Goal: Task Accomplishment & Management: Manage account settings

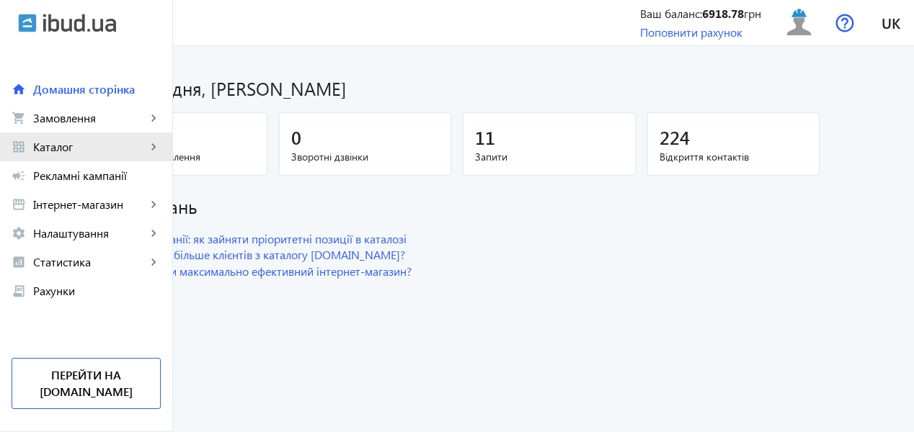
click at [68, 141] on span "Каталог" at bounding box center [89, 147] width 113 height 14
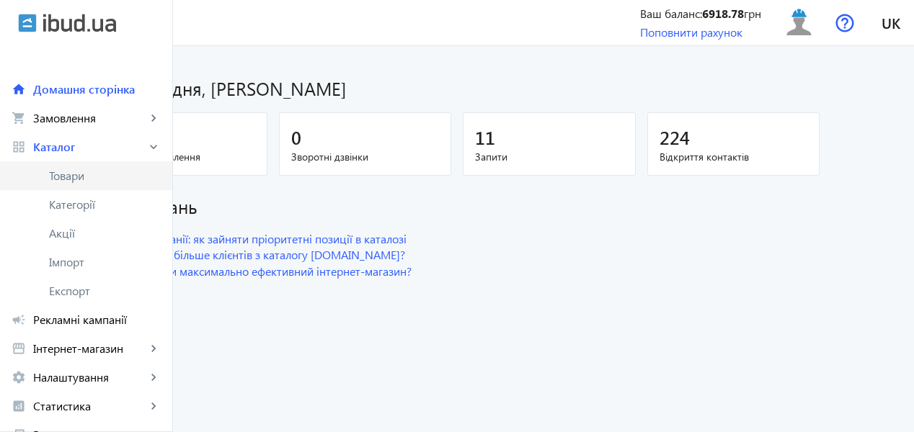
click at [86, 179] on span "Товари" at bounding box center [105, 176] width 112 height 14
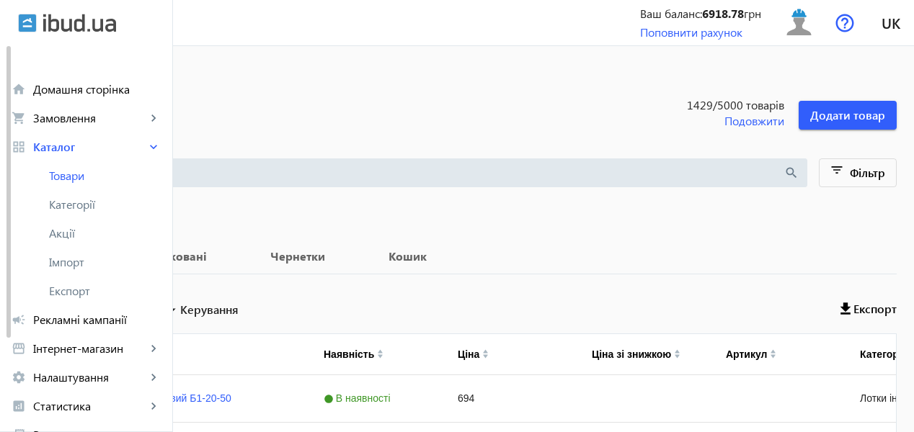
click at [316, 177] on input "search" at bounding box center [404, 173] width 758 height 16
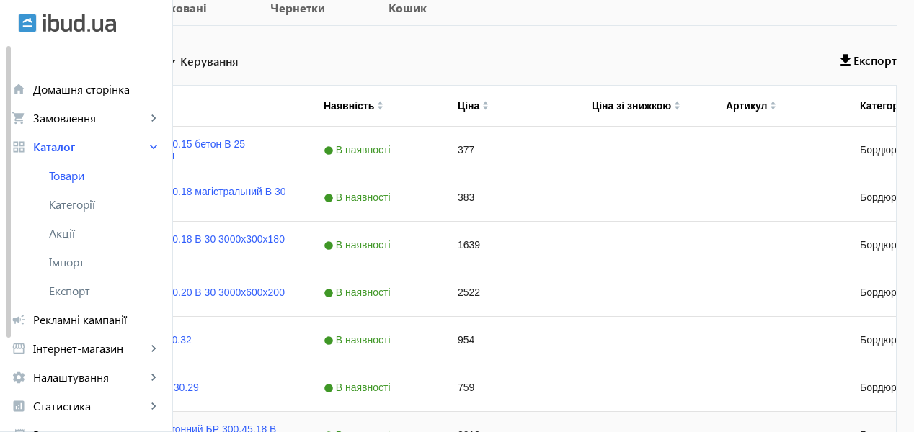
scroll to position [72, 0]
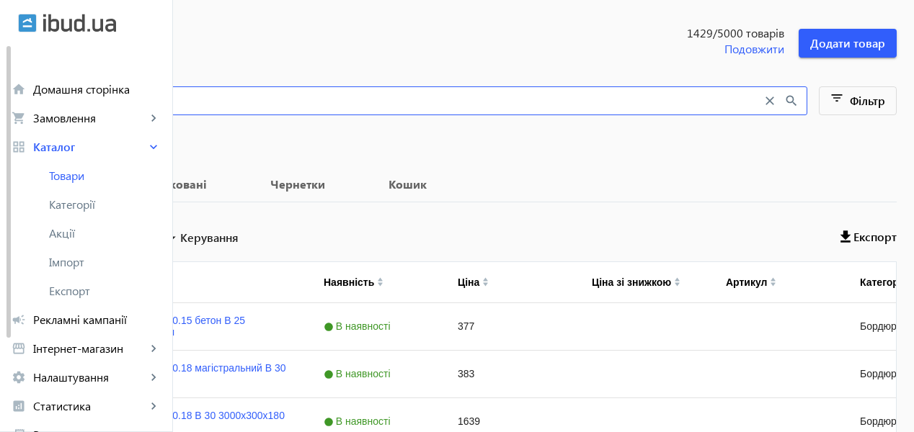
type input "бордюр авто"
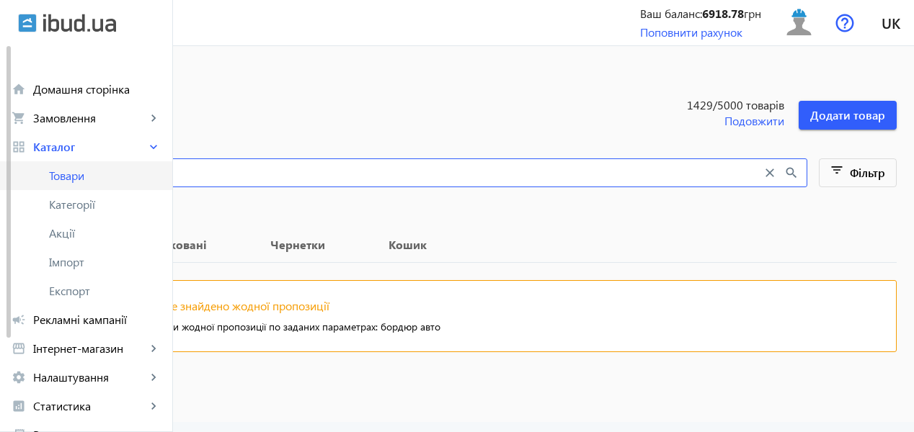
drag, startPoint x: 282, startPoint y: 176, endPoint x: 169, endPoint y: 174, distance: 113.2
click at [169, 174] on div "arrow_back home Домашня сторінка shopping_cart Замовлення keyboard_arrow_right …" at bounding box center [457, 216] width 914 height 432
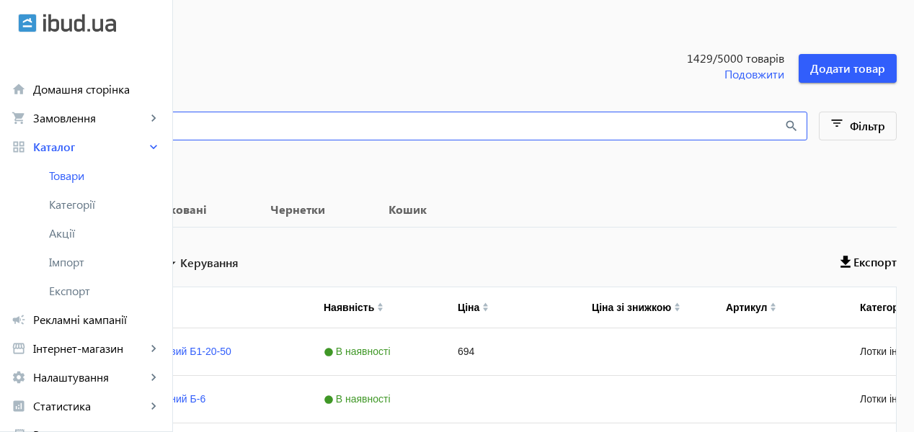
scroll to position [72, 0]
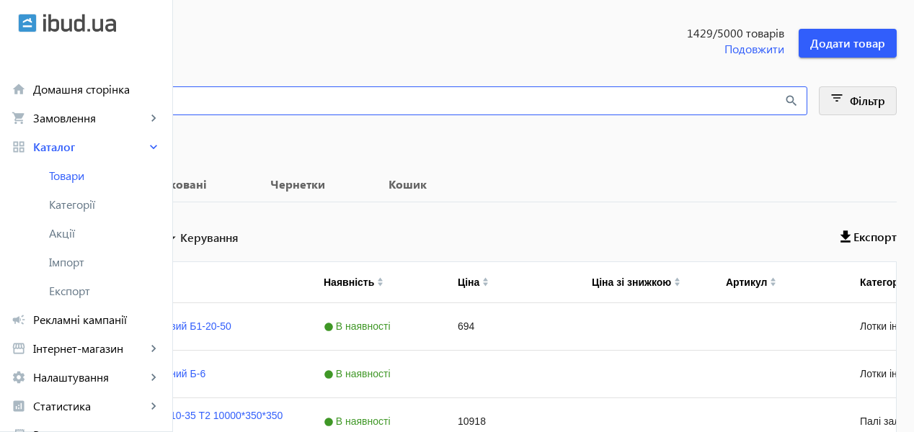
click at [842, 107] on mat-icon "filter_list" at bounding box center [837, 101] width 20 height 20
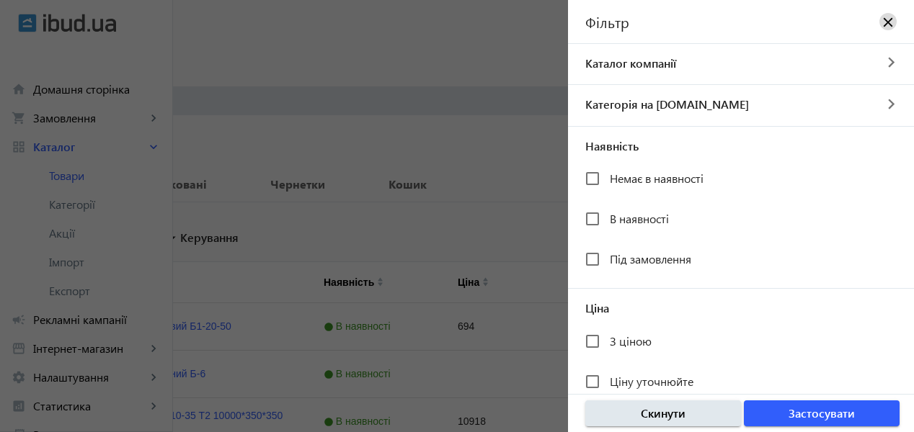
click at [881, 19] on mat-icon "close" at bounding box center [888, 21] width 14 height 14
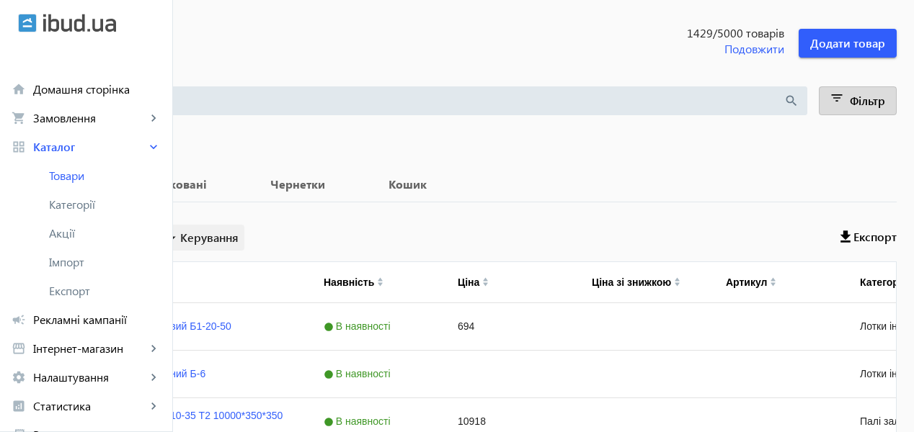
click at [239, 235] on span "Керування" at bounding box center [209, 237] width 58 height 17
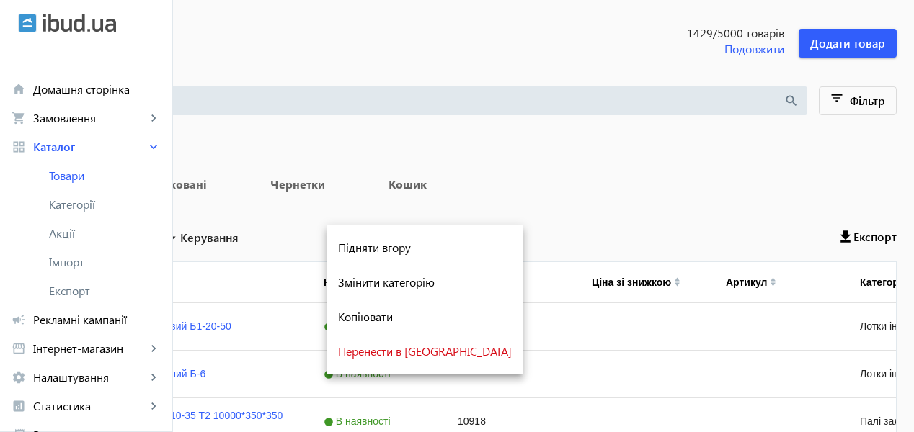
click at [368, 207] on div at bounding box center [457, 216] width 914 height 432
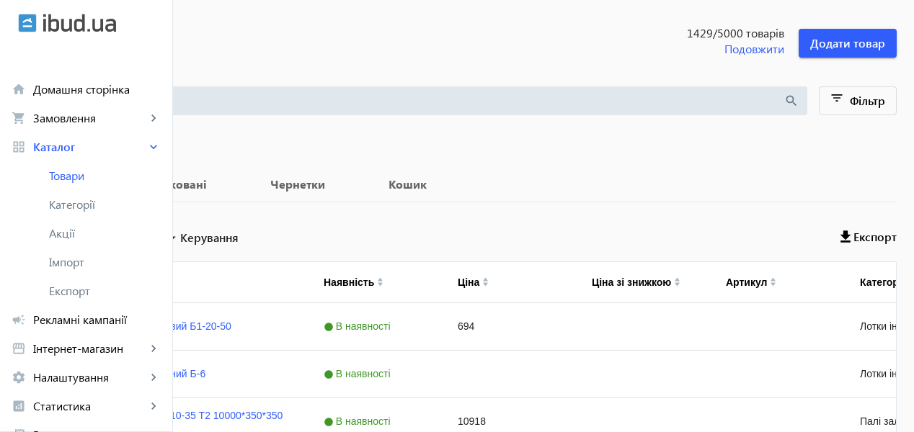
click at [122, 235] on label "Вибрати все" at bounding box center [89, 236] width 66 height 12
click at [56, 235] on input "Вибрати все" at bounding box center [41, 235] width 29 height 29
checkbox input "true"
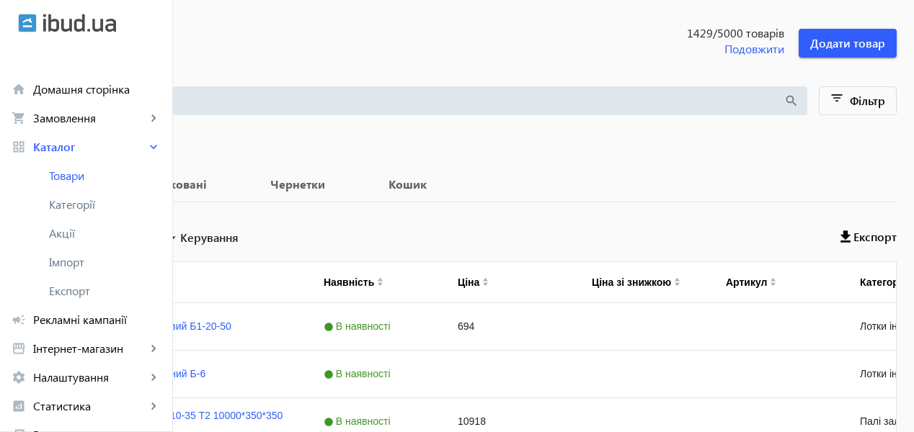
checkbox input "true"
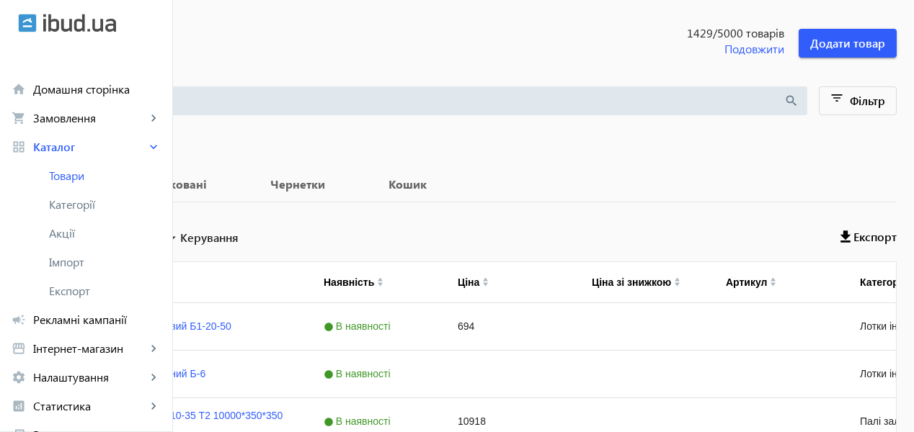
checkbox input "true"
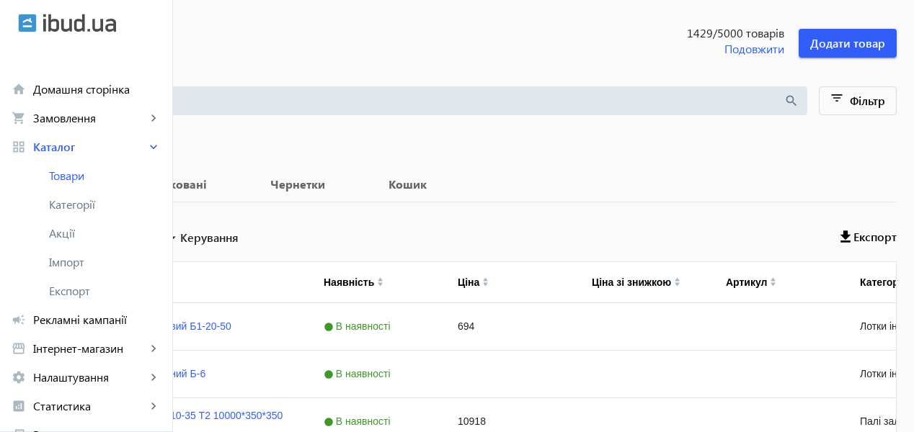
checkbox input "true"
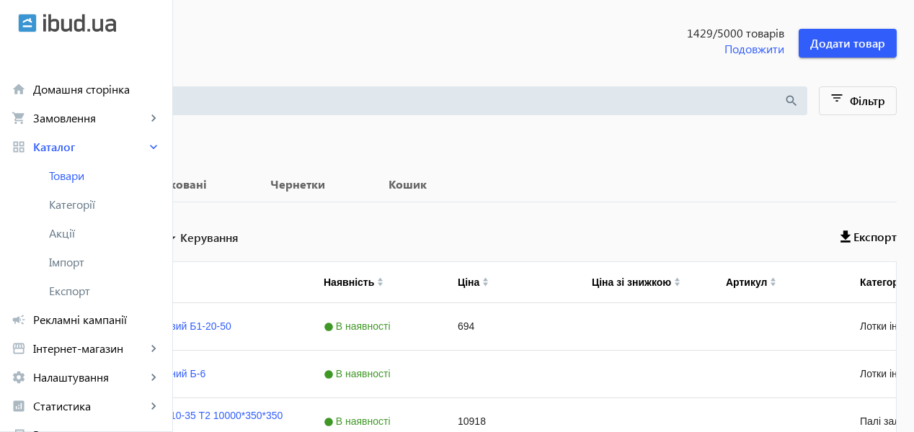
checkbox input "true"
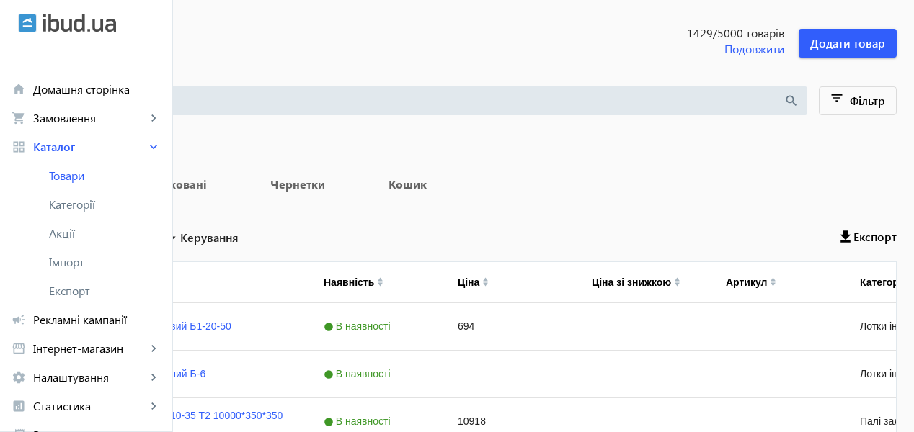
checkbox input "true"
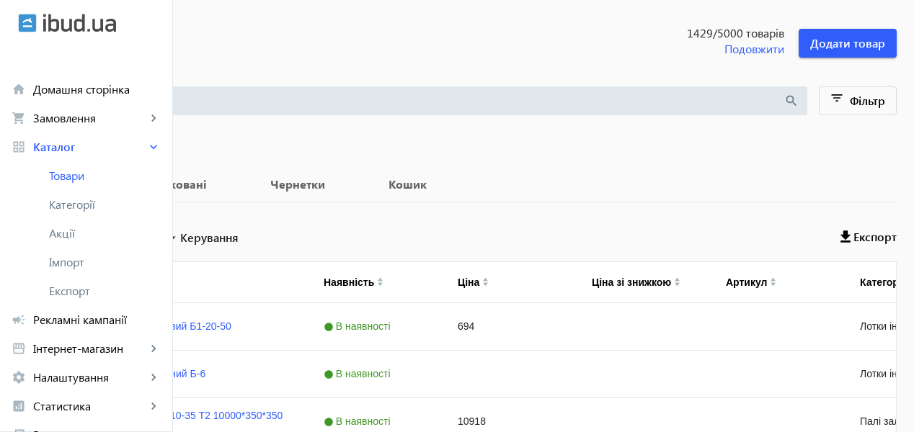
checkbox input "true"
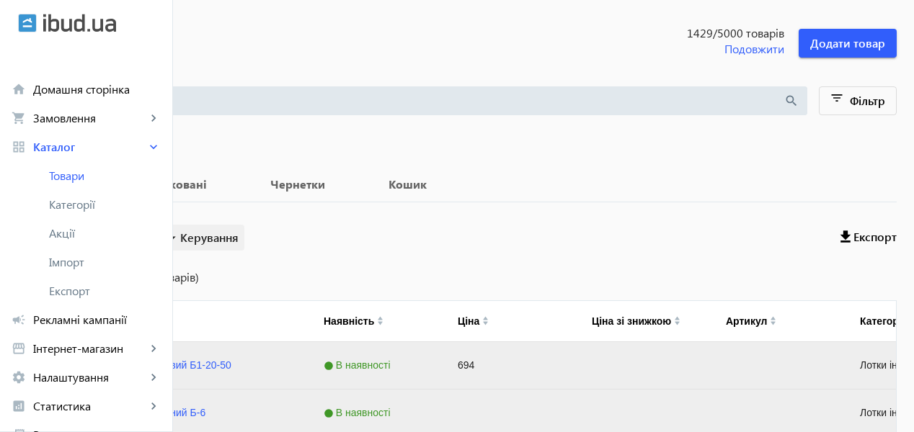
click at [239, 239] on span "Керування" at bounding box center [209, 237] width 58 height 17
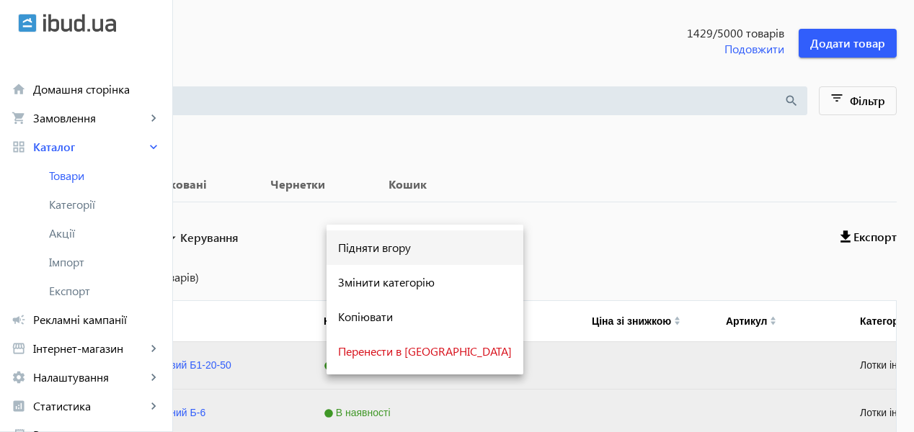
click at [400, 249] on span "Підняти вгору" at bounding box center [425, 248] width 174 height 12
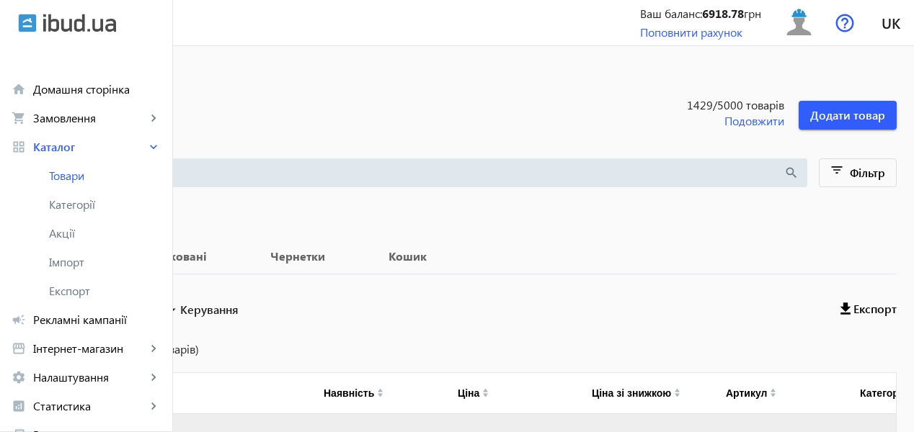
scroll to position [216, 0]
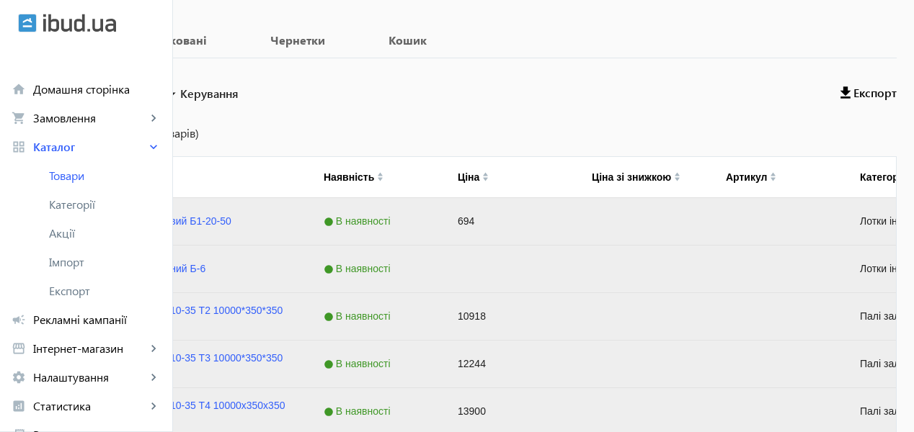
click at [56, 95] on input "Вибрати все" at bounding box center [41, 91] width 29 height 29
checkbox input "false"
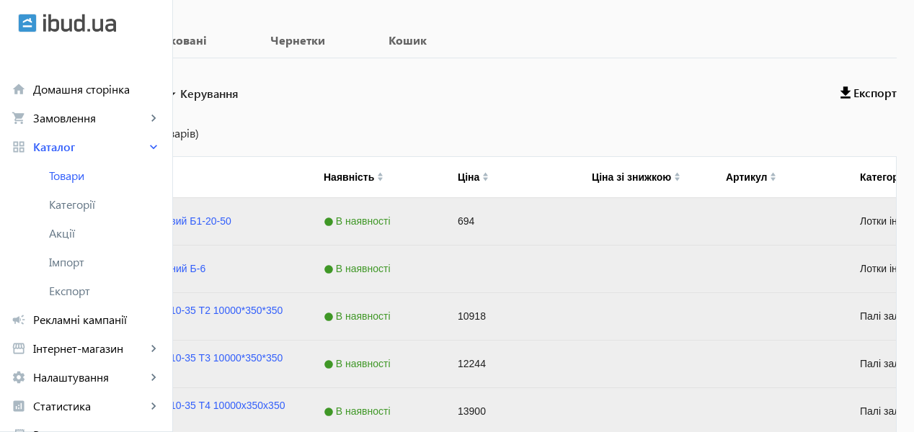
checkbox input "false"
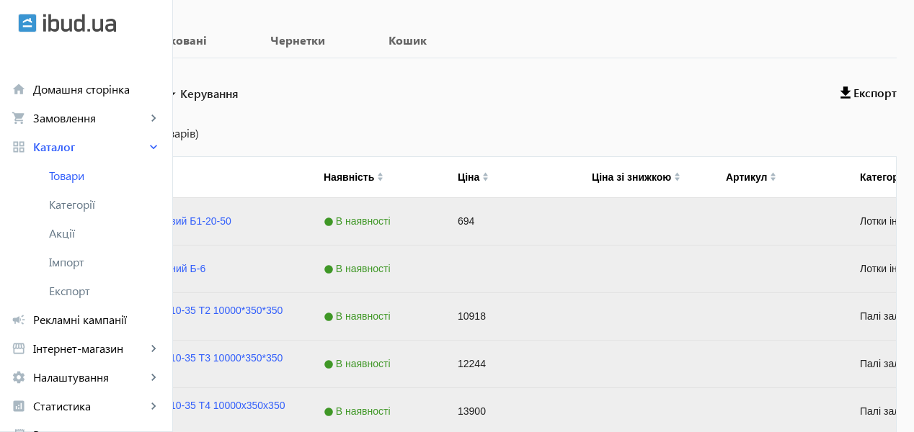
checkbox input "false"
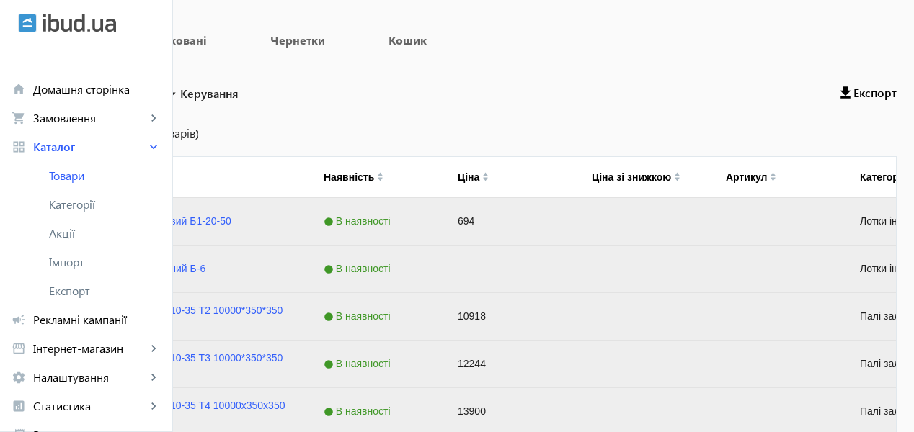
checkbox input "false"
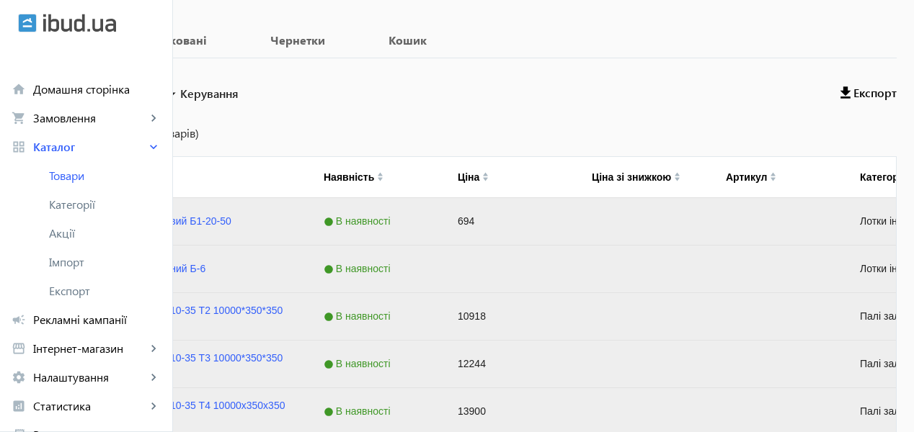
checkbox input "false"
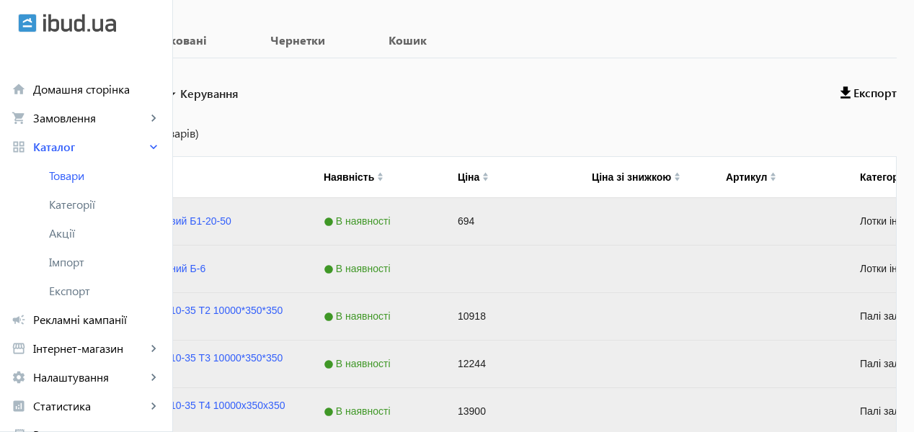
checkbox input "false"
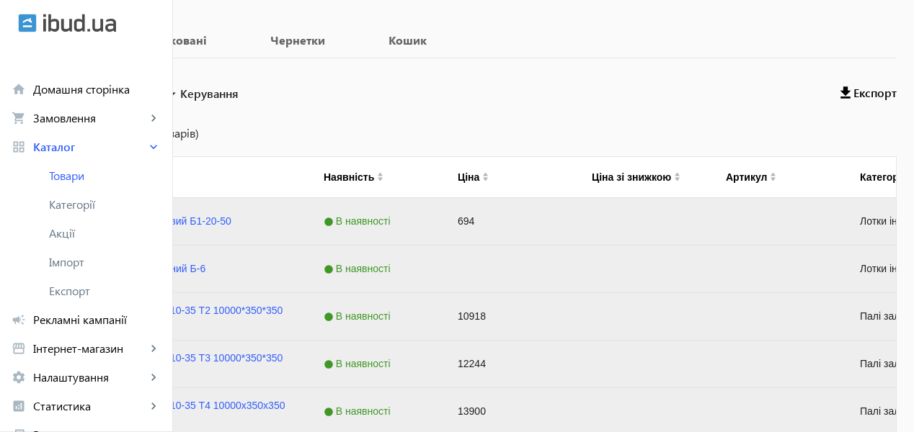
checkbox input "false"
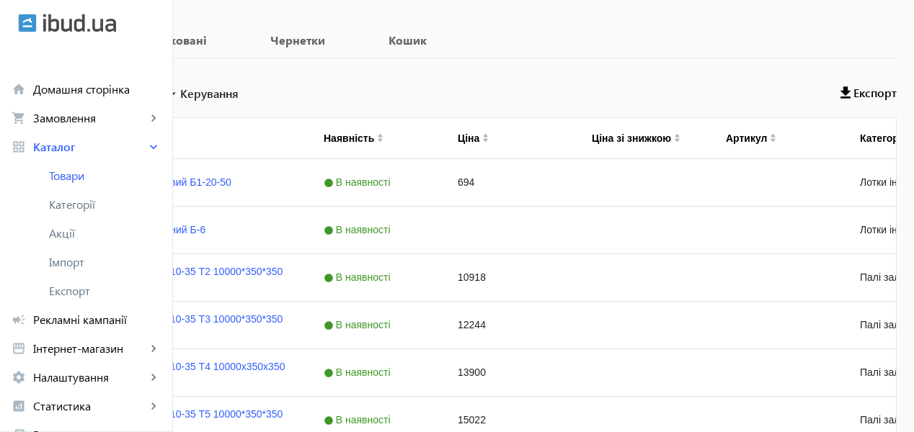
drag, startPoint x: 236, startPoint y: 90, endPoint x: 267, endPoint y: 96, distance: 32.2
click at [122, 90] on label "Вибрати все" at bounding box center [89, 92] width 66 height 12
click at [56, 90] on input "Вибрати все" at bounding box center [41, 91] width 29 height 29
checkbox input "true"
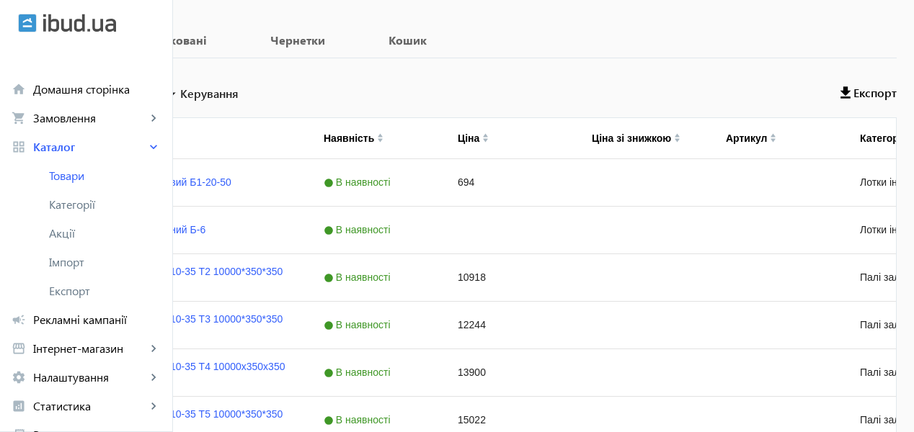
checkbox input "true"
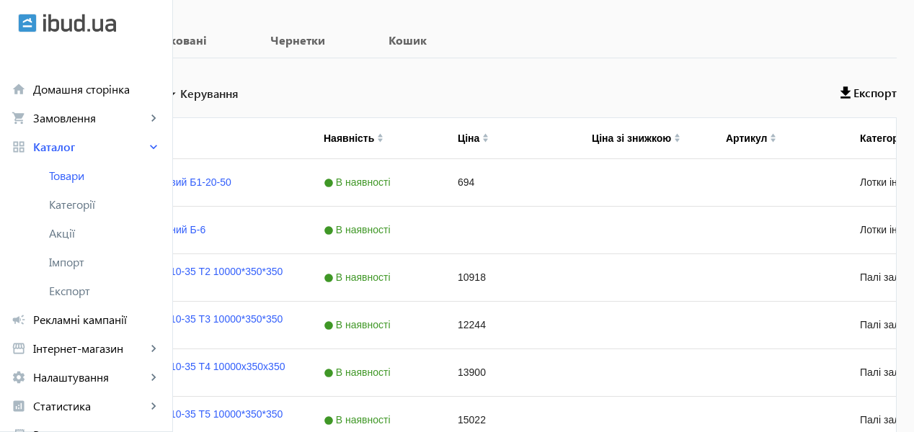
checkbox input "true"
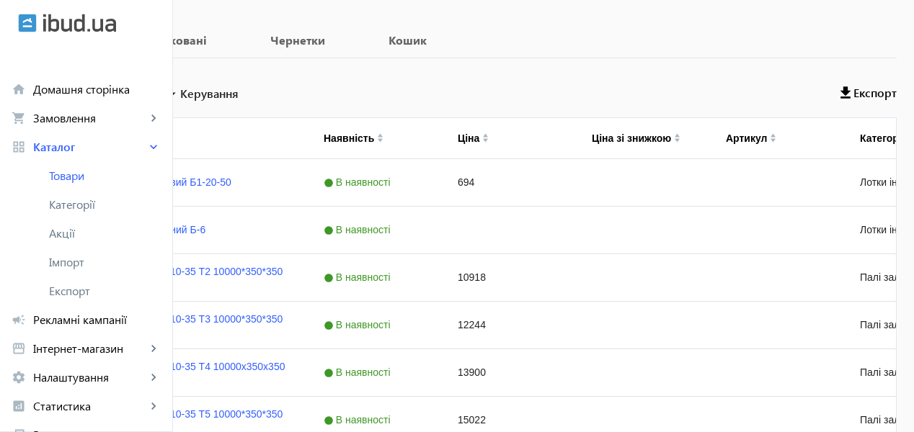
checkbox input "true"
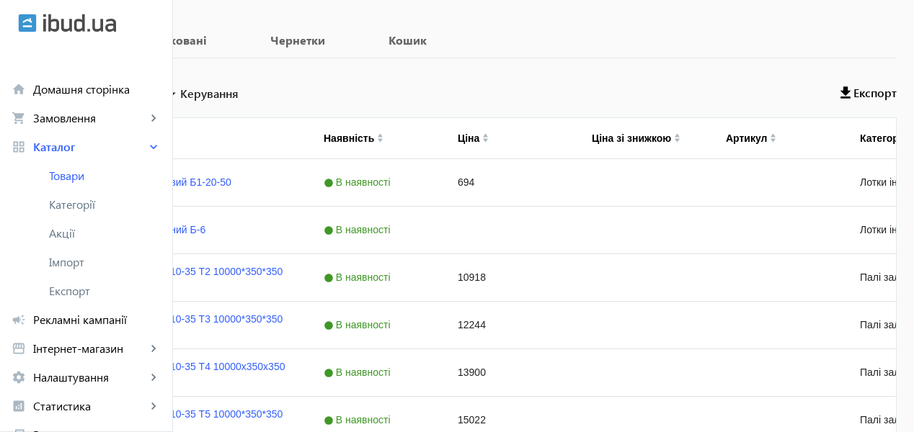
checkbox input "true"
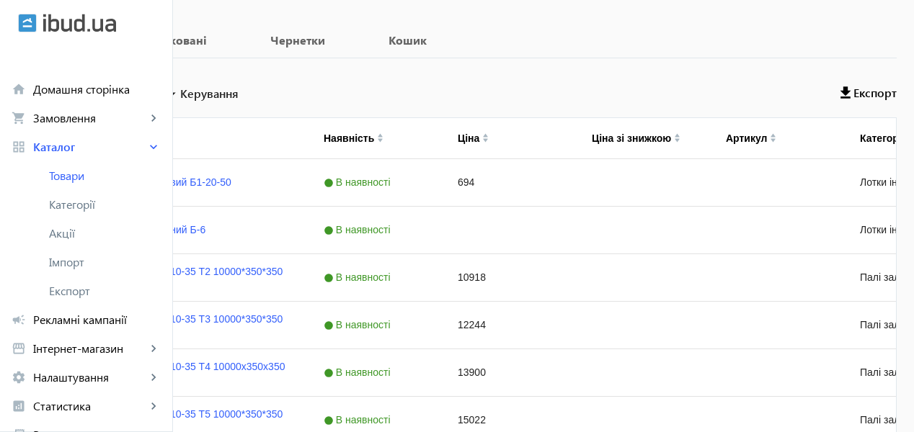
checkbox input "true"
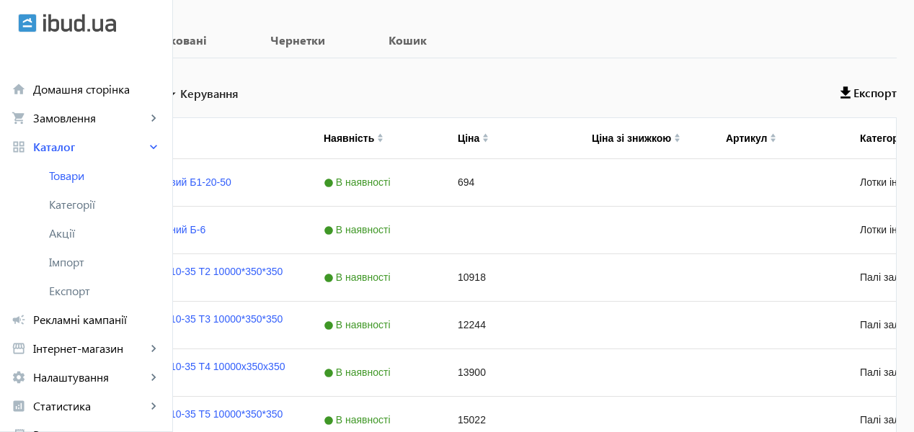
checkbox input "true"
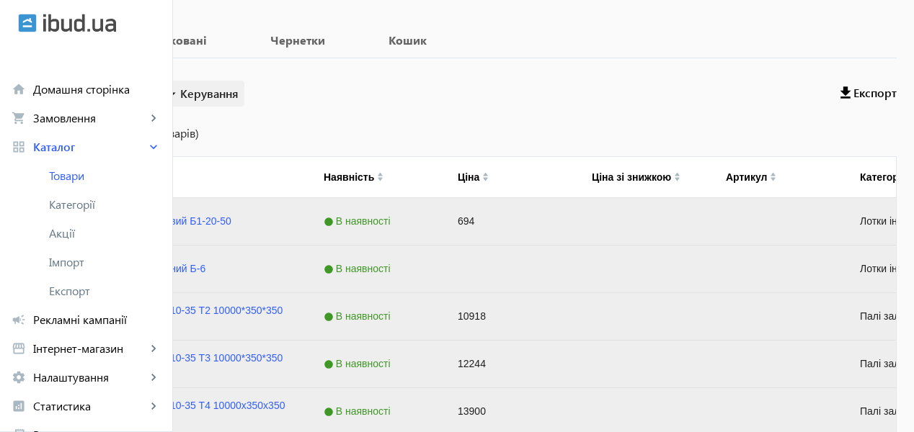
click at [239, 100] on span "Керування" at bounding box center [209, 93] width 58 height 17
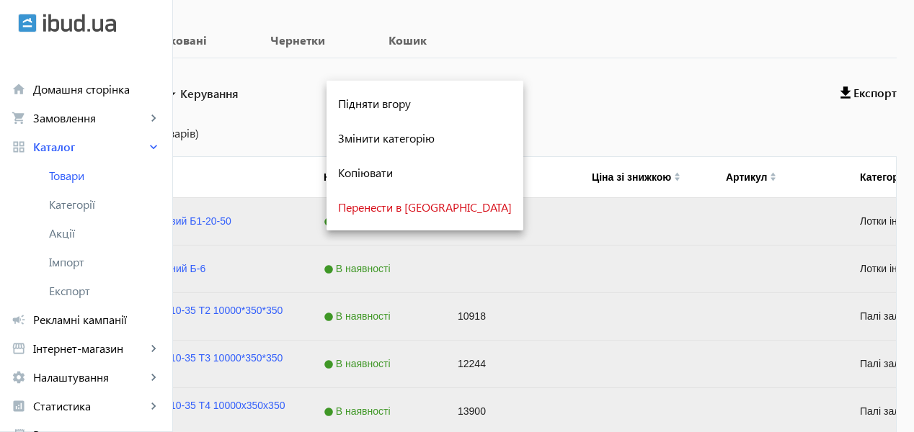
click at [208, 135] on div at bounding box center [457, 216] width 914 height 432
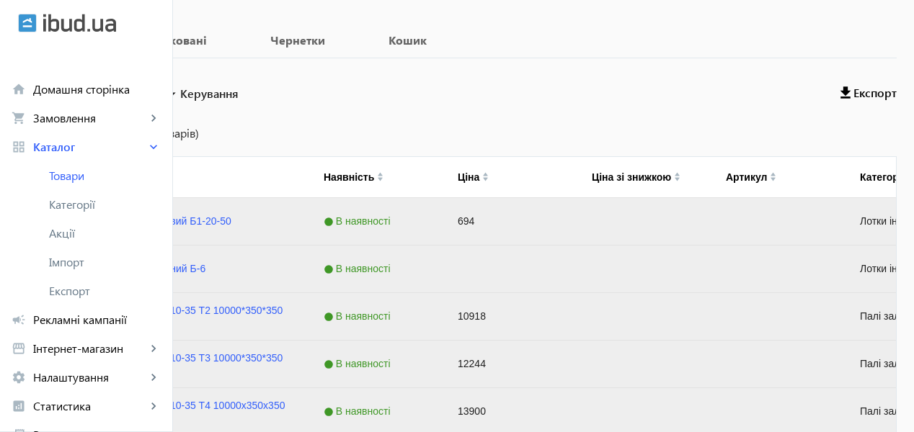
click at [56, 132] on input "Вибрати все (1429 товарів)" at bounding box center [41, 133] width 29 height 29
checkbox input "true"
click at [239, 97] on span "Керування" at bounding box center [209, 93] width 58 height 17
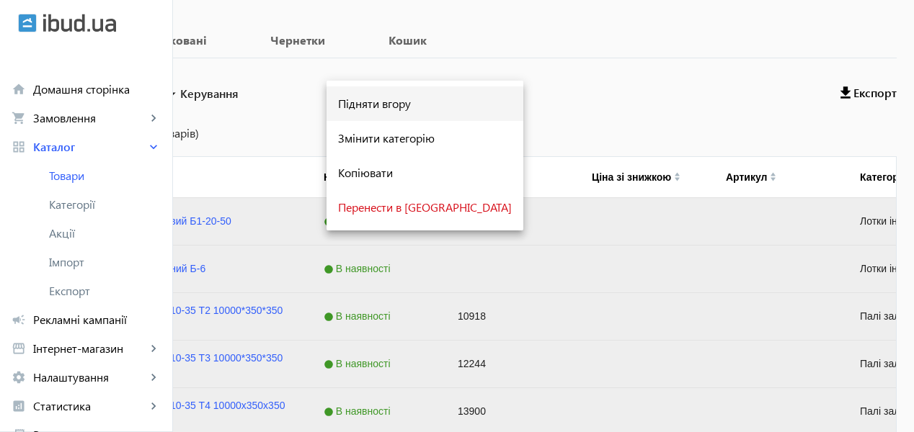
click at [389, 103] on span "Підняти вгору" at bounding box center [425, 104] width 174 height 12
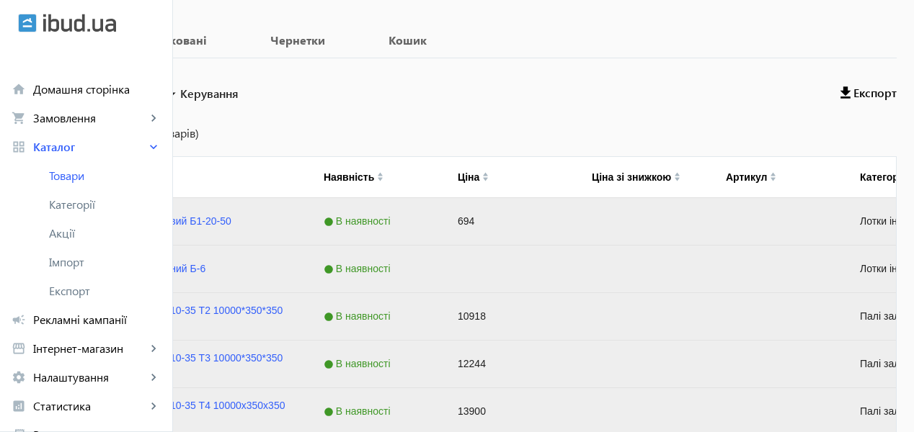
click at [56, 92] on input "Вибрати все" at bounding box center [41, 91] width 29 height 29
checkbox input "false"
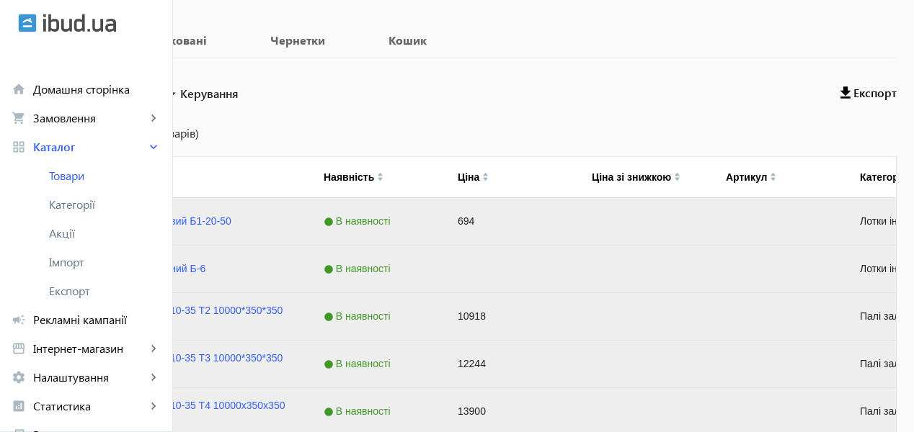
checkbox input "false"
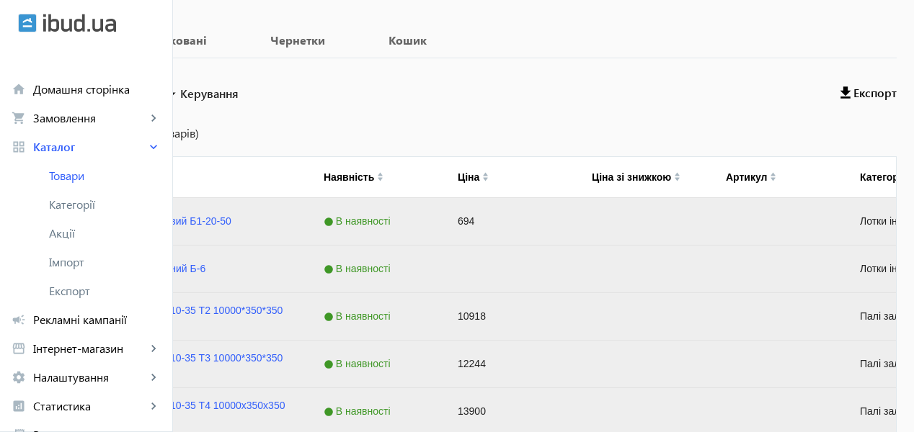
checkbox input "false"
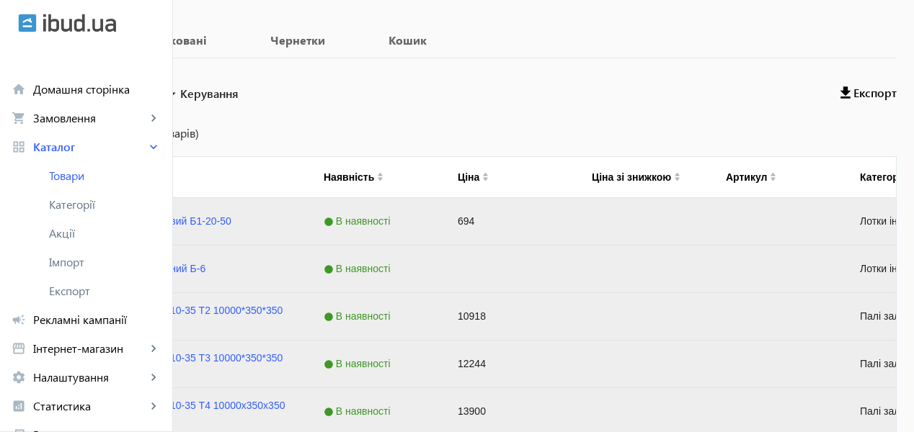
checkbox input "false"
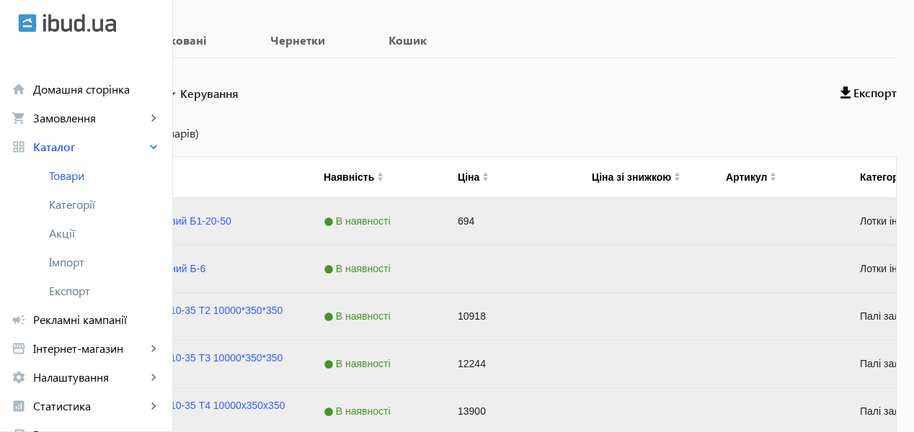
checkbox input "false"
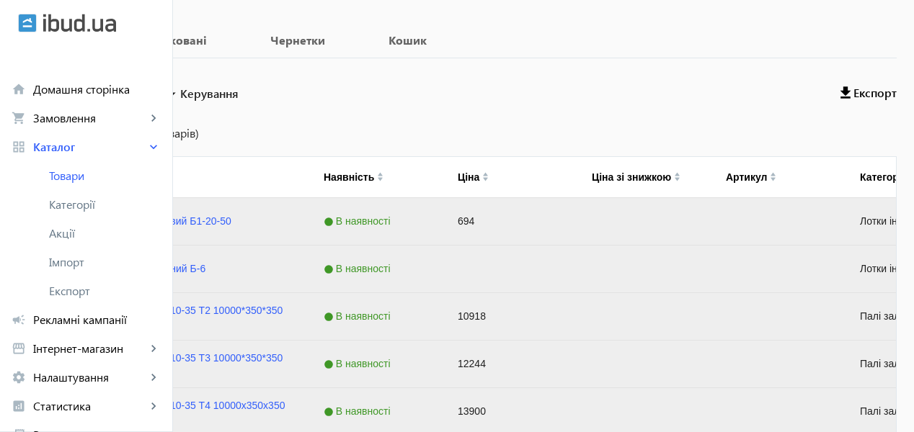
checkbox input "false"
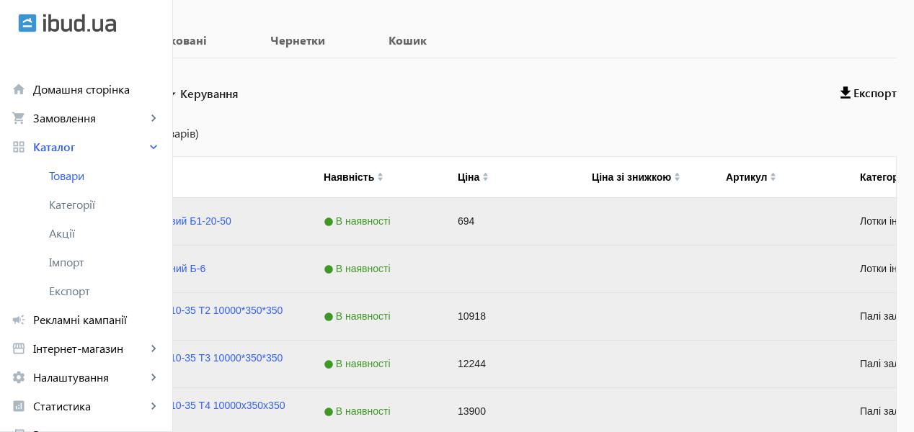
checkbox input "false"
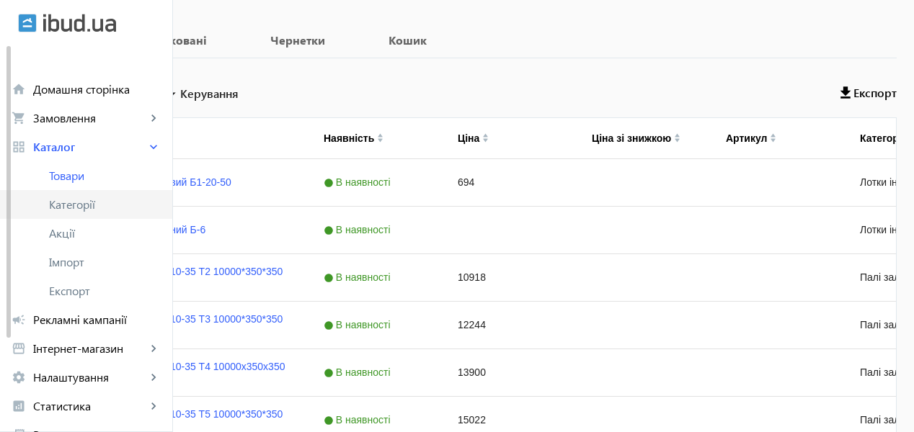
click at [86, 210] on span "Категорії" at bounding box center [105, 204] width 112 height 14
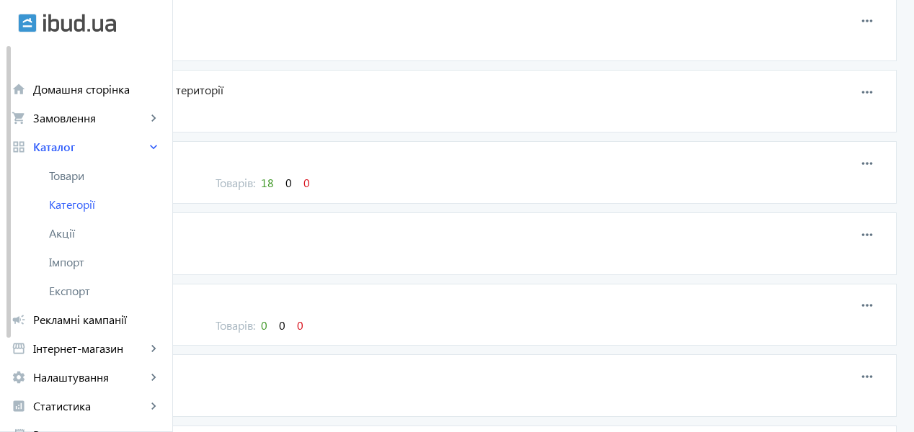
scroll to position [1404, 0]
click at [274, 180] on span "18" at bounding box center [267, 181] width 13 height 15
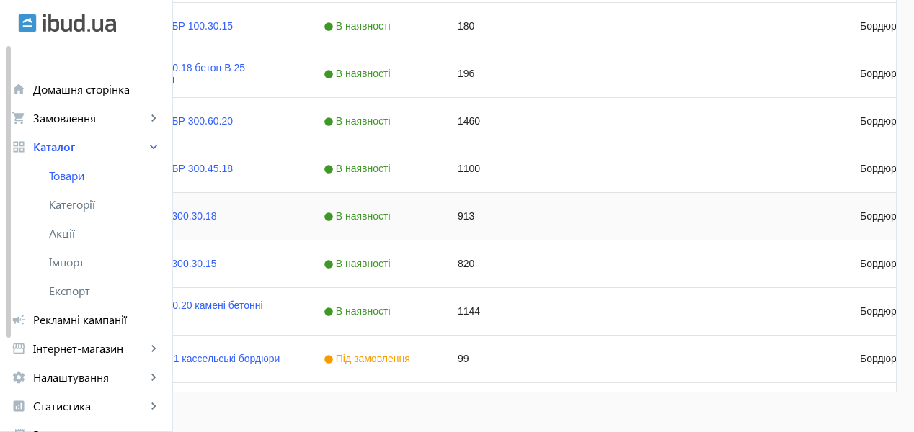
scroll to position [914, 0]
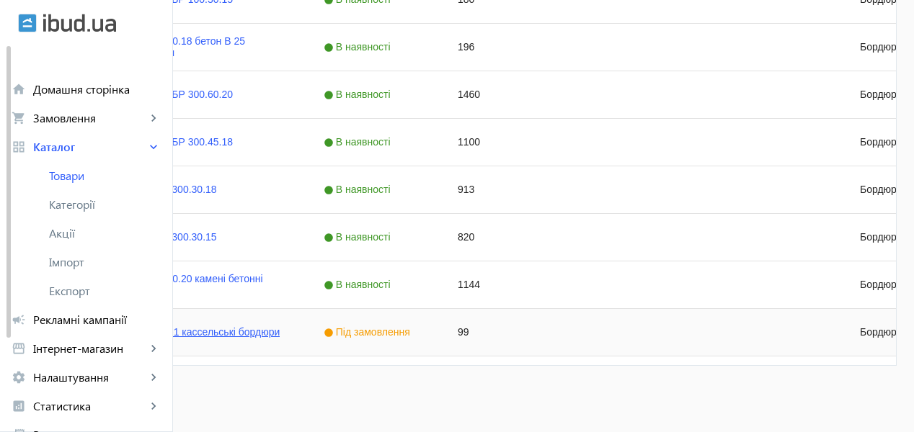
click at [280, 332] on link "Камені бортові Б-1 кассельські бордюри" at bounding box center [186, 332] width 188 height 12
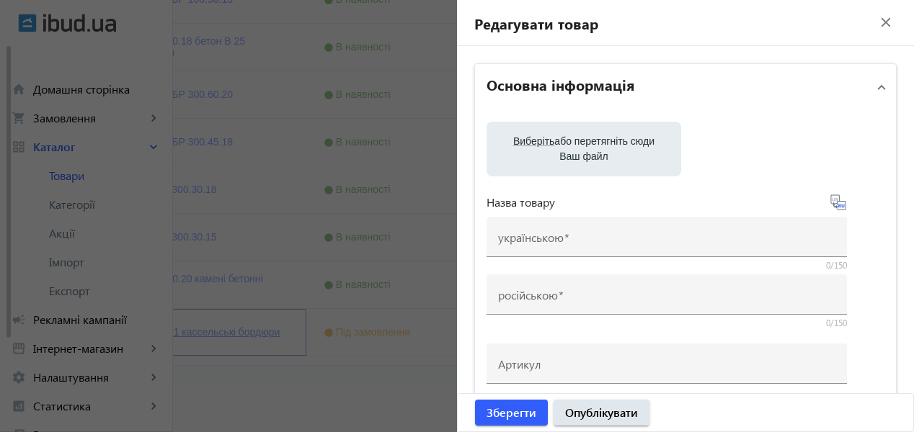
type input "Камені бортові Б-1 кассельські бордюри"
type input "Камни бортовые Б-1 кассельские бордюры"
checkbox input "true"
type input "99"
type input "бордюр автобусної зупинки б-1"
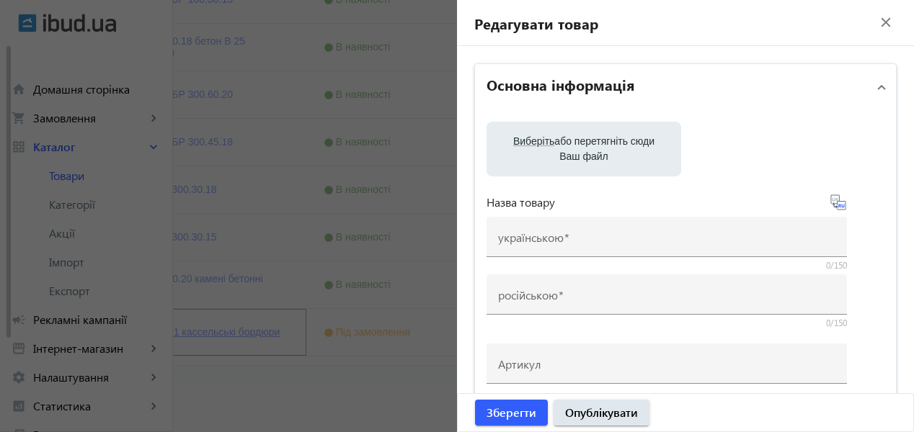
type input "бордюр автобусной остановки б-1"
type textarea "бордюр дорожній Б-2а, Б-2б, Б-3а, Б-3б, бр 100.20.8"
type textarea "бордюр автобусної зупинки, які забезпечують комфортну посадку і висадку пасажир…"
type input "бордюр дорожный Б-2а, Б-2б, Б-3а, Б-3б, бр 100.20.8 укрспецбетон"
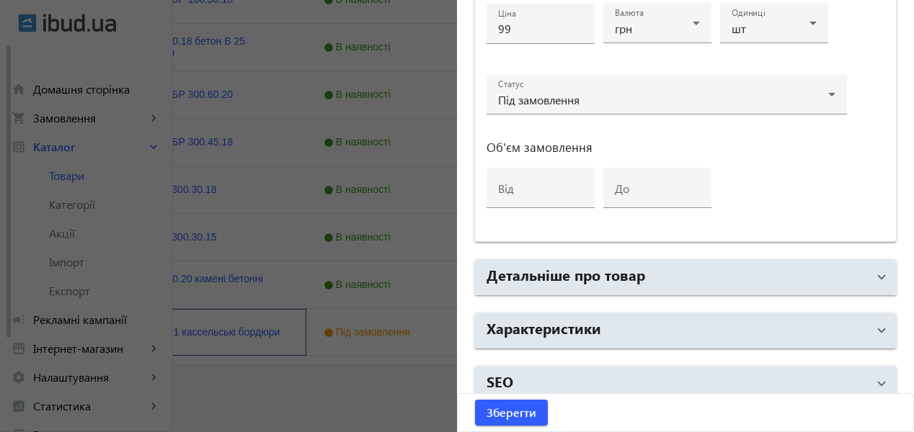
scroll to position [770, 0]
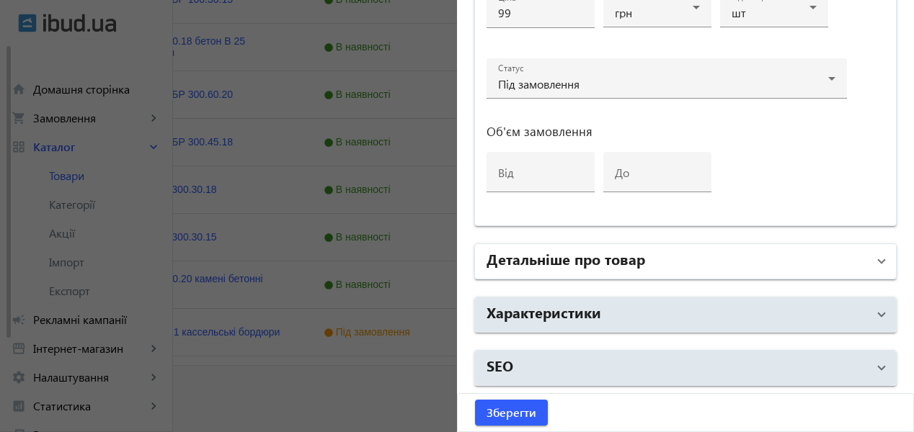
click at [734, 262] on mat-panel-title "Детальніше про товар" at bounding box center [676, 262] width 381 height 26
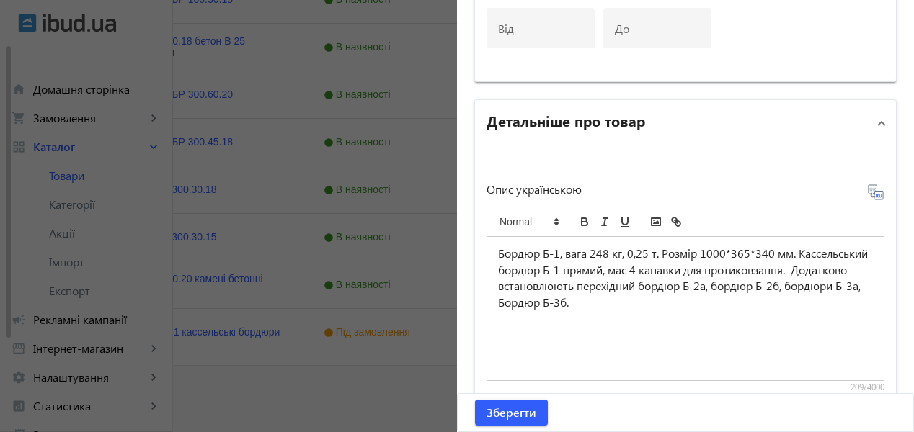
scroll to position [1250, 0]
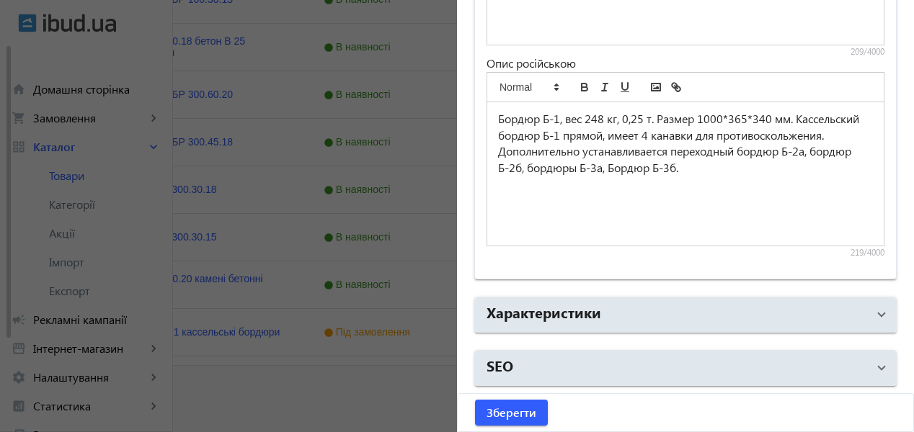
drag, startPoint x: 748, startPoint y: 322, endPoint x: 749, endPoint y: 204, distance: 118.2
click at [748, 322] on mat-panel-title "Характеристики" at bounding box center [676, 315] width 381 height 26
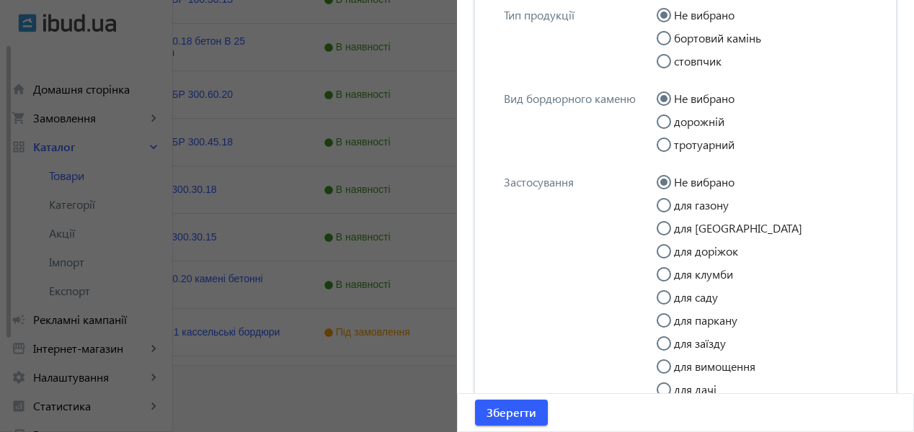
scroll to position [1611, 0]
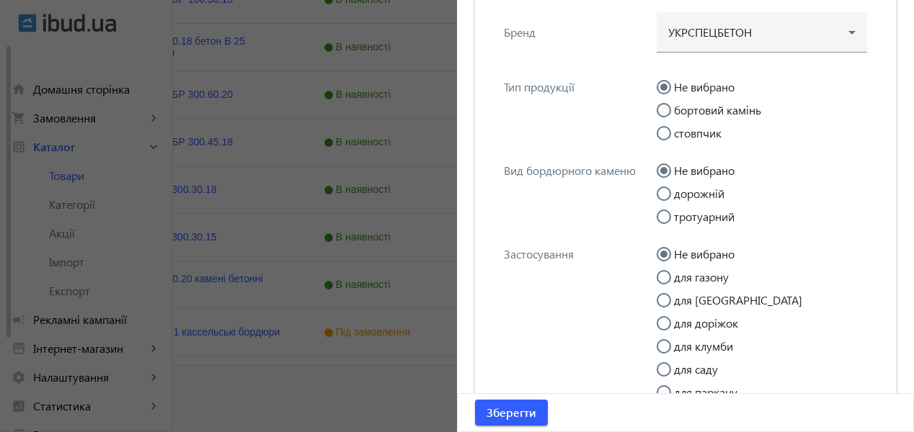
click at [738, 109] on label "бортовий камінь" at bounding box center [716, 110] width 90 height 12
click at [685, 109] on input "бортовий камінь" at bounding box center [671, 117] width 29 height 29
radio input "true"
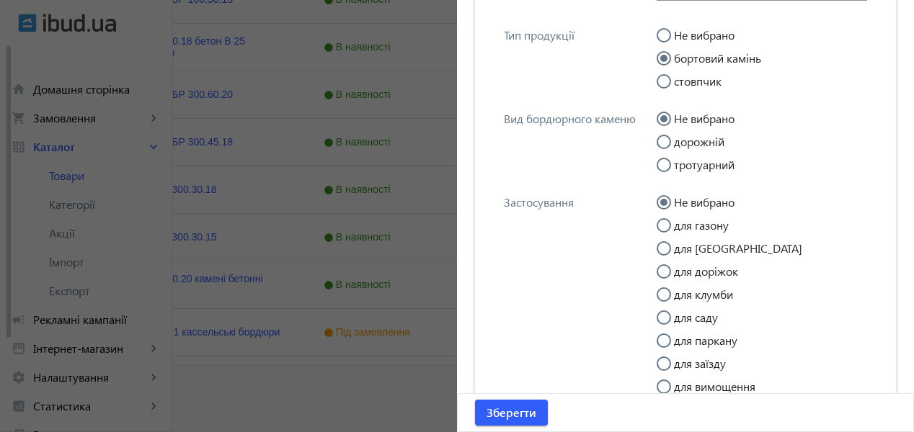
scroll to position [1683, 0]
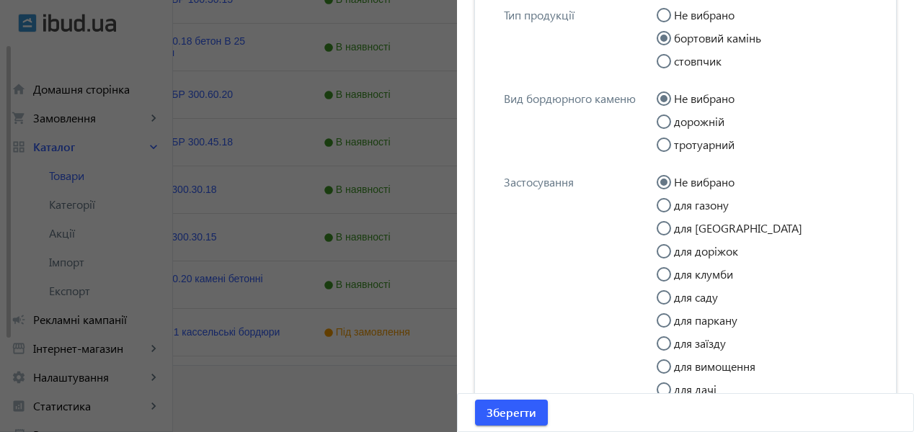
click at [710, 126] on label "дорожній" at bounding box center [697, 122] width 53 height 12
click at [685, 126] on input "дорожній" at bounding box center [671, 129] width 29 height 29
radio input "true"
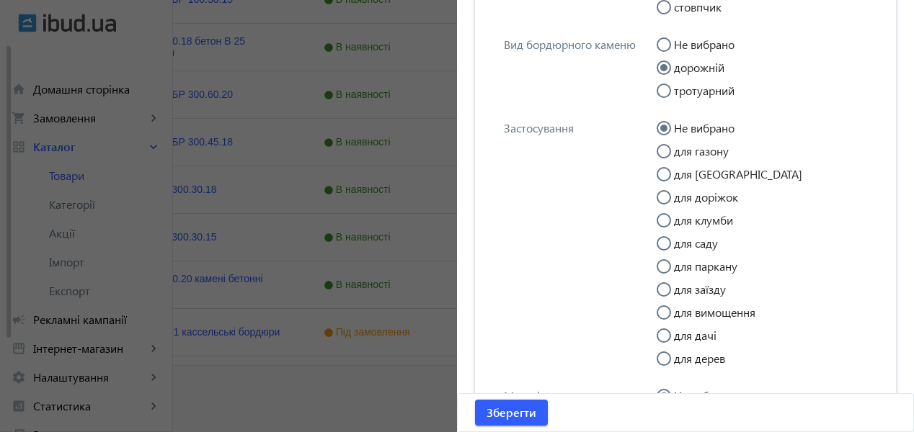
scroll to position [1755, 0]
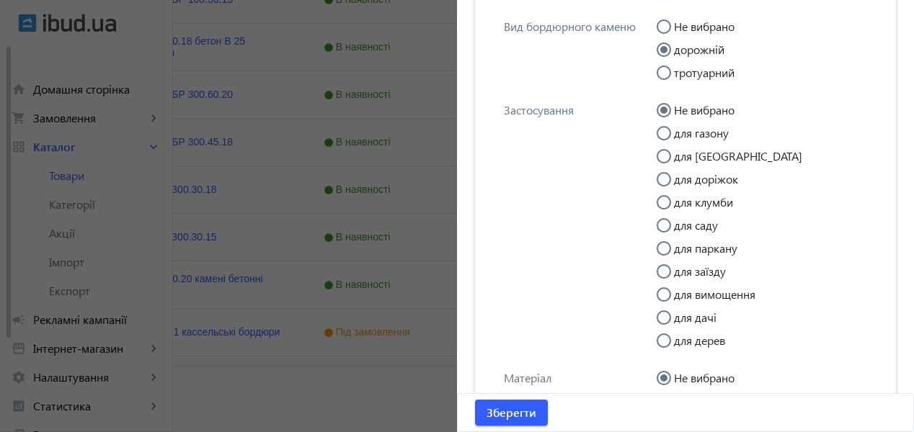
click at [708, 270] on label "для заїзду" at bounding box center [698, 272] width 55 height 12
click at [685, 270] on input "для заїзду" at bounding box center [671, 278] width 29 height 29
radio input "true"
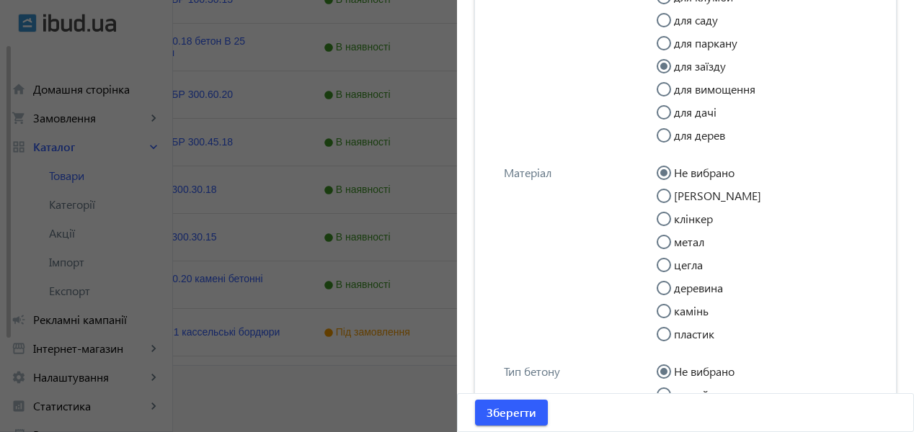
scroll to position [1971, 0]
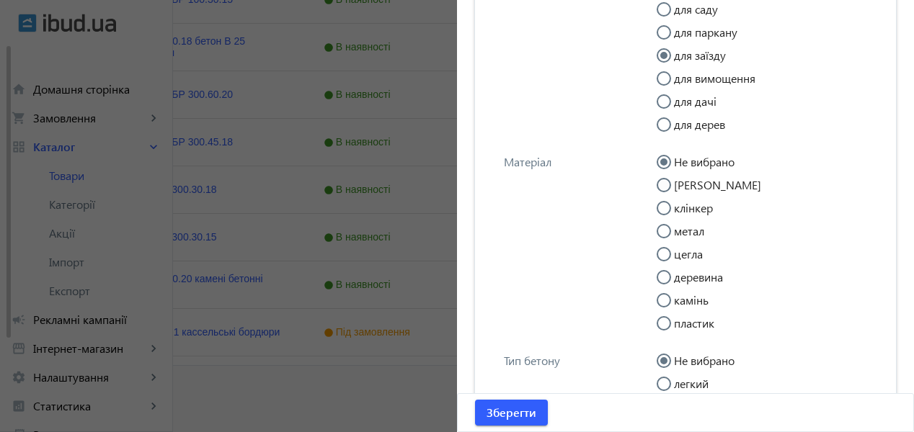
click at [687, 183] on label "[PERSON_NAME]" at bounding box center [716, 185] width 90 height 12
click at [685, 183] on input "[PERSON_NAME]" at bounding box center [671, 192] width 29 height 29
radio input "true"
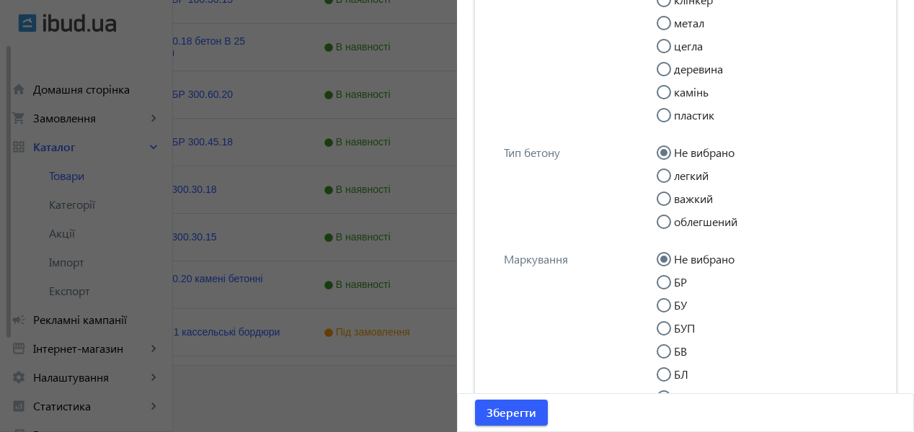
scroll to position [2187, 0]
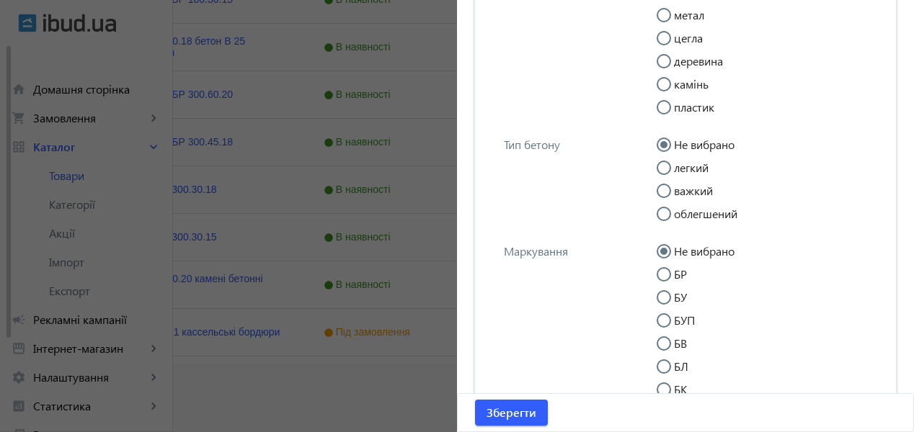
drag, startPoint x: 690, startPoint y: 191, endPoint x: 725, endPoint y: 204, distance: 37.6
click at [690, 191] on label "важкий" at bounding box center [692, 191] width 42 height 12
click at [685, 191] on input "важкий" at bounding box center [671, 198] width 29 height 29
radio input "true"
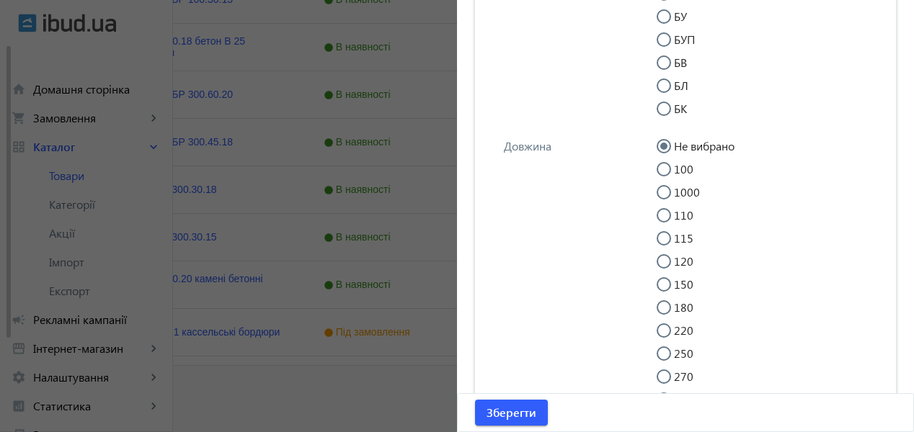
scroll to position [2476, 0]
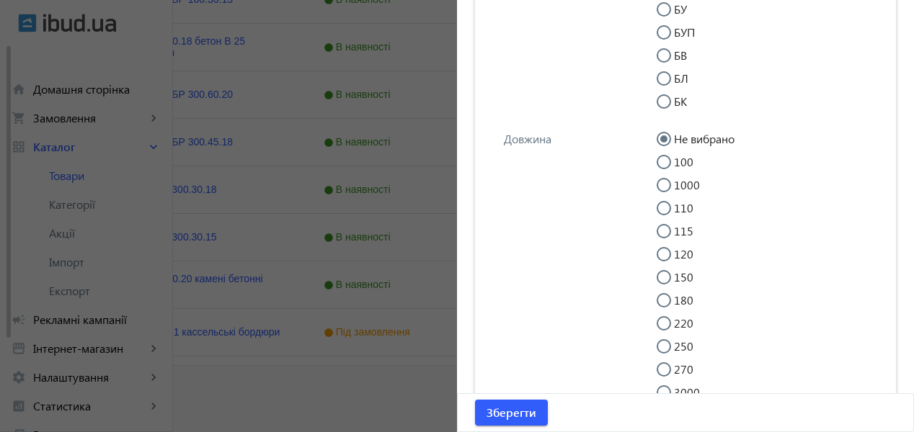
click at [690, 187] on label "1000" at bounding box center [685, 185] width 29 height 12
click at [685, 187] on input "1000" at bounding box center [671, 192] width 29 height 29
radio input "true"
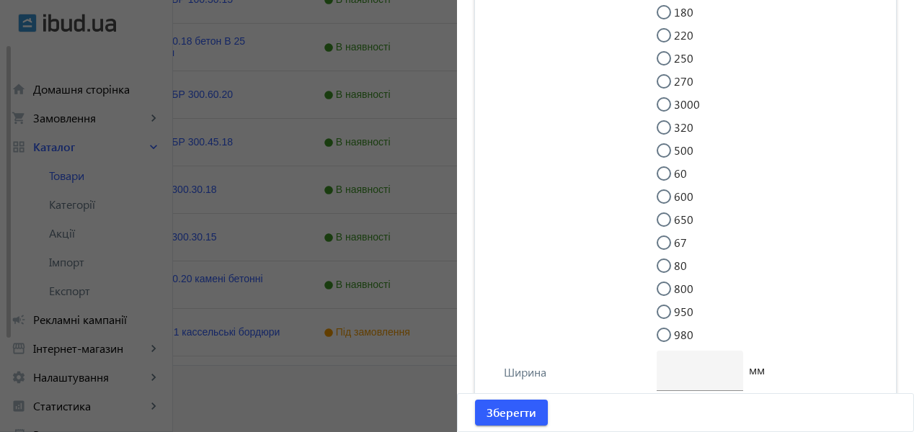
scroll to position [2980, 0]
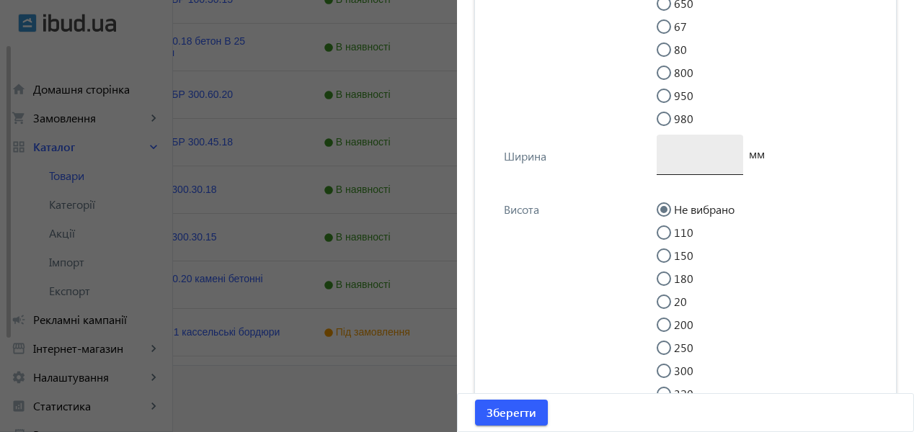
click at [698, 155] on input "number" at bounding box center [699, 153] width 63 height 15
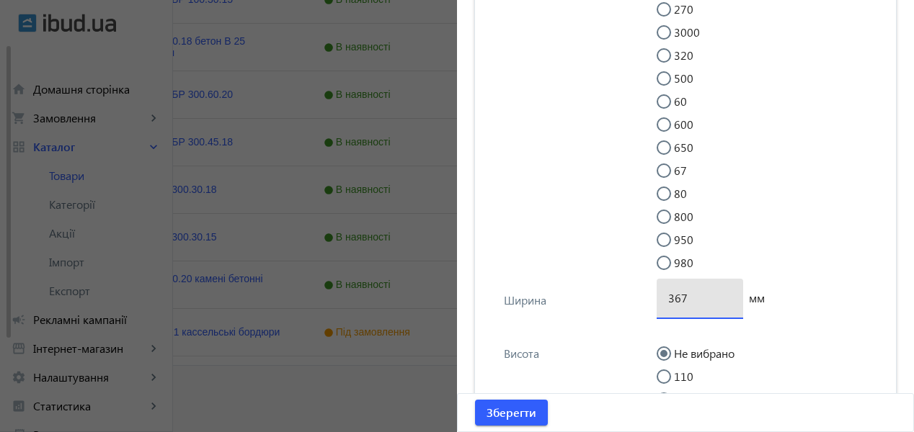
scroll to position [3052, 0]
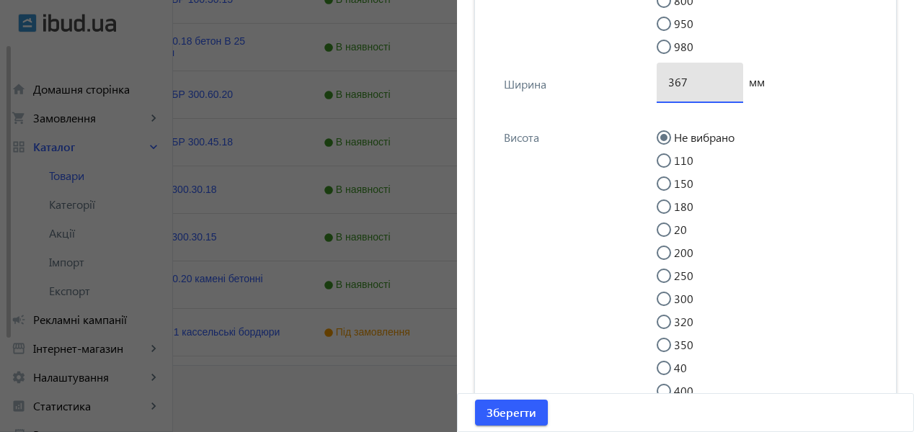
drag, startPoint x: 706, startPoint y: 79, endPoint x: 597, endPoint y: 86, distance: 108.3
click at [597, 86] on div "Ширина 367 мм" at bounding box center [685, 89] width 398 height 53
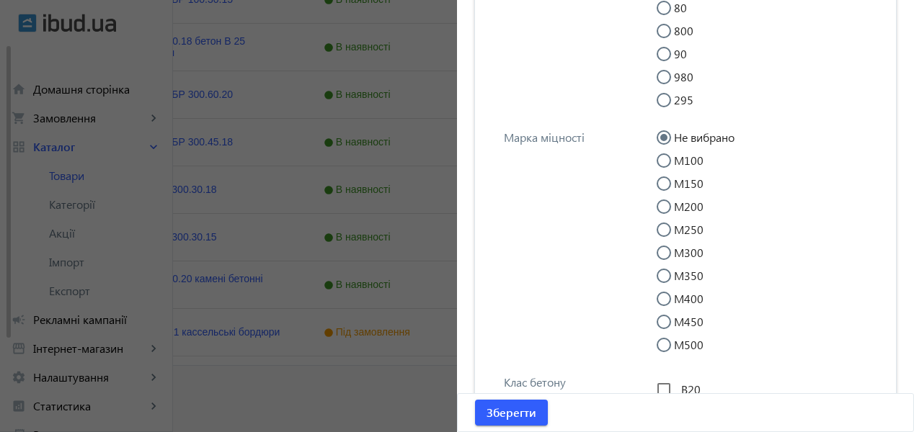
scroll to position [3629, 0]
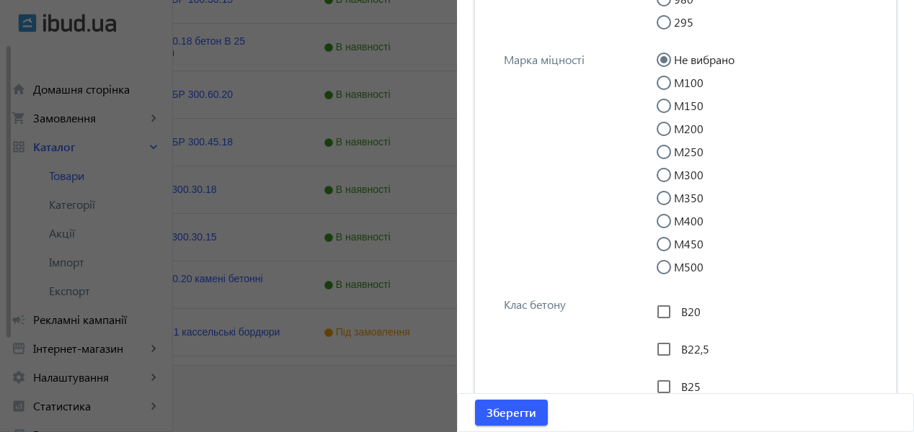
type input "155"
click at [659, 265] on input "М500" at bounding box center [671, 274] width 29 height 29
radio input "true"
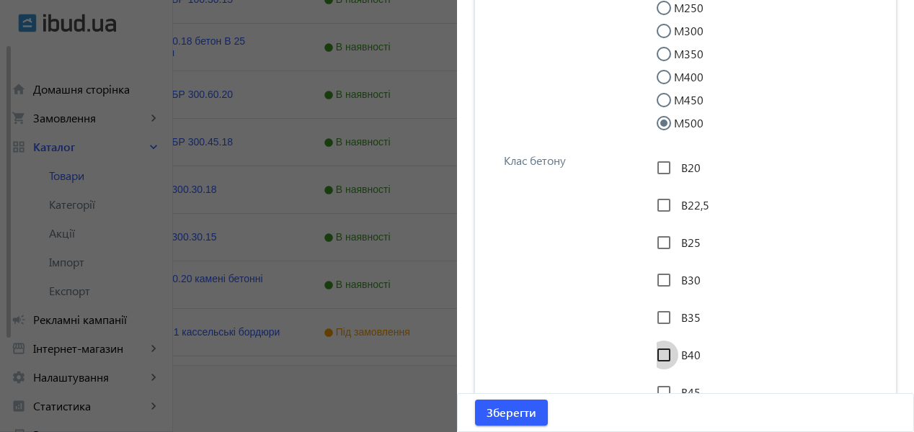
click at [659, 355] on input "В40" at bounding box center [663, 355] width 29 height 29
checkbox input "true"
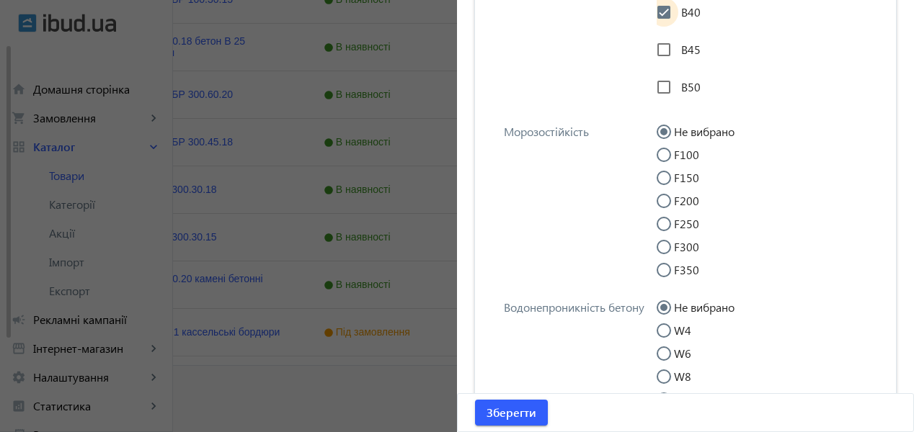
scroll to position [4133, 0]
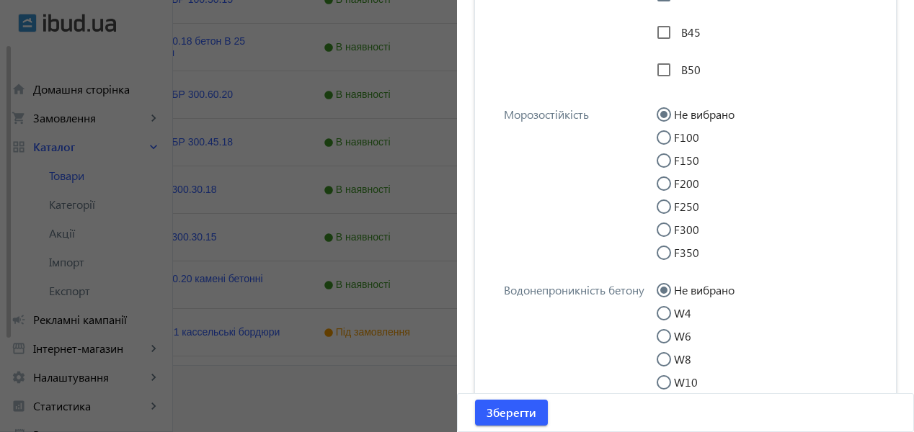
click at [662, 182] on input "F200" at bounding box center [671, 191] width 29 height 29
radio input "true"
drag, startPoint x: 661, startPoint y: 337, endPoint x: 702, endPoint y: 332, distance: 41.4
click at [661, 337] on input "W6" at bounding box center [671, 343] width 29 height 29
radio input "true"
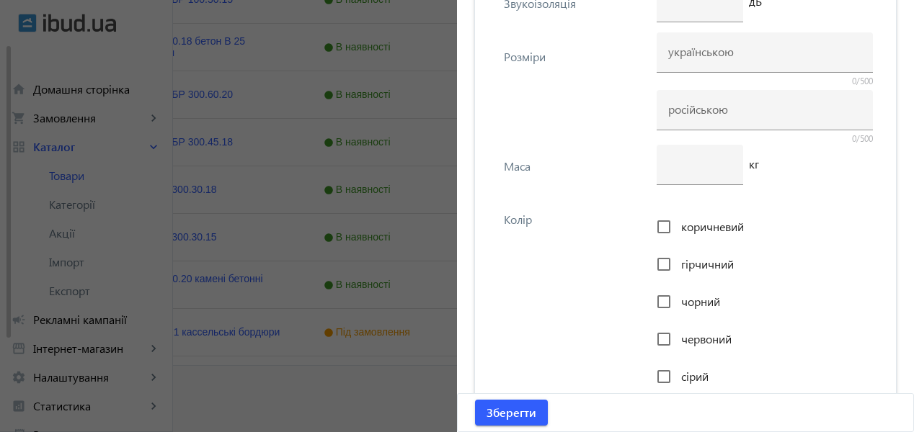
scroll to position [4710, 0]
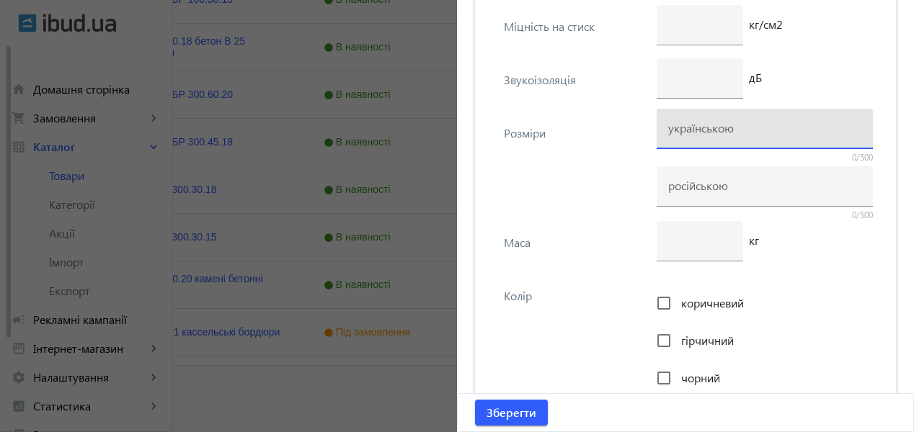
click at [683, 129] on input at bounding box center [764, 127] width 193 height 15
type input "1000х365х155"
click at [699, 253] on div at bounding box center [699, 241] width 63 height 40
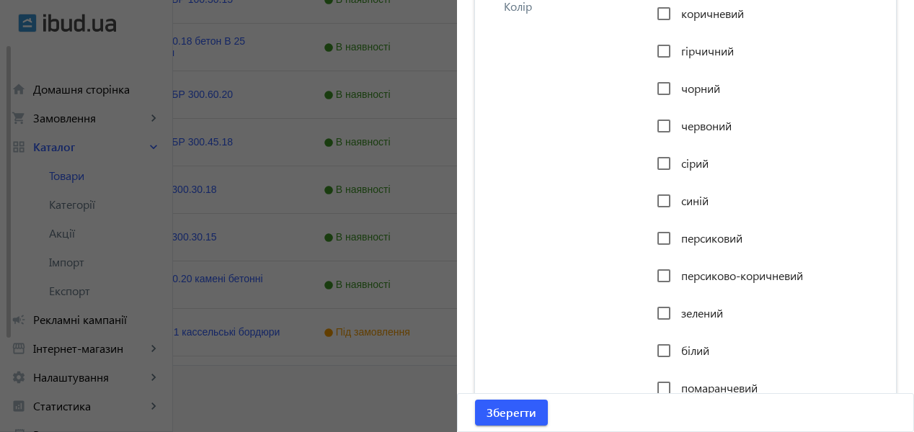
scroll to position [5142, 0]
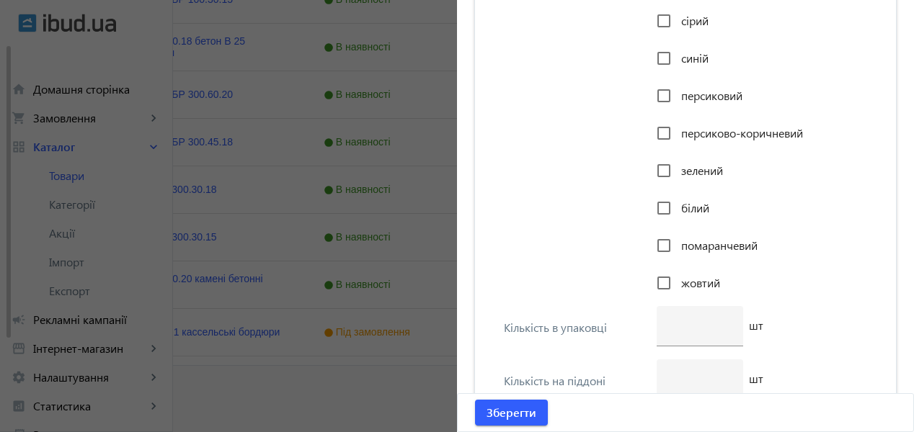
type input "248"
click at [685, 25] on span "сірий" at bounding box center [694, 20] width 27 height 15
click at [678, 25] on input "сірий" at bounding box center [663, 20] width 29 height 29
checkbox input "true"
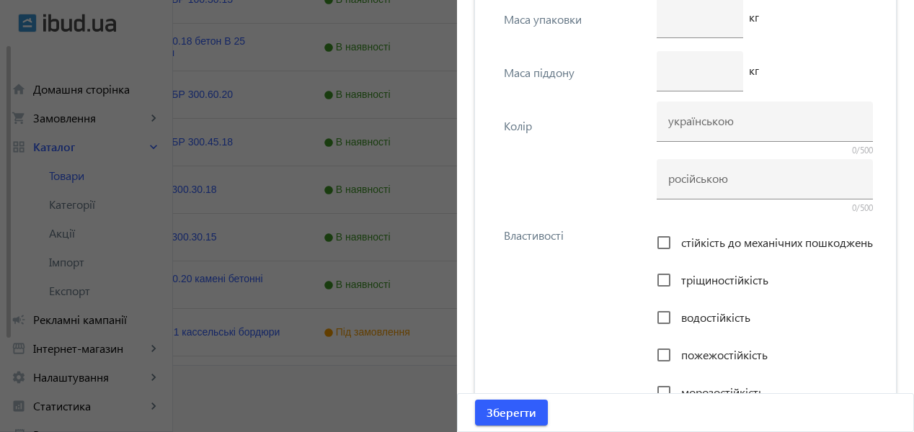
scroll to position [5575, 0]
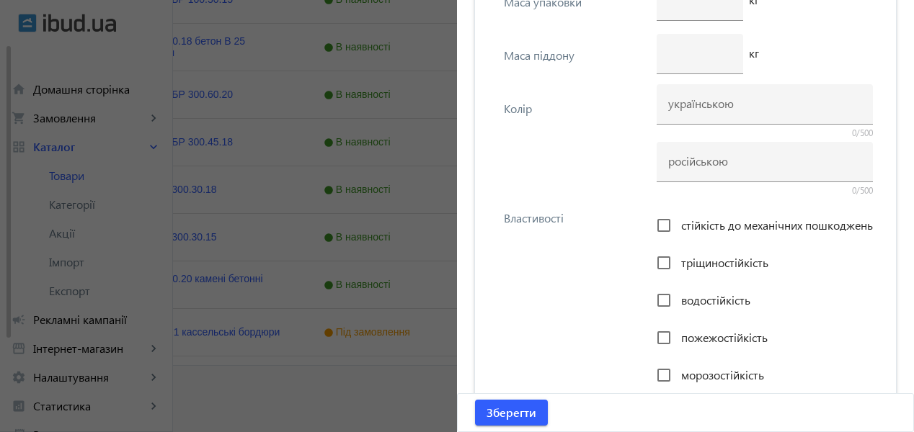
click at [746, 223] on span "стійкість до механічних пошкоджень" at bounding box center [777, 225] width 192 height 15
click at [678, 223] on input "стійкість до механічних пошкоджень" at bounding box center [663, 225] width 29 height 29
checkbox input "true"
click at [745, 259] on span "тріщиностійкість" at bounding box center [724, 262] width 87 height 15
click at [678, 259] on input "тріщиностійкість" at bounding box center [663, 263] width 29 height 29
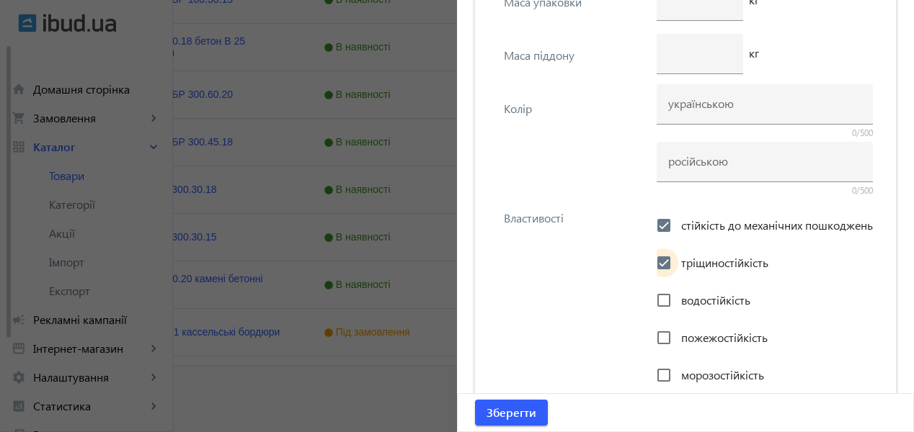
checkbox input "true"
click at [731, 301] on span "водостійкість" at bounding box center [715, 300] width 69 height 15
click at [678, 301] on input "водостійкість" at bounding box center [663, 300] width 29 height 29
checkbox input "true"
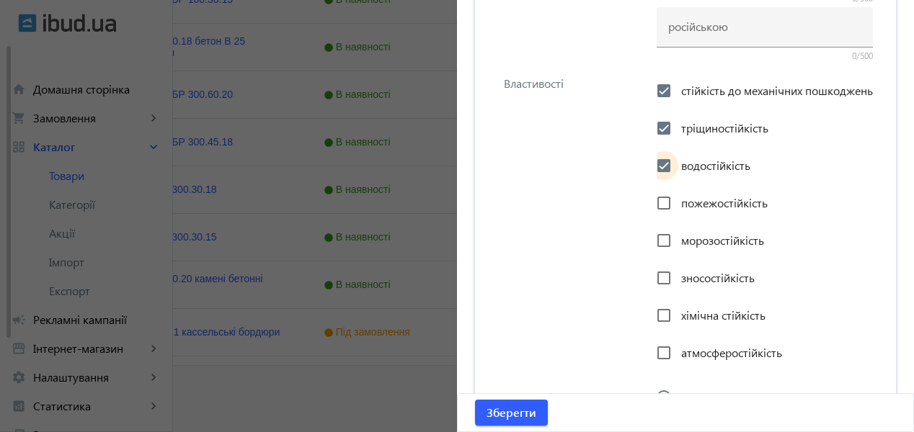
scroll to position [5719, 0]
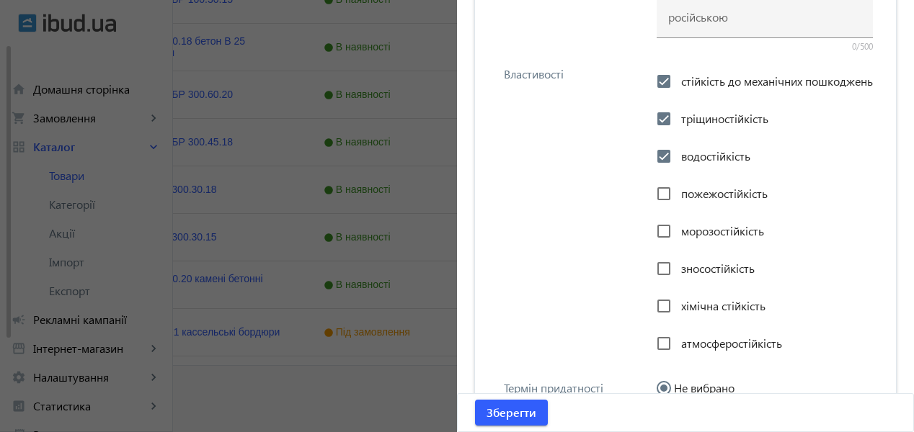
click at [737, 232] on span "морозостійкість" at bounding box center [722, 230] width 83 height 15
click at [678, 232] on input "морозостійкість" at bounding box center [663, 231] width 29 height 29
checkbox input "true"
drag, startPoint x: 726, startPoint y: 264, endPoint x: 750, endPoint y: 285, distance: 32.1
click at [726, 264] on span "зносостійкість" at bounding box center [718, 268] width 74 height 15
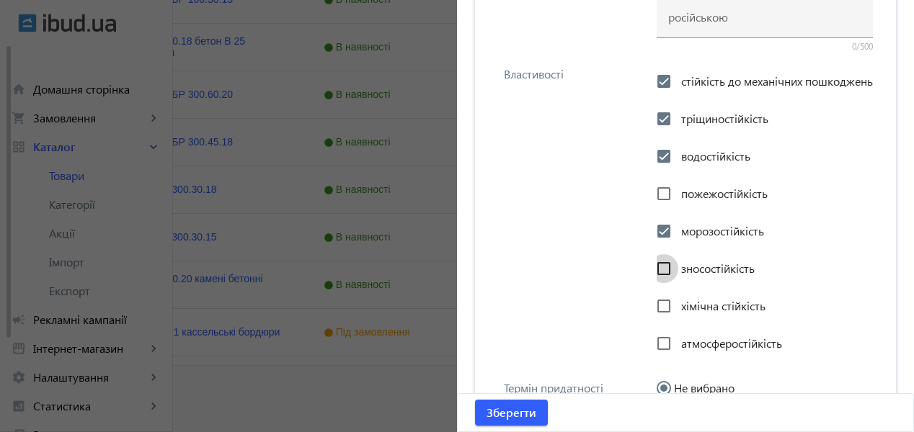
click at [678, 264] on input "зносостійкість" at bounding box center [663, 268] width 29 height 29
checkbox input "true"
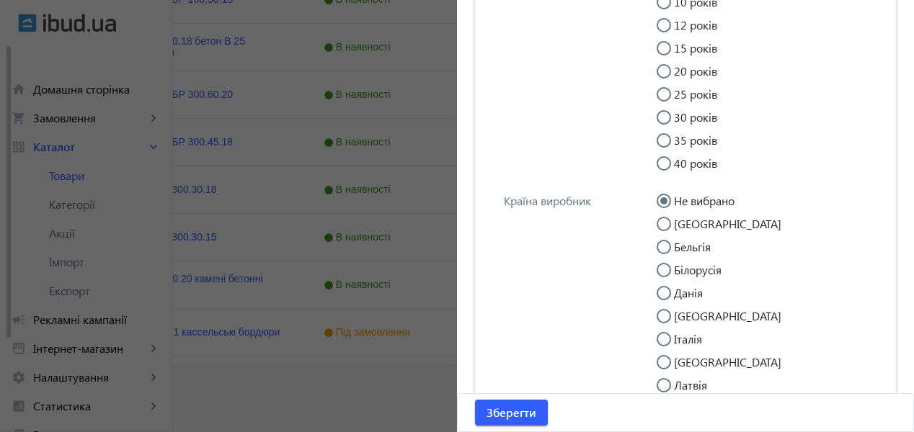
scroll to position [6439, 0]
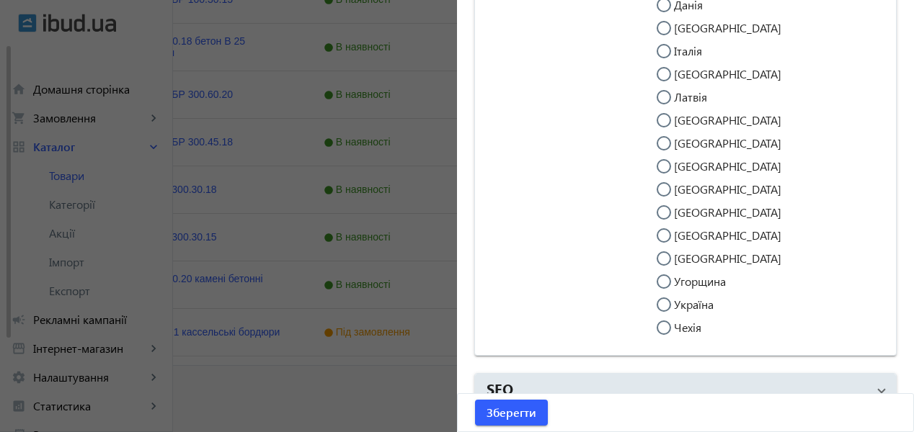
click at [694, 304] on label "Україна" at bounding box center [692, 305] width 43 height 12
click at [685, 304] on input "Україна" at bounding box center [671, 312] width 29 height 29
radio input "true"
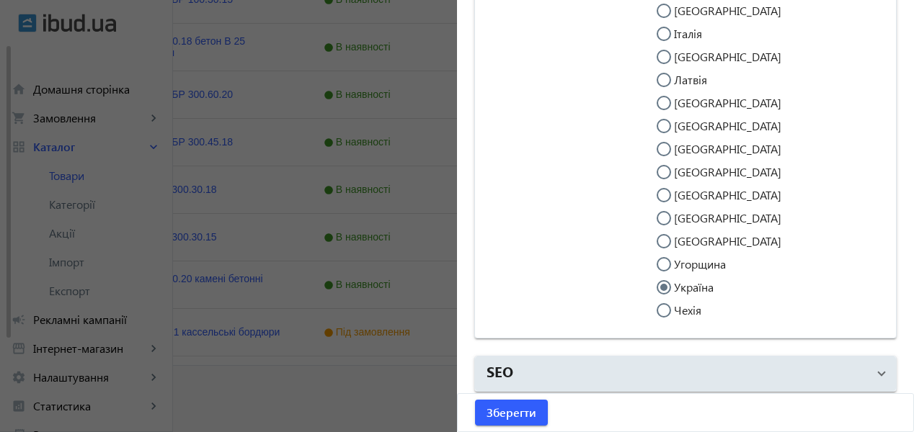
scroll to position [6462, 0]
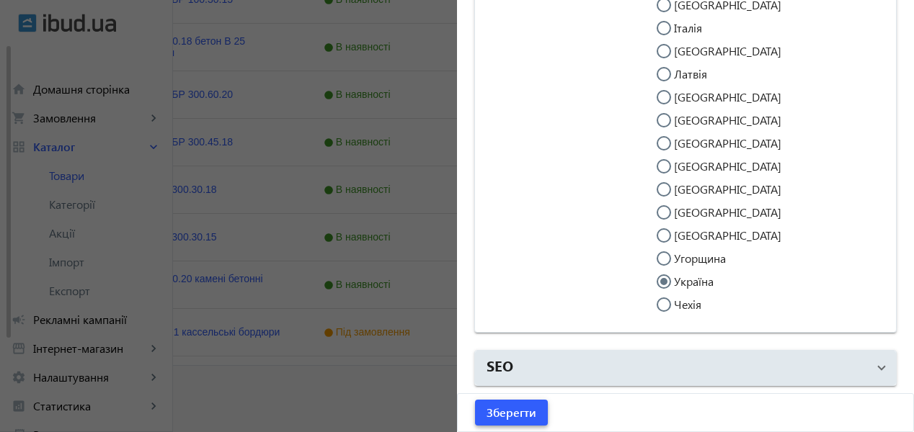
drag, startPoint x: 510, startPoint y: 425, endPoint x: 543, endPoint y: 420, distance: 33.5
click at [510, 425] on span "submit" at bounding box center [511, 413] width 73 height 35
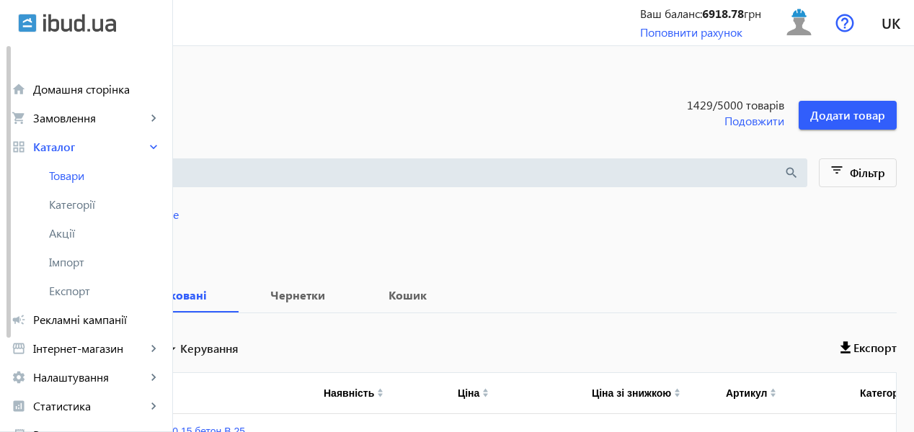
scroll to position [0, 0]
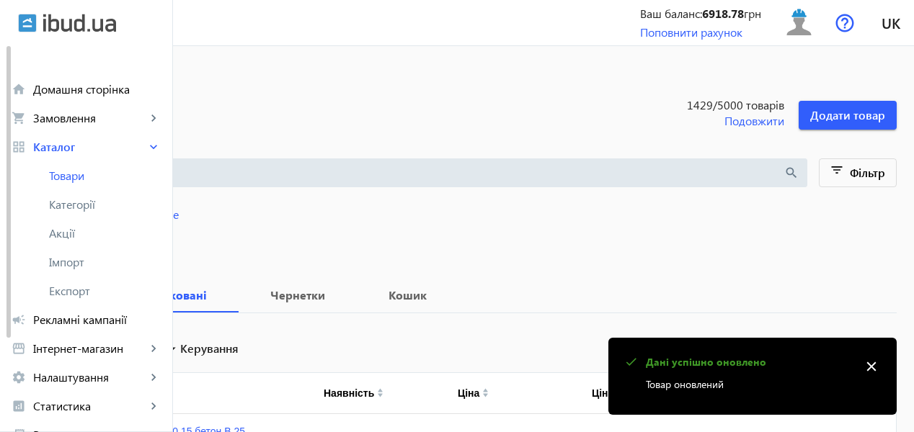
click at [331, 174] on input "search" at bounding box center [404, 173] width 758 height 16
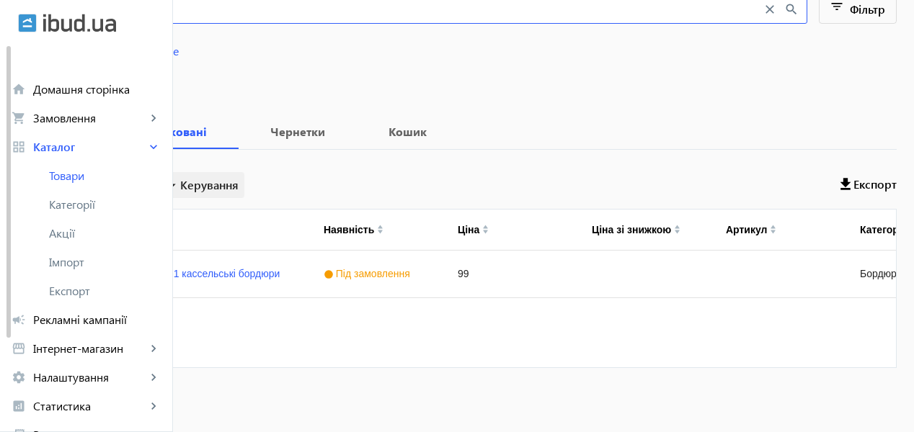
scroll to position [166, 0]
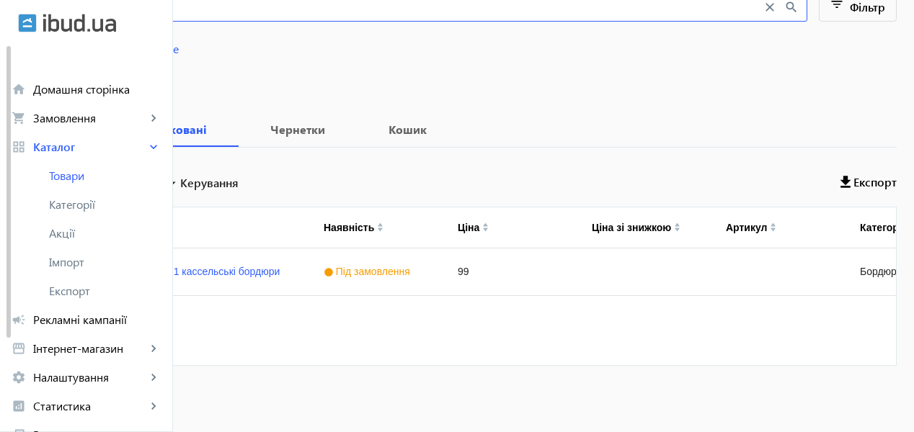
type input "б-1"
click at [80, 127] on b "Всі" at bounding box center [57, 130] width 45 height 12
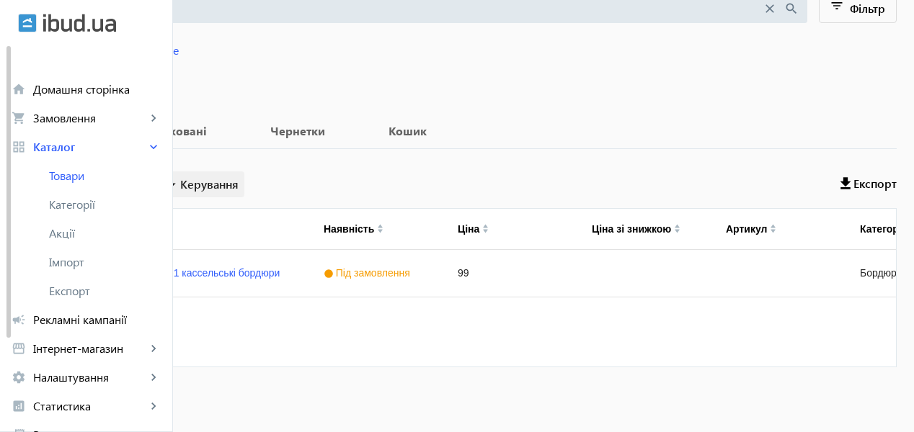
scroll to position [166, 0]
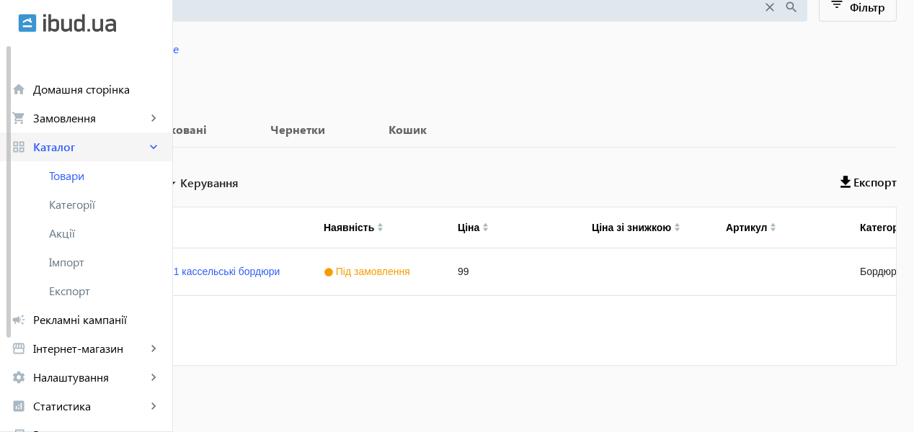
click at [52, 146] on span "Каталог" at bounding box center [89, 147] width 113 height 14
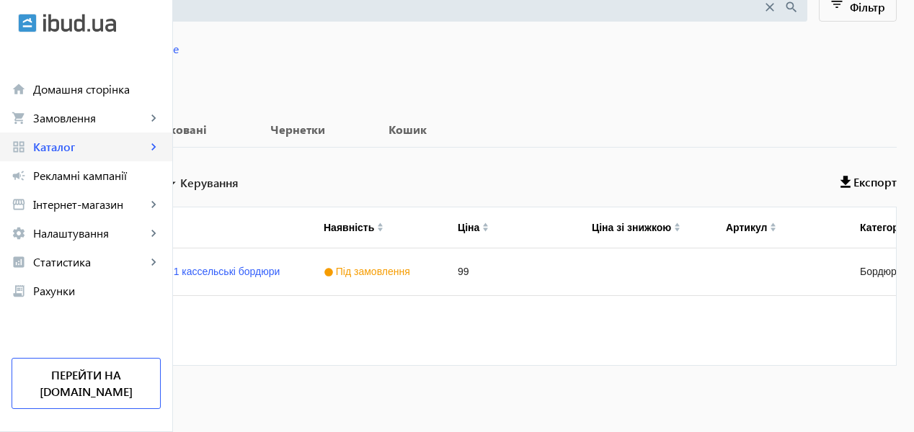
click at [52, 146] on span "Каталог" at bounding box center [89, 147] width 113 height 14
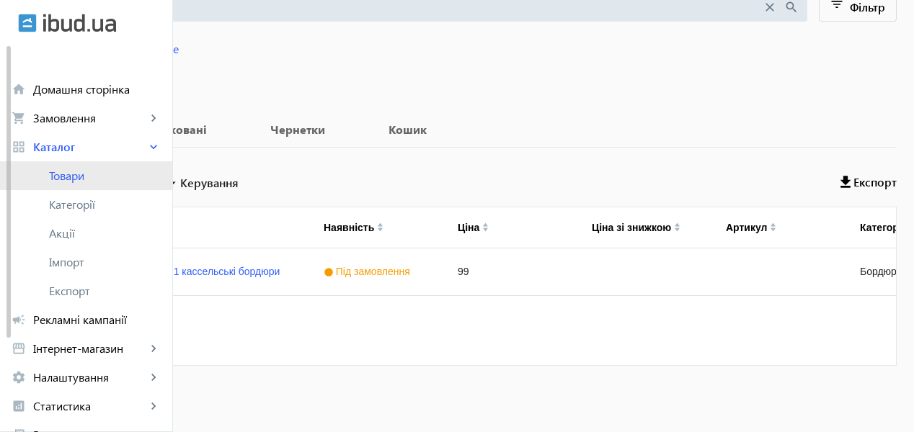
click at [74, 169] on span "Товари" at bounding box center [105, 176] width 112 height 14
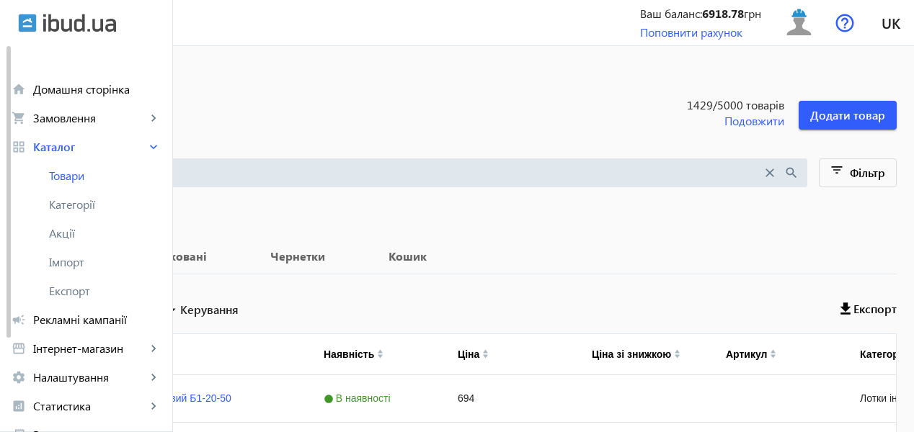
click at [255, 177] on input "search" at bounding box center [393, 173] width 737 height 16
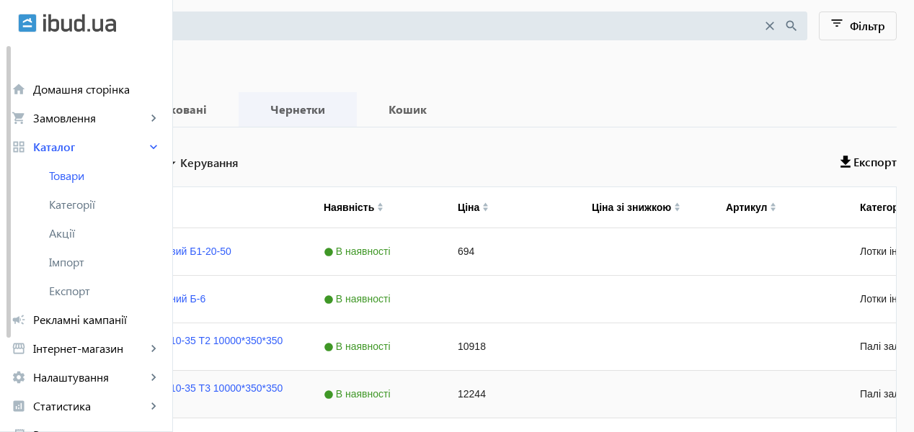
scroll to position [72, 0]
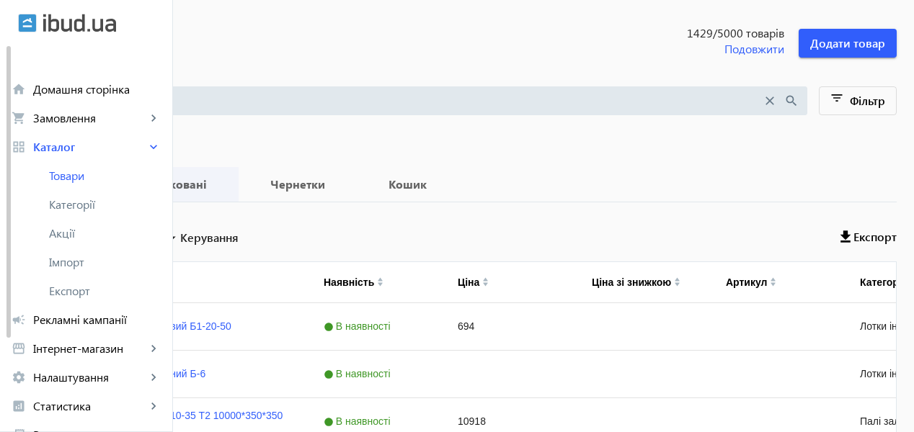
click at [221, 185] on b "Опубліковані" at bounding box center [168, 185] width 107 height 12
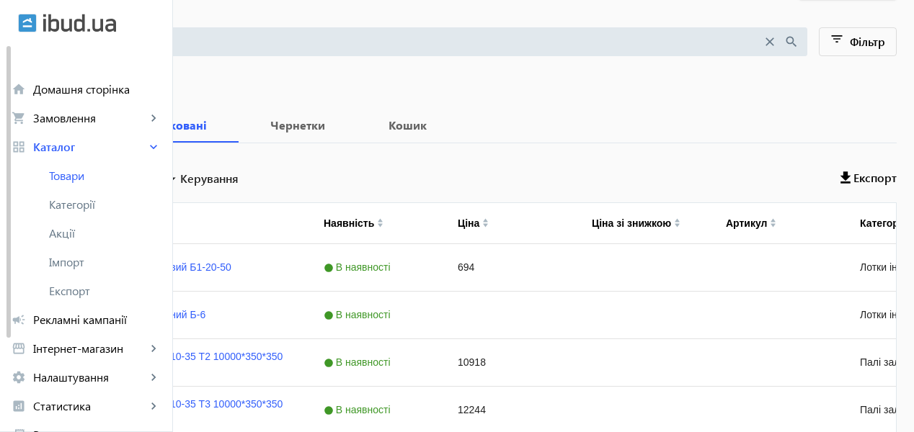
scroll to position [144, 0]
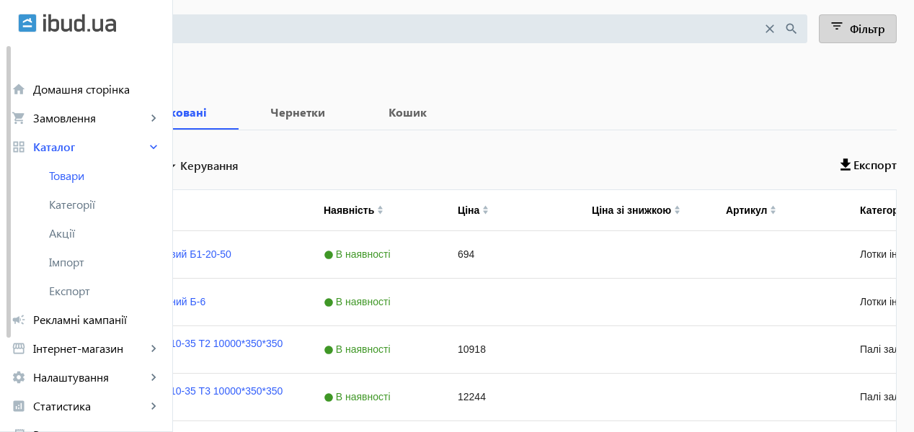
click at [842, 25] on mat-icon "filter_list" at bounding box center [837, 29] width 20 height 20
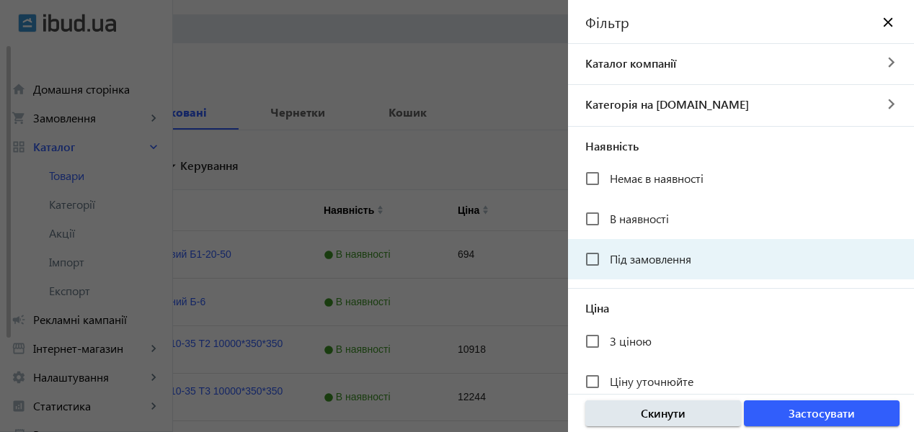
click at [649, 258] on span "Під замовлення" at bounding box center [650, 259] width 81 height 15
click at [607, 258] on input "Під замовлення" at bounding box center [592, 259] width 29 height 29
checkbox input "true"
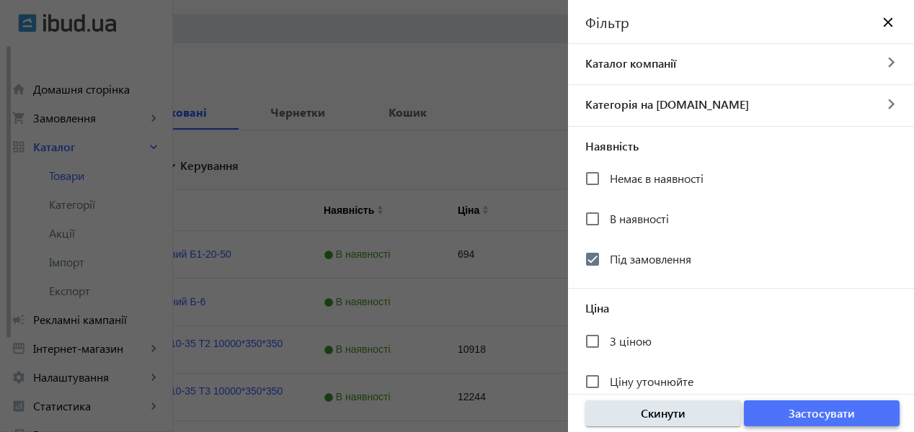
click at [825, 415] on span "Застосувати" at bounding box center [821, 414] width 66 height 16
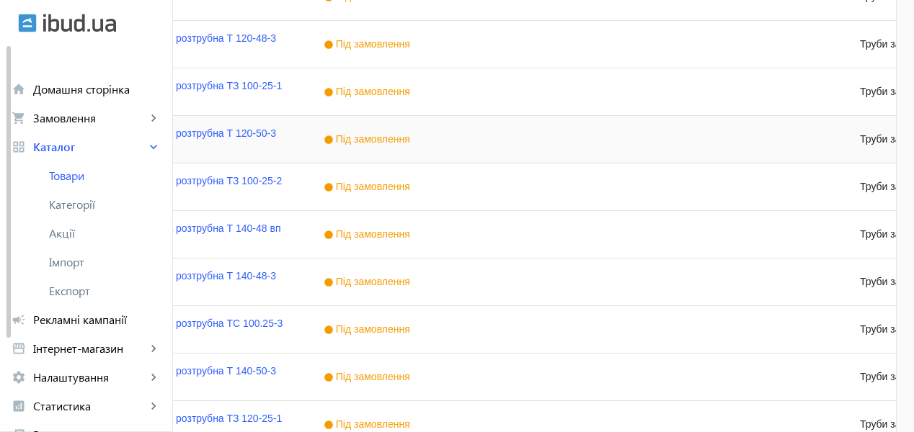
scroll to position [1547, 0]
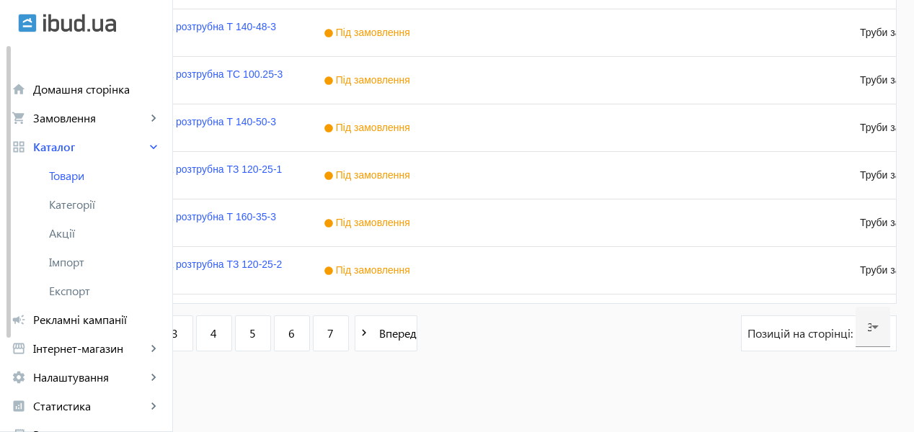
click at [139, 339] on span "2" at bounding box center [136, 334] width 6 height 16
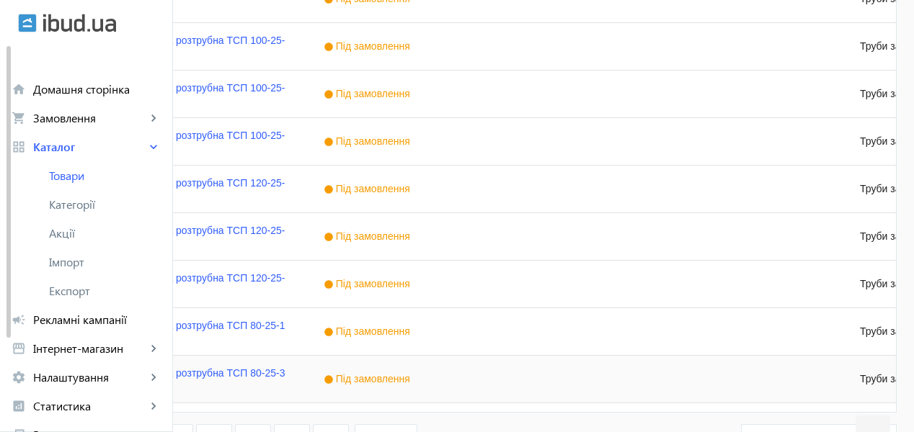
scroll to position [1547, 0]
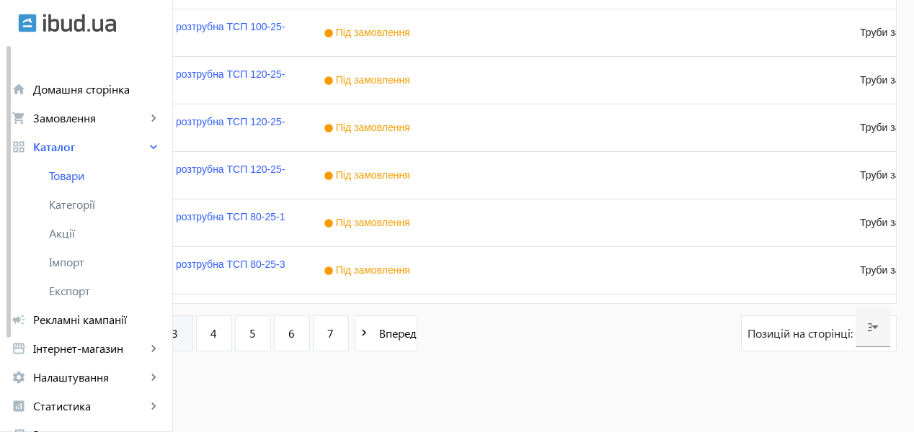
click at [193, 340] on link "3" at bounding box center [175, 334] width 36 height 36
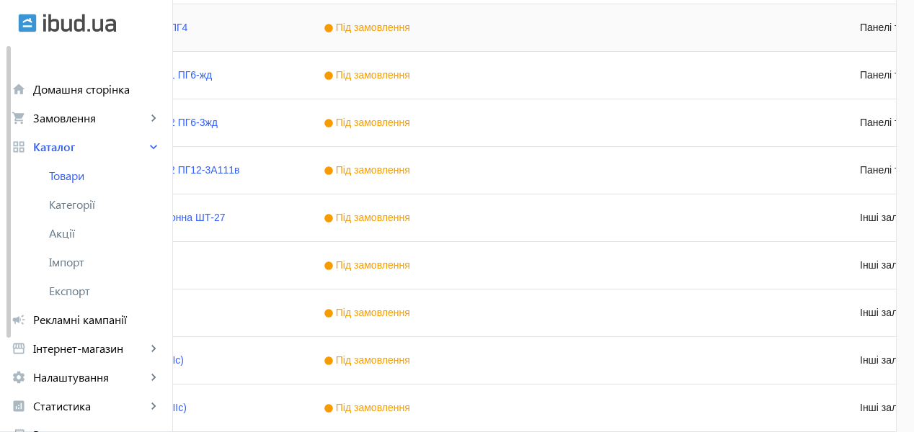
scroll to position [1513, 0]
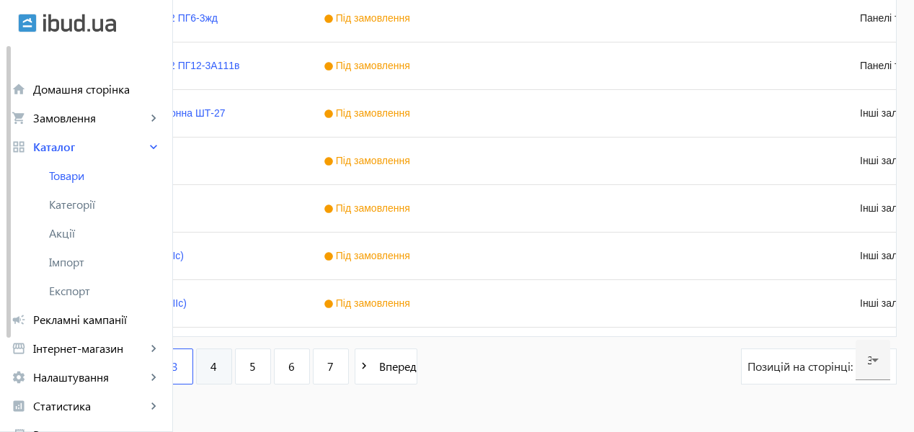
click at [217, 368] on span "4" at bounding box center [213, 367] width 6 height 16
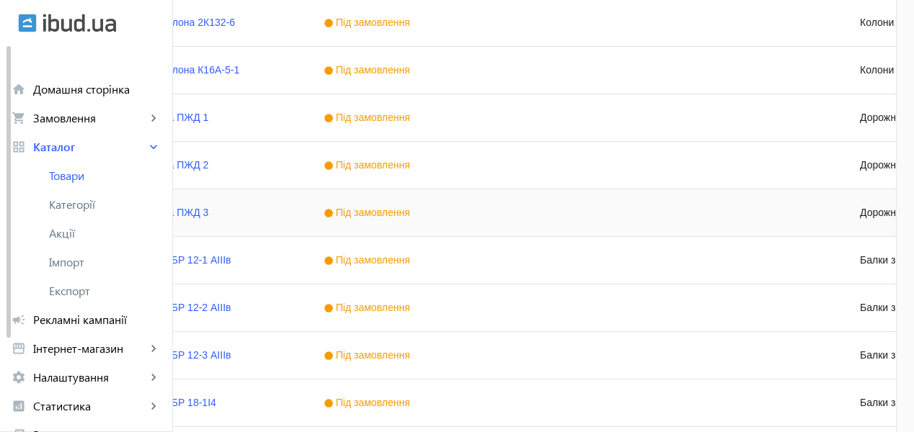
scroll to position [1513, 0]
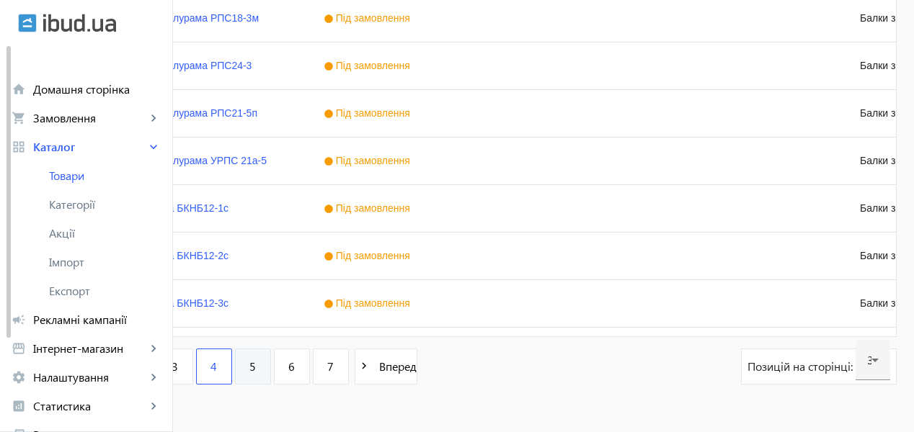
click at [256, 363] on span "5" at bounding box center [252, 367] width 6 height 16
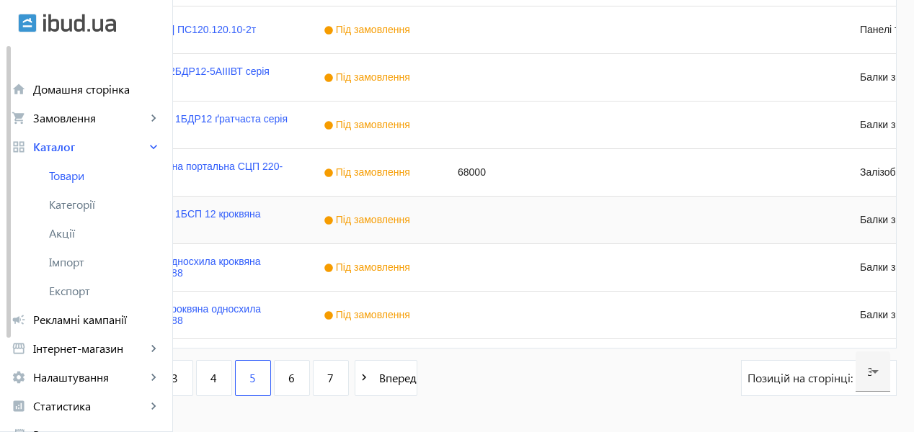
scroll to position [1547, 0]
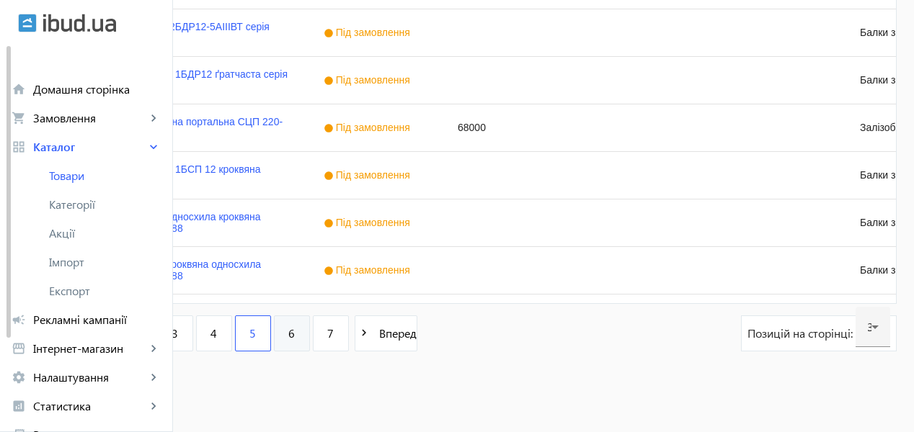
click at [295, 339] on span "6" at bounding box center [291, 334] width 6 height 16
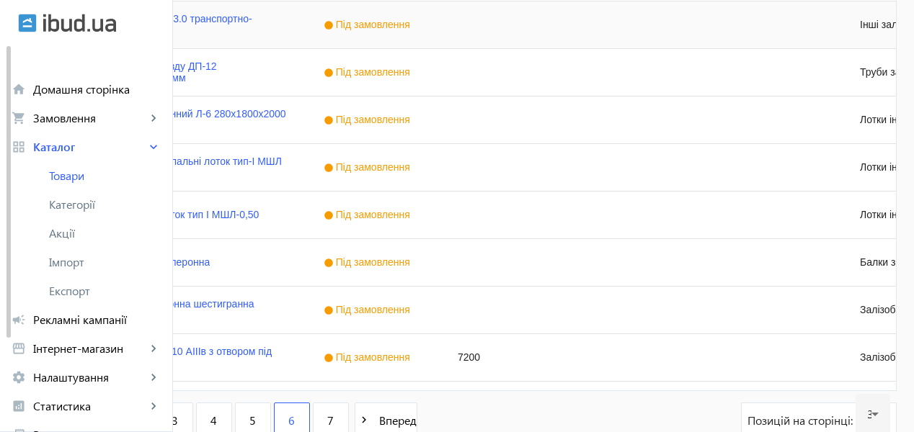
scroll to position [1547, 0]
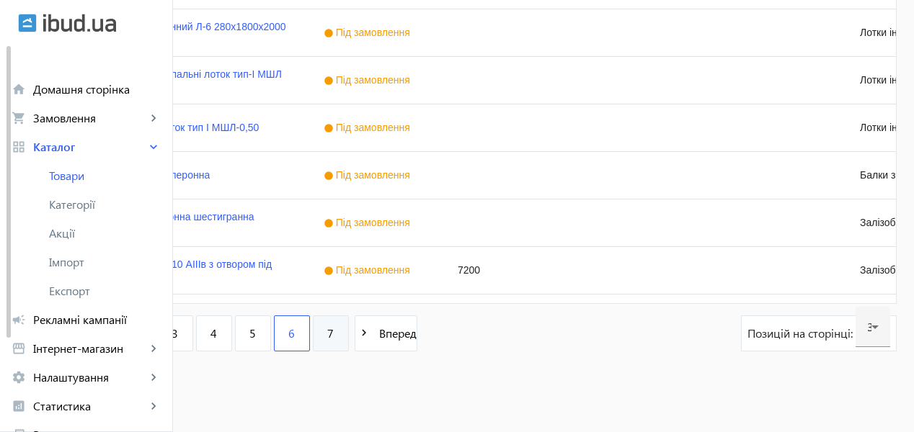
click at [334, 337] on span "7" at bounding box center [330, 334] width 6 height 16
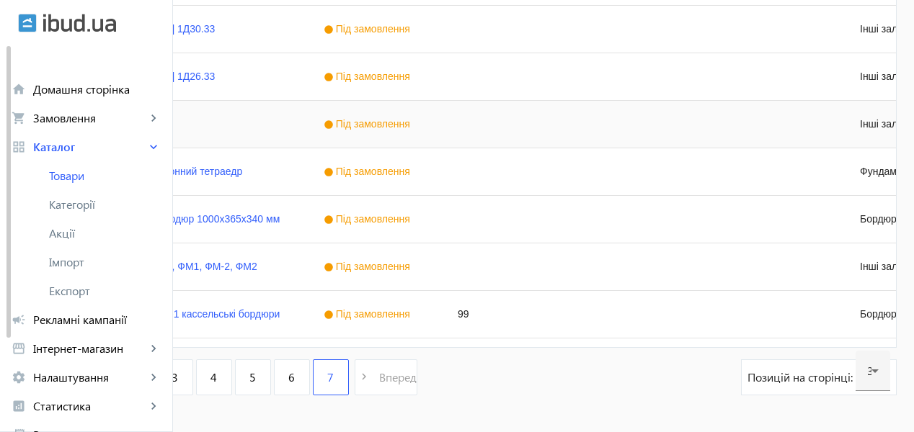
scroll to position [793, 0]
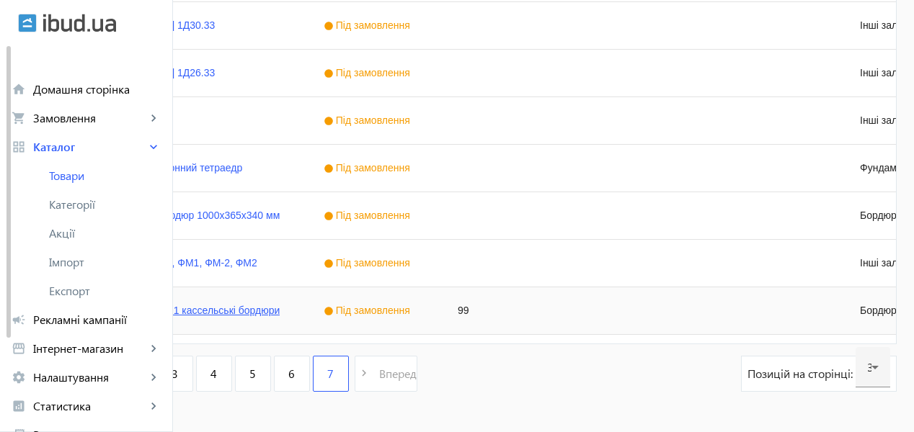
click at [280, 311] on link "Камені бортові Б-1 кассельські бордюри" at bounding box center [186, 311] width 188 height 12
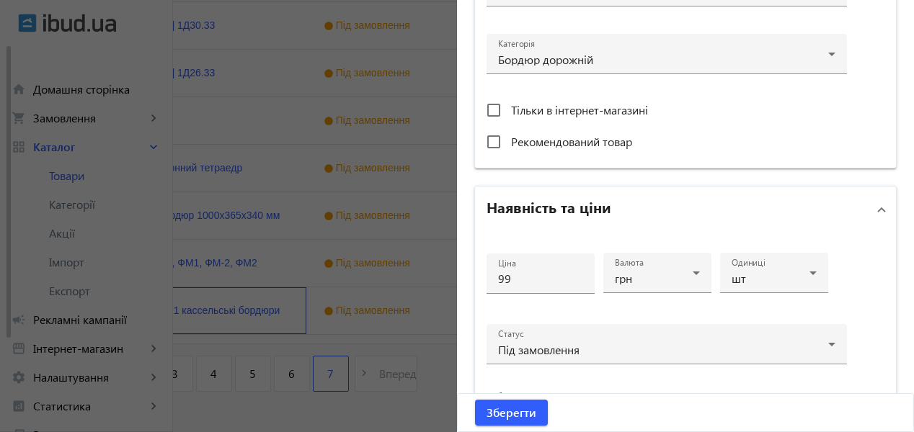
scroll to position [721, 0]
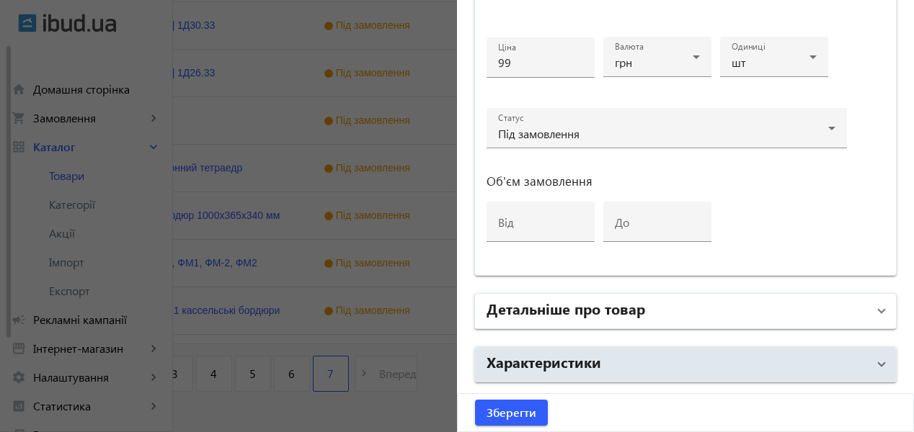
click at [729, 310] on mat-panel-title "Детальніше про товар" at bounding box center [676, 311] width 381 height 26
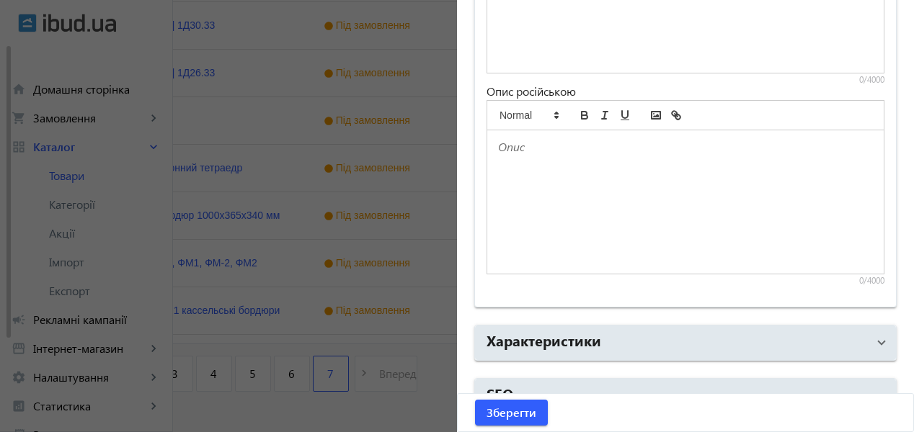
scroll to position [1250, 0]
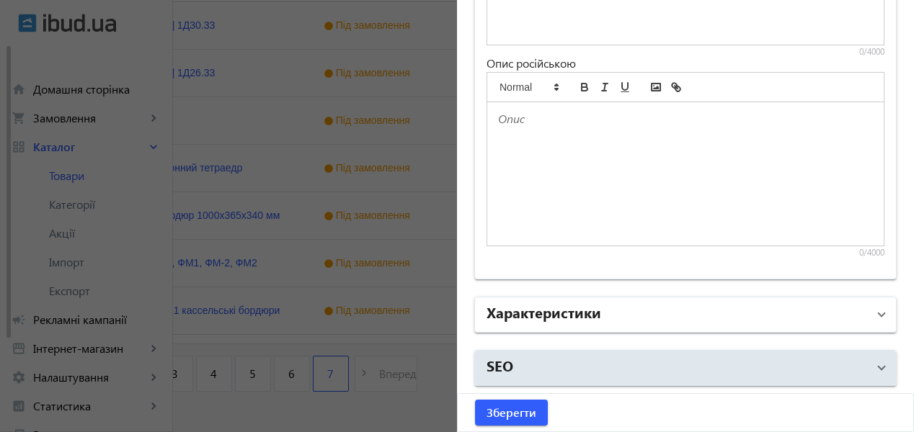
click at [719, 313] on mat-panel-title "Характеристики" at bounding box center [676, 315] width 381 height 26
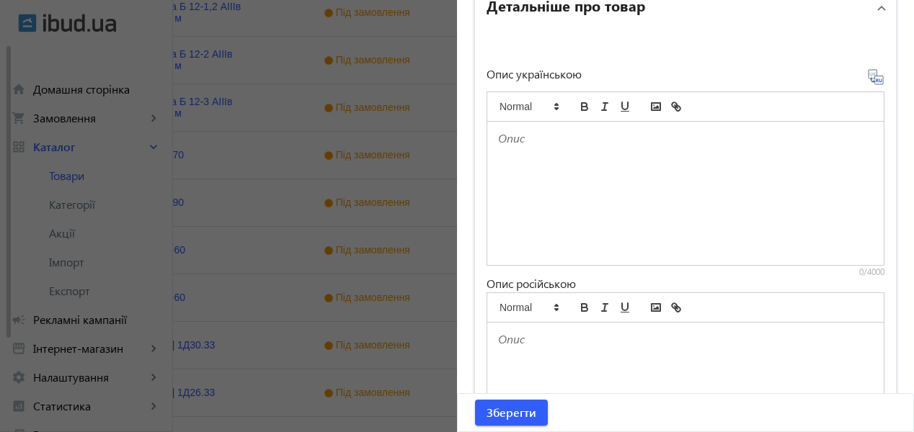
scroll to position [1043, 0]
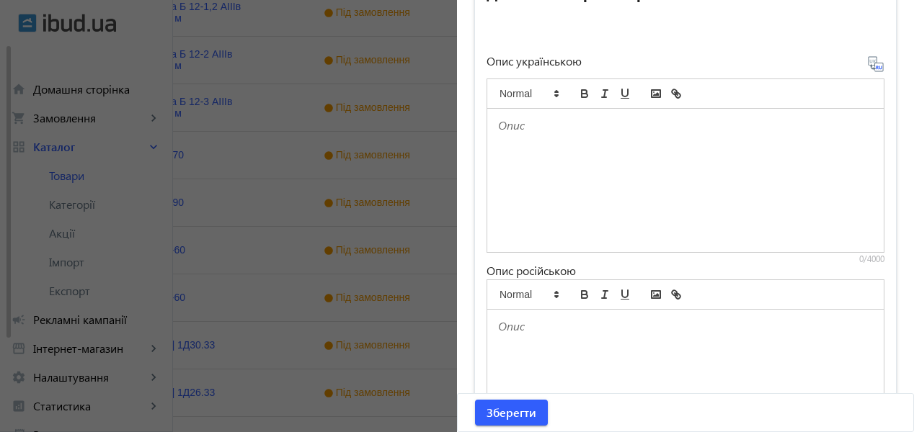
click at [542, 118] on p at bounding box center [685, 125] width 375 height 17
click at [618, 129] on p "Для доріг та тротуарів, експорт" at bounding box center [685, 125] width 375 height 17
click at [744, 129] on p "Для доріг та тротуарів, можливий експорт" at bounding box center [685, 125] width 375 height 17
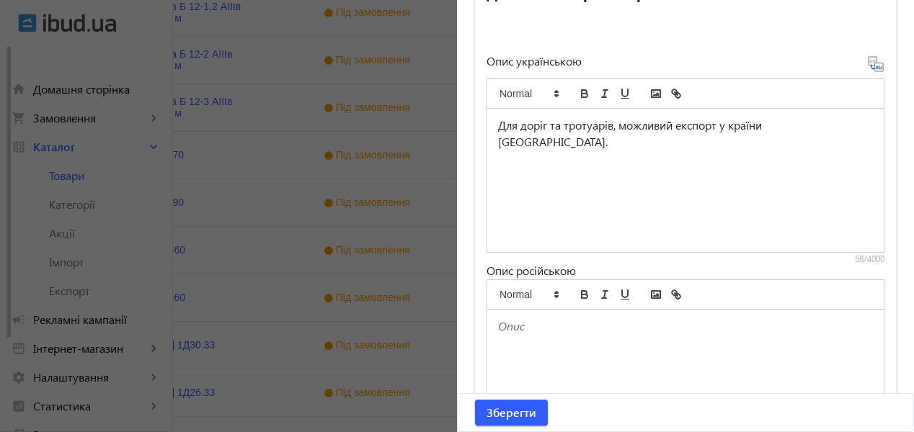
click at [872, 66] on icon at bounding box center [875, 63] width 17 height 17
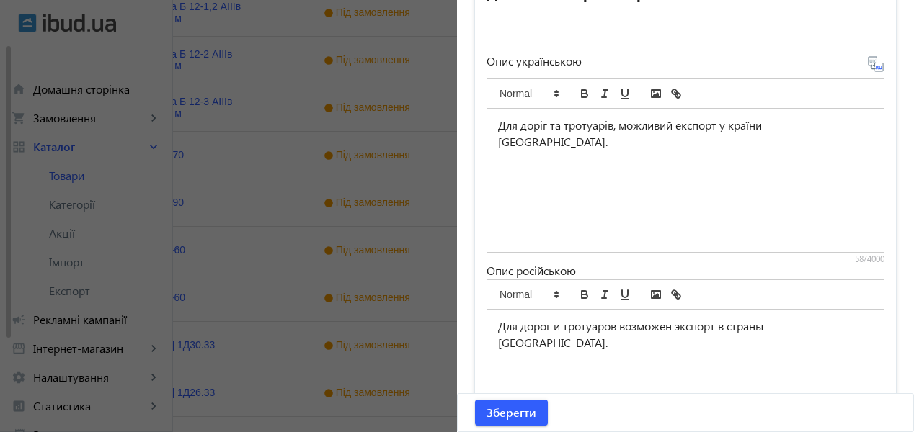
click at [825, 126] on p "Для доріг та тротуарів, можливий експорт у країни [GEOGRAPHIC_DATA]." at bounding box center [685, 133] width 375 height 32
click at [867, 63] on icon at bounding box center [875, 63] width 17 height 17
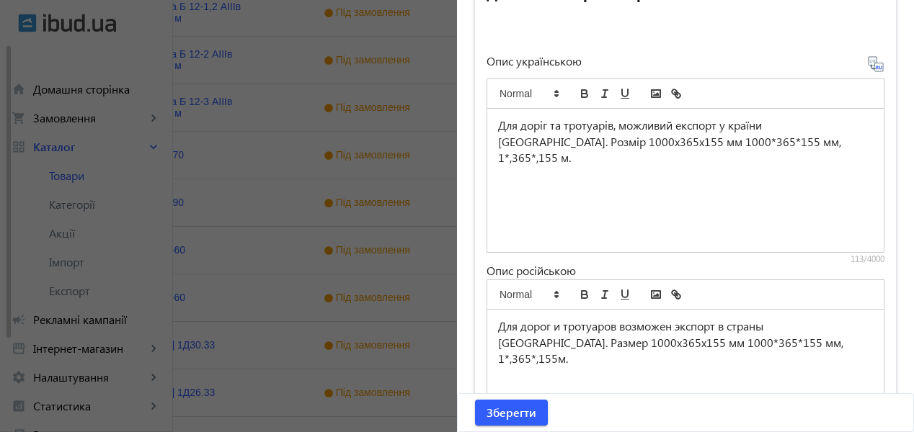
scroll to position [1331, 0]
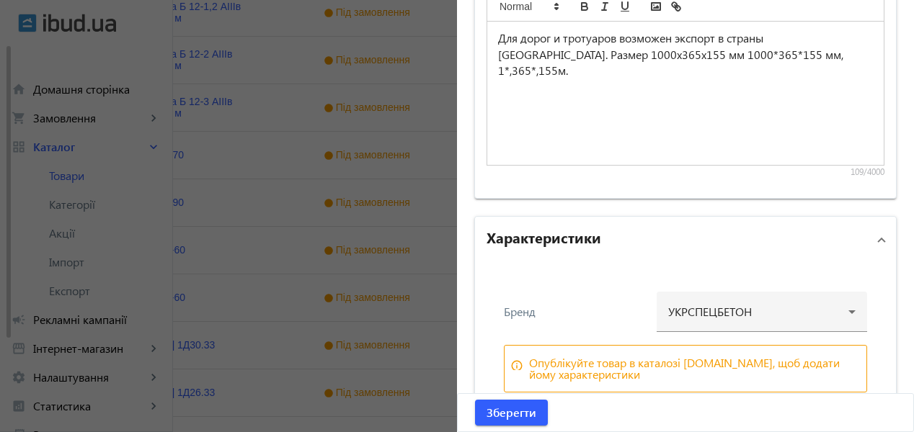
click at [695, 57] on p "Для дорог и тротуаров возможен экспорт в страны [GEOGRAPHIC_DATA]. Размер 1000х…" at bounding box center [685, 54] width 375 height 49
click at [729, 55] on p "Для дорог и тротуаров возможен экспорт в страны [GEOGRAPHIC_DATA]. Размер 1000х…" at bounding box center [685, 54] width 375 height 49
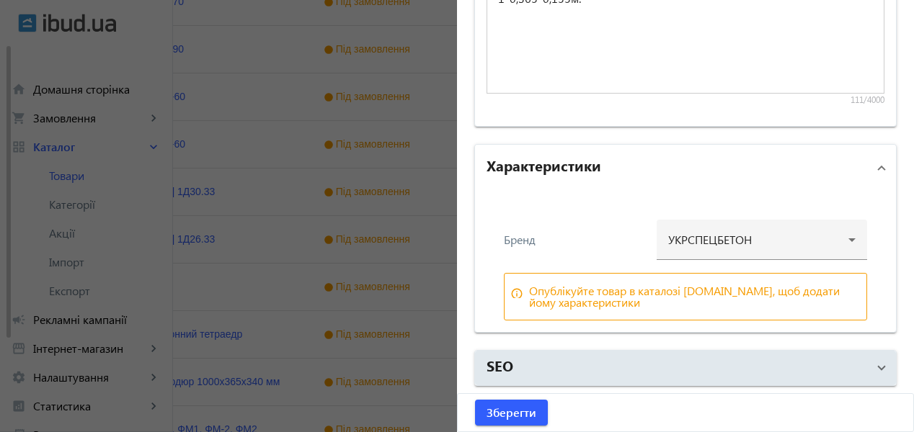
scroll to position [719, 0]
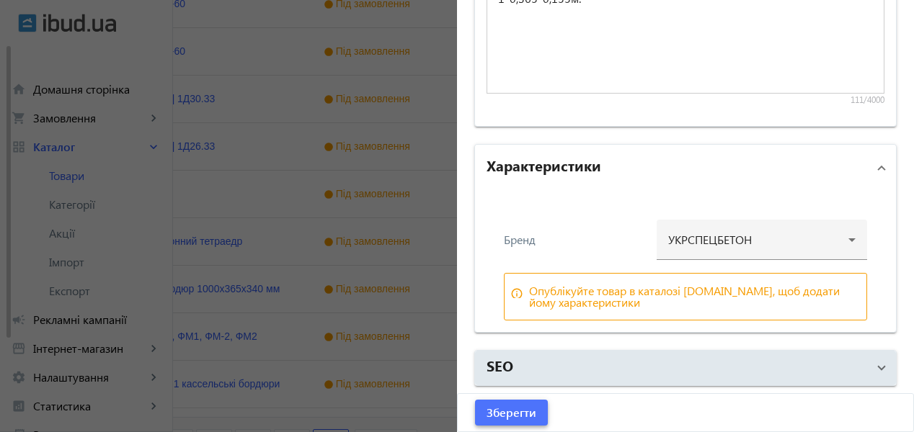
click at [525, 412] on span "Зберегти" at bounding box center [511, 413] width 50 height 16
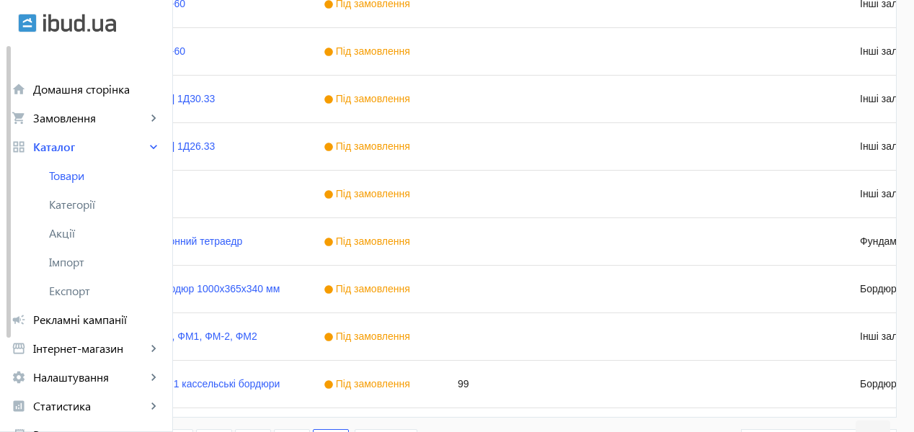
scroll to position [0, 0]
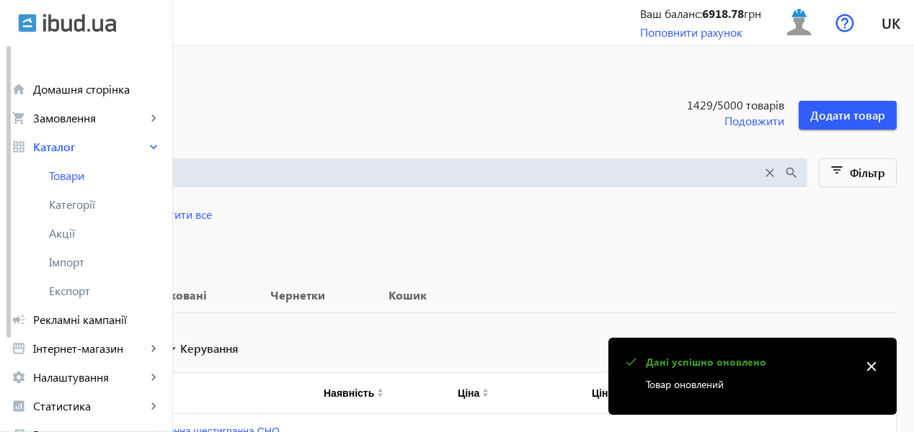
click at [215, 167] on input "search" at bounding box center [393, 173] width 737 height 16
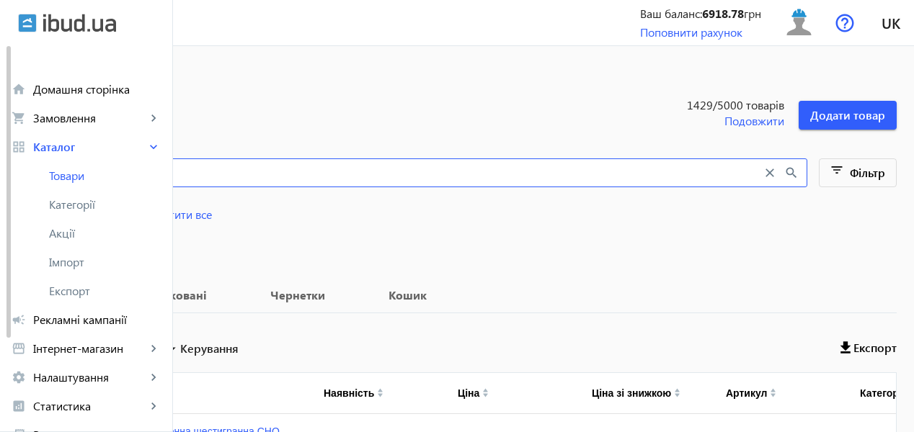
drag, startPoint x: 344, startPoint y: 215, endPoint x: 285, endPoint y: 171, distance: 74.1
click at [212, 215] on span "Очистити все" at bounding box center [177, 215] width 69 height 16
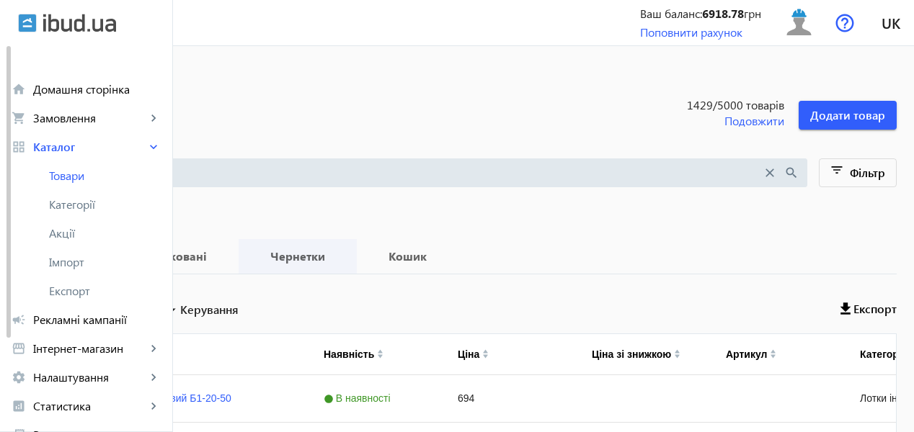
click at [339, 252] on b "Чернетки" at bounding box center [298, 257] width 84 height 12
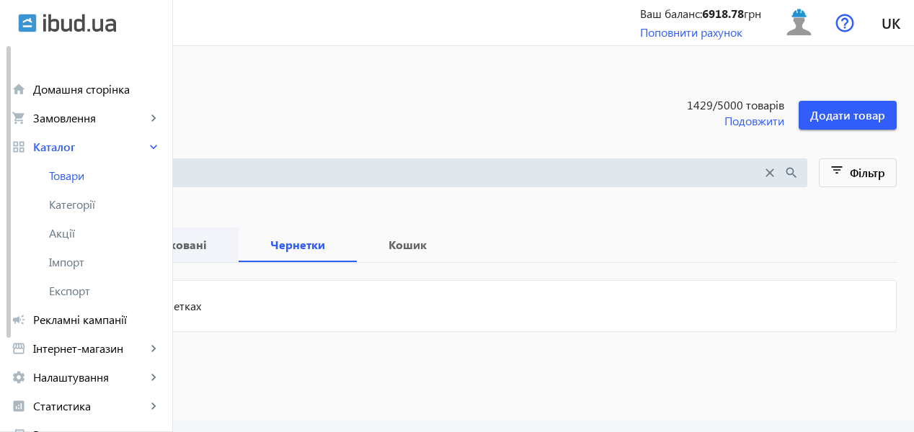
click at [221, 254] on span "Опубліковані" at bounding box center [168, 245] width 107 height 35
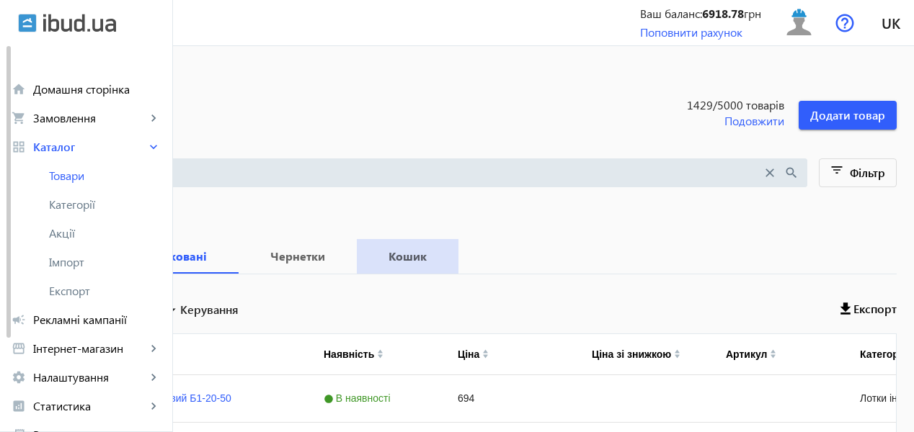
click at [441, 252] on b "Кошик" at bounding box center [407, 257] width 67 height 12
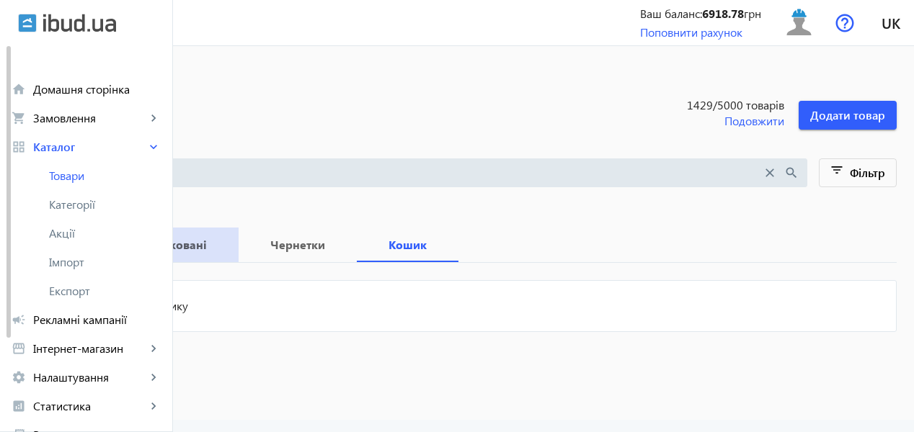
click at [221, 246] on b "Опубліковані" at bounding box center [168, 245] width 107 height 12
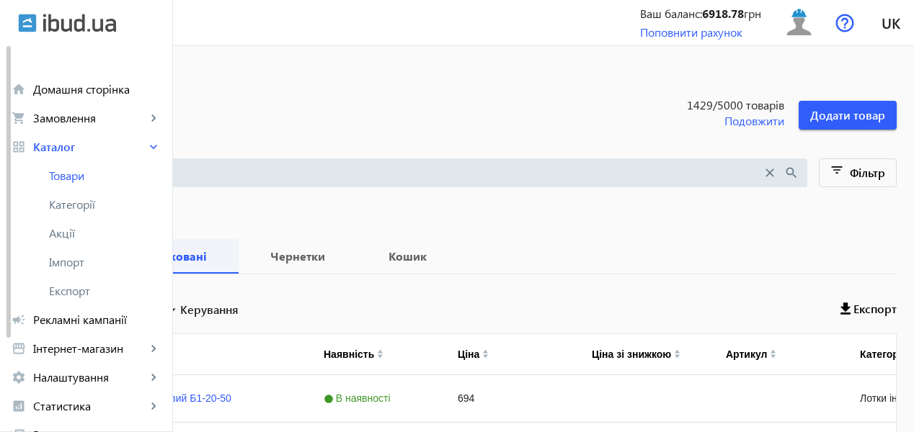
scroll to position [72, 0]
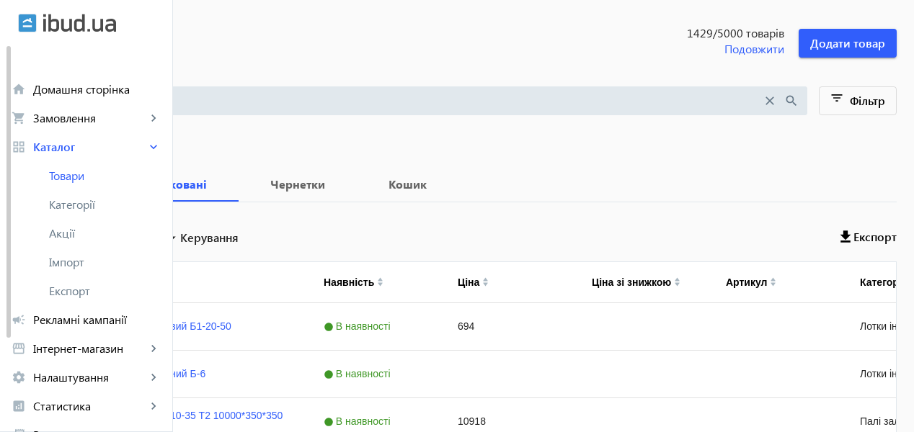
click at [80, 177] on span "Всі" at bounding box center [57, 184] width 45 height 35
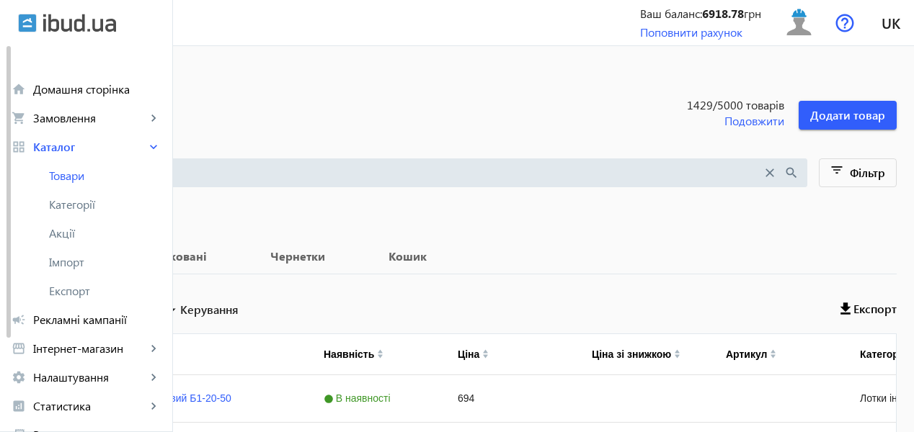
click at [213, 166] on input "search" at bounding box center [393, 173] width 737 height 16
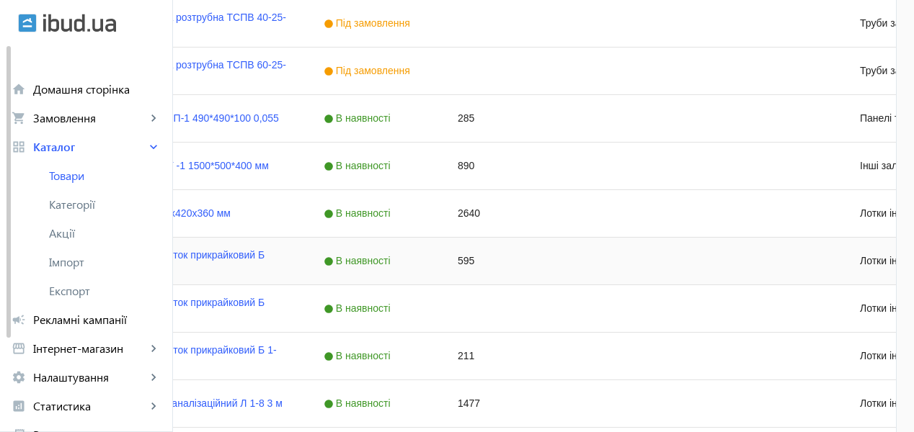
scroll to position [1508, 0]
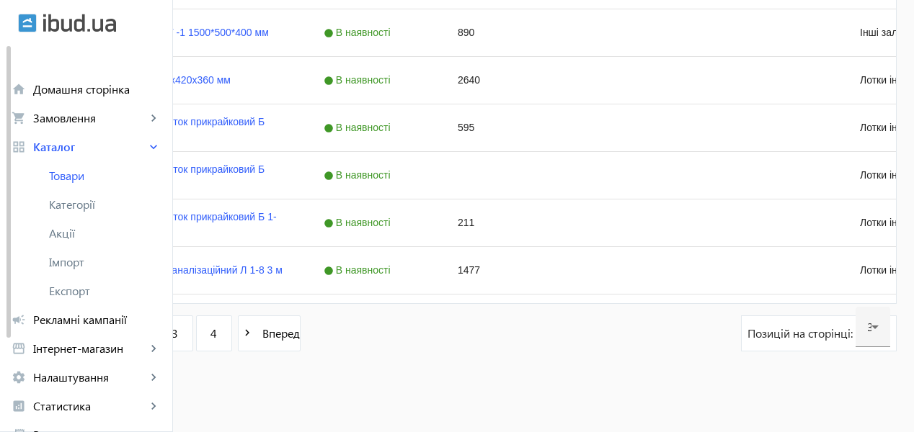
type input "б-1"
click at [154, 338] on link "2" at bounding box center [136, 334] width 36 height 36
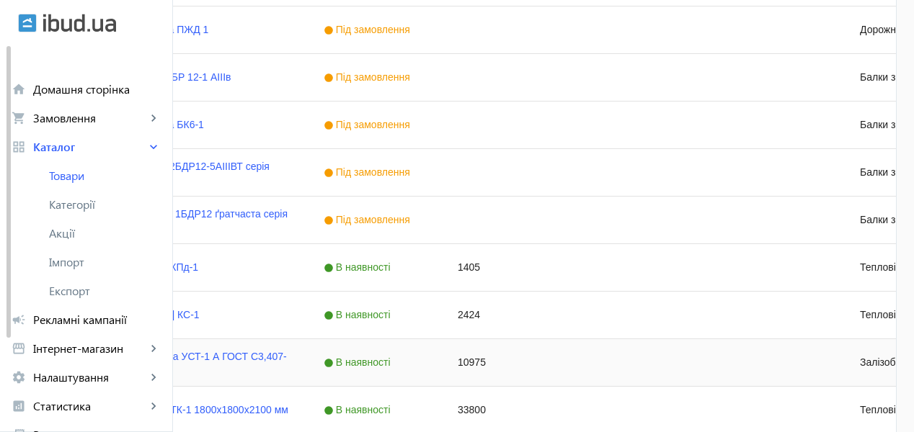
scroll to position [1508, 0]
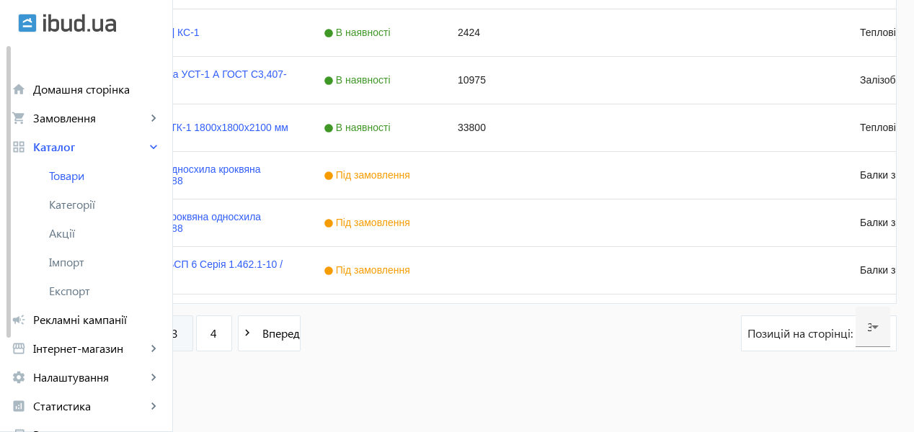
click at [193, 335] on link "3" at bounding box center [175, 334] width 36 height 36
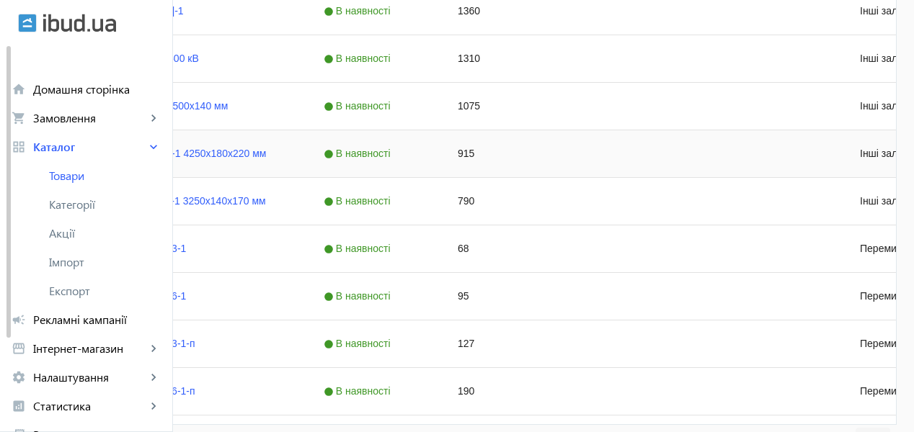
scroll to position [1508, 0]
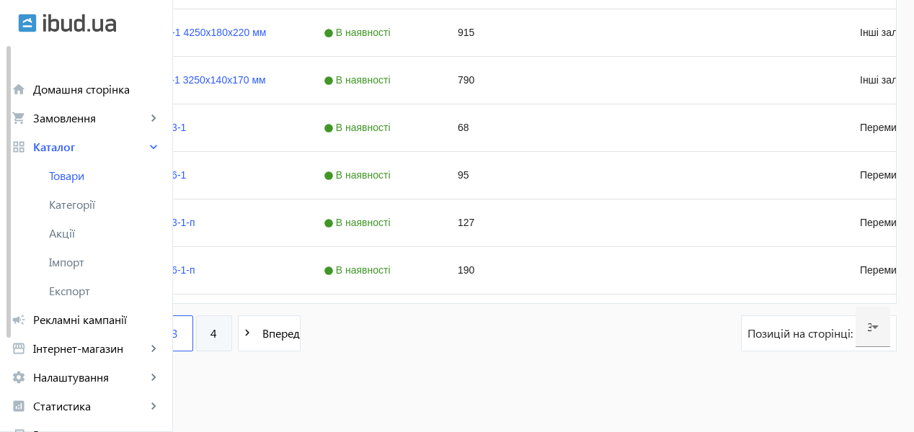
click at [232, 331] on link "4" at bounding box center [214, 334] width 36 height 36
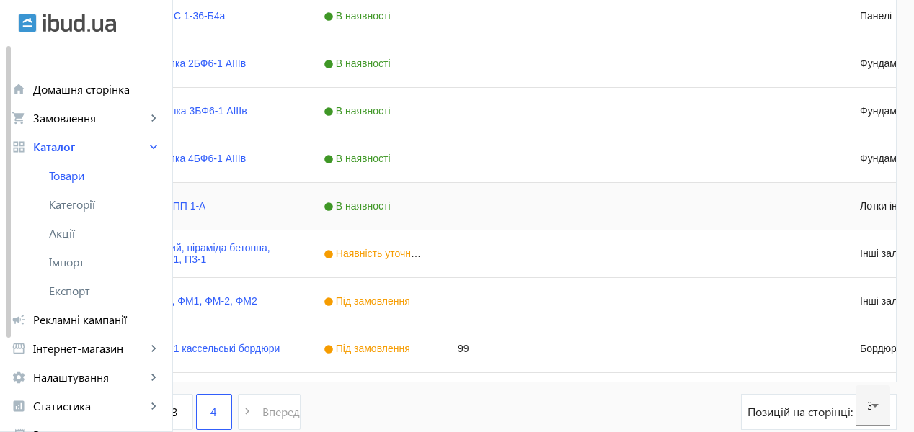
scroll to position [1080, 0]
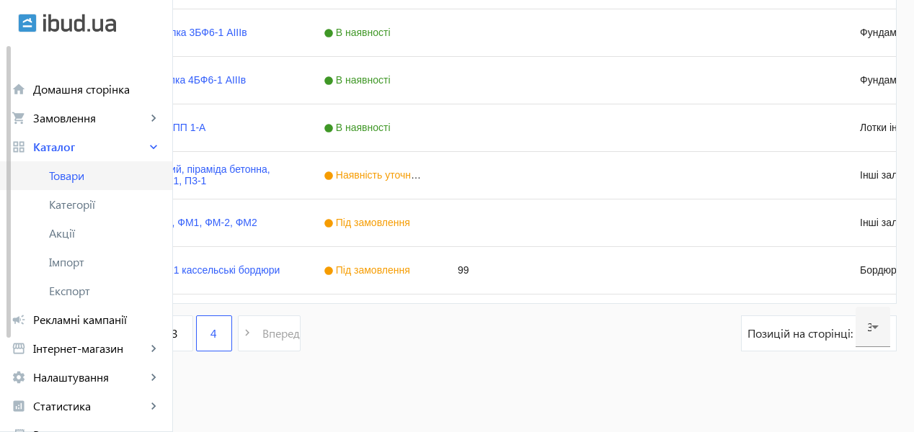
click at [66, 177] on span "Товари" at bounding box center [105, 176] width 112 height 14
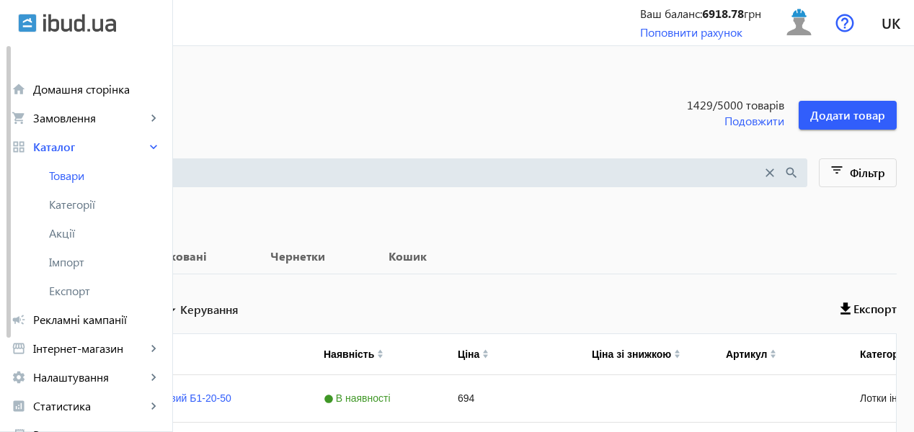
click at [239, 179] on input "search" at bounding box center [393, 173] width 737 height 16
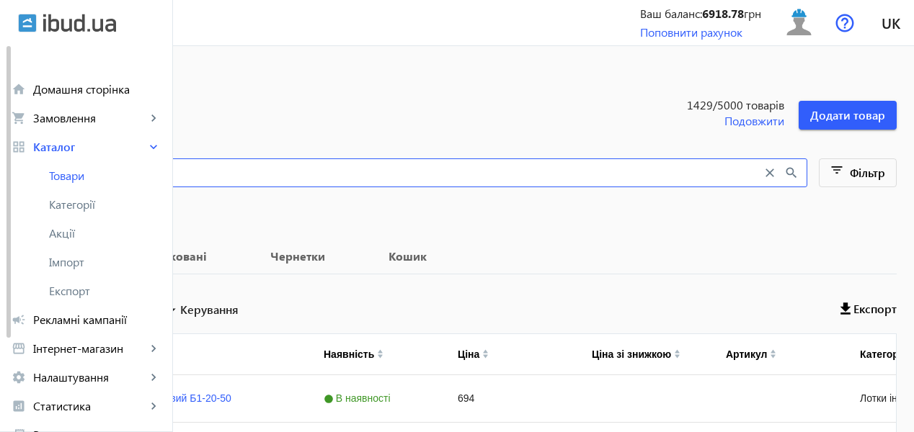
type input "автоб"
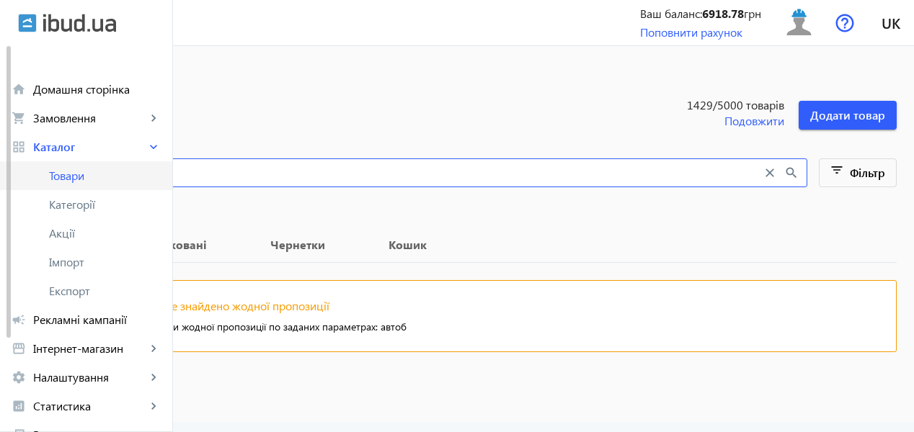
drag, startPoint x: 265, startPoint y: 172, endPoint x: 81, endPoint y: 172, distance: 183.8
click at [81, 172] on div "arrow_back home Домашня сторінка shopping_cart Замовлення keyboard_arrow_right …" at bounding box center [457, 216] width 914 height 432
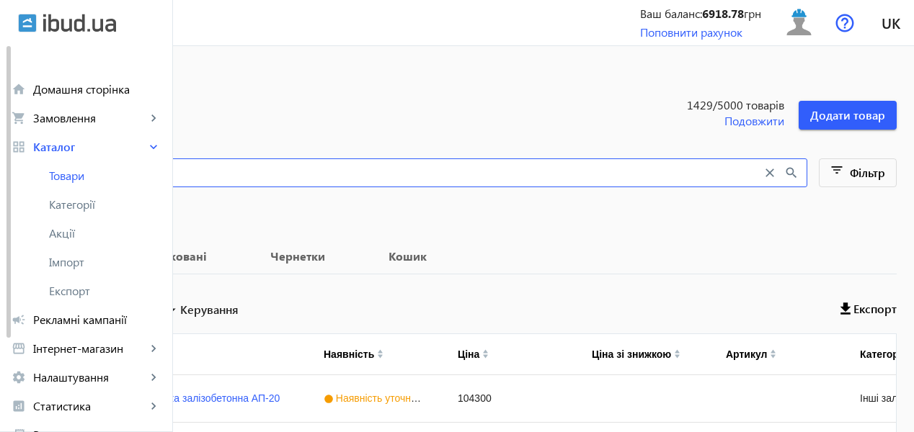
type input "автобусна зупинка"
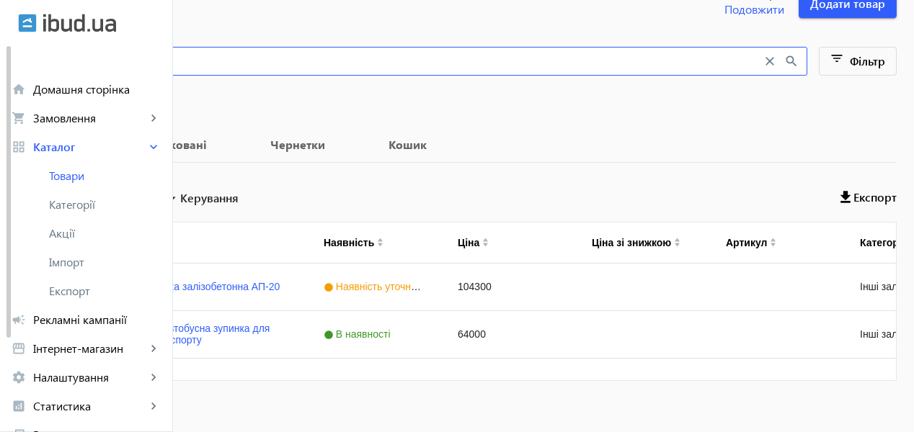
scroll to position [127, 0]
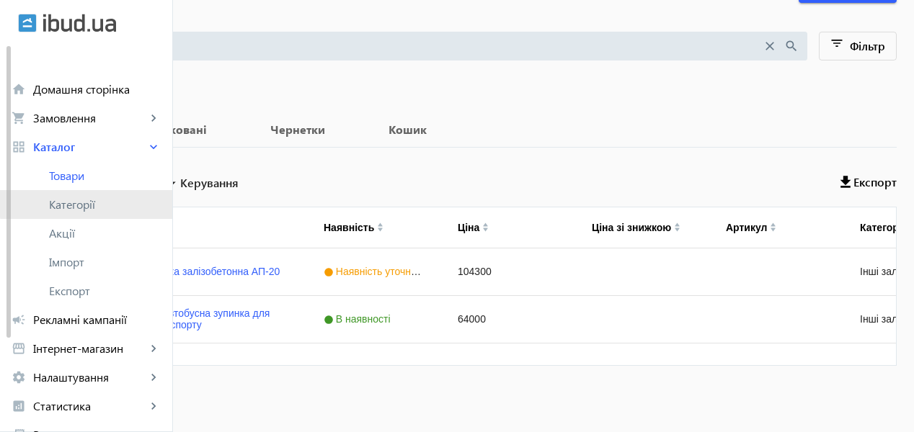
click at [104, 200] on span "Категорії" at bounding box center [105, 204] width 112 height 14
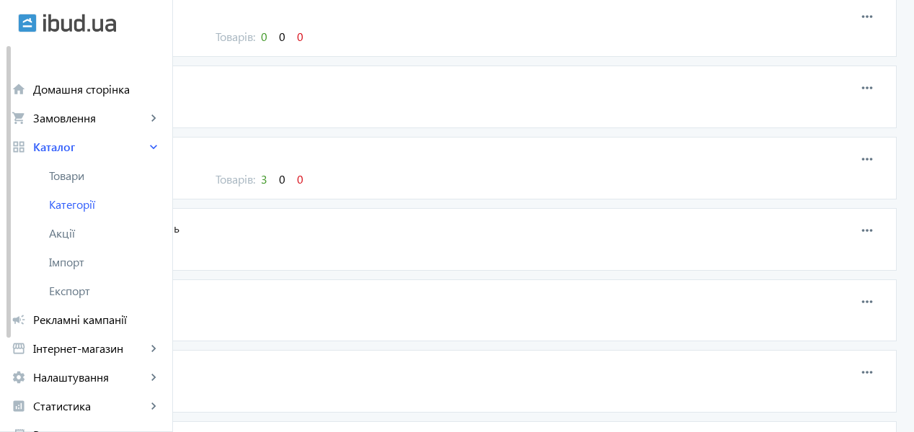
scroll to position [1620, 0]
click at [267, 252] on span "3" at bounding box center [264, 251] width 6 height 15
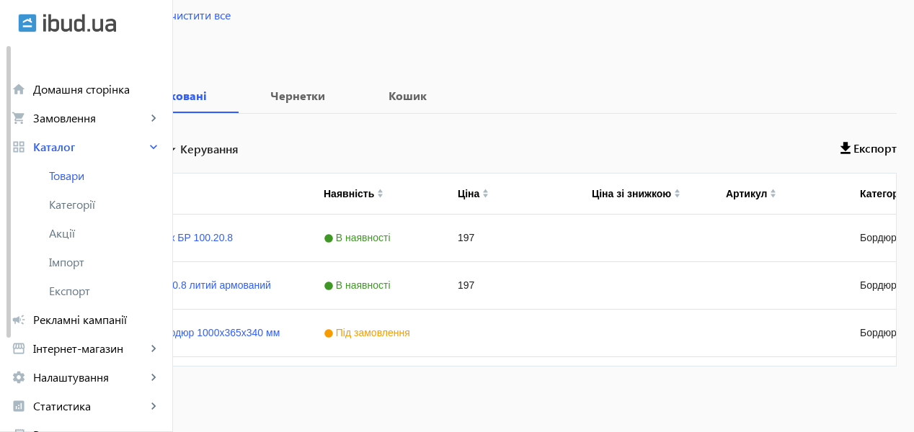
scroll to position [200, 0]
click at [280, 333] on link "Кассельський бордюр 1000х365х340 мм" at bounding box center [186, 332] width 188 height 12
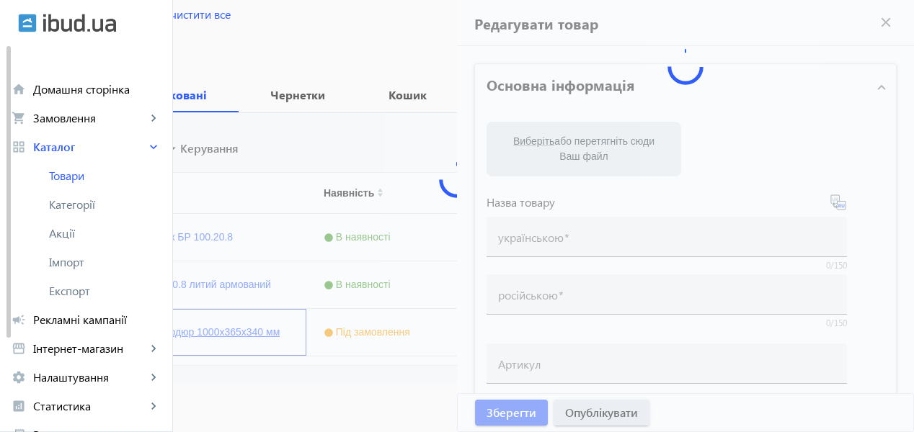
type input "Кассельський бордюр 1000х365х340 мм"
type input "Кассельский бордюр 1000х365х340 мм"
checkbox input "true"
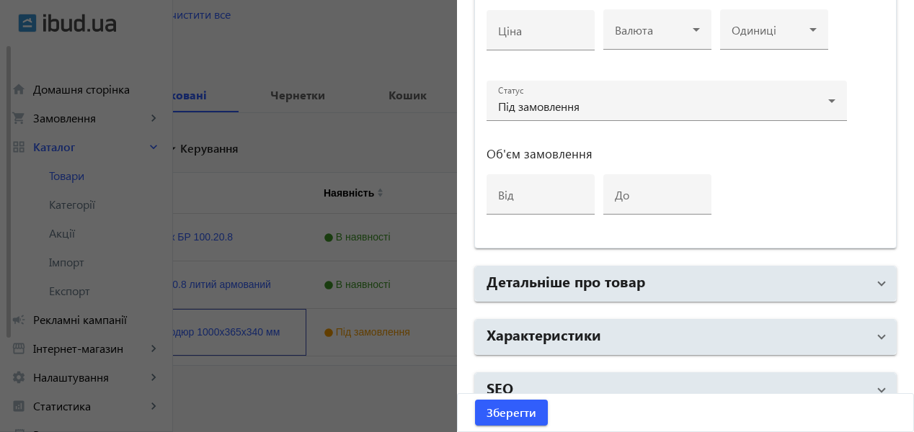
scroll to position [770, 0]
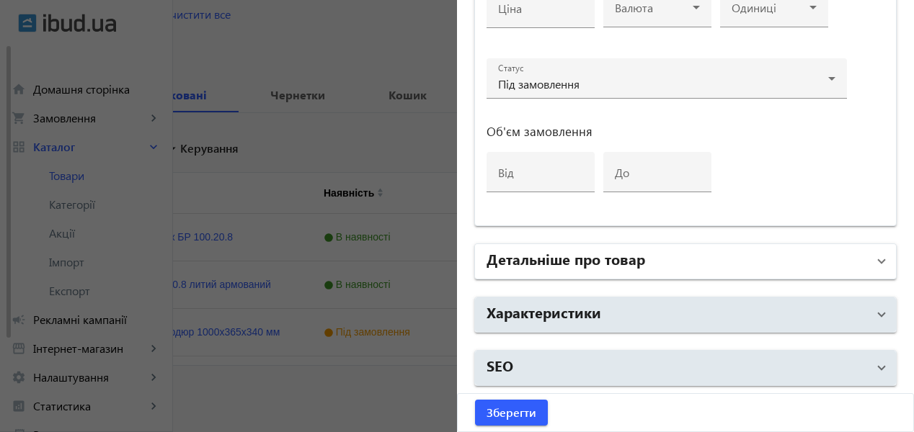
click at [693, 255] on mat-panel-title "Детальніше про товар" at bounding box center [676, 262] width 381 height 26
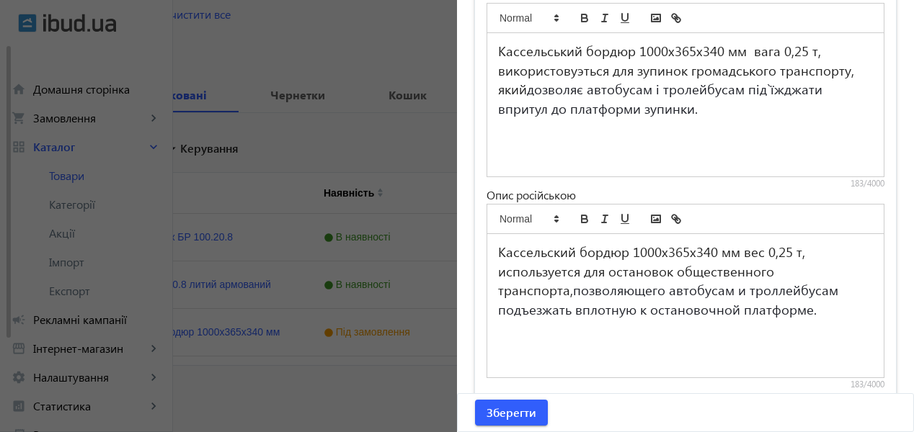
scroll to position [1250, 0]
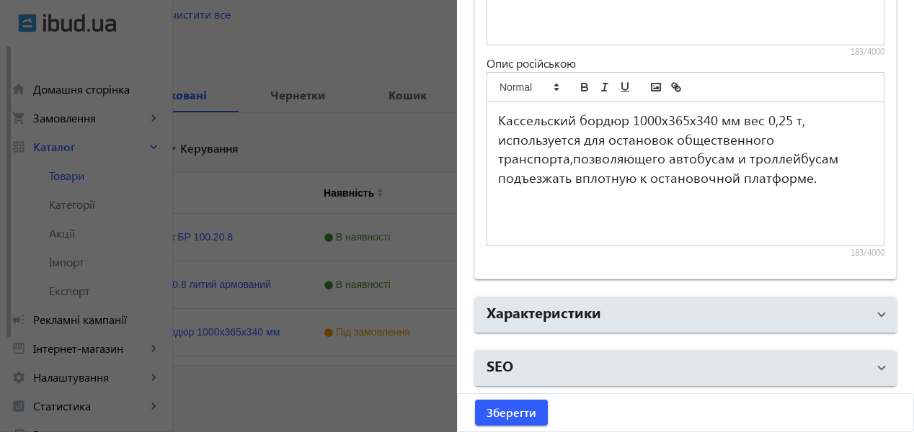
drag, startPoint x: 737, startPoint y: 120, endPoint x: 738, endPoint y: 135, distance: 15.2
click at [737, 120] on h3 "Кассельский бордюр 1000х365х340 мм вес 0,25 т, используется для остановок общес…" at bounding box center [685, 149] width 375 height 76
click at [711, 124] on h3 "Кассельский бордюр 1000х365х340 мм вес 0,25 т, используется для остановок общес…" at bounding box center [685, 149] width 375 height 76
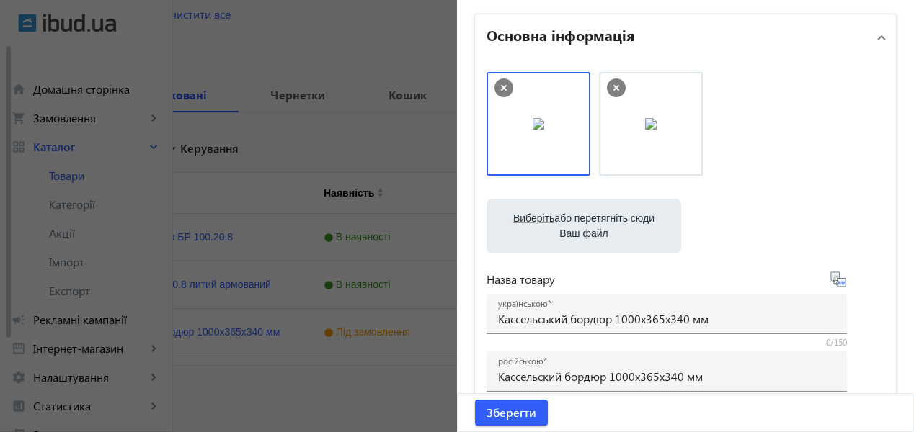
scroll to position [0, 0]
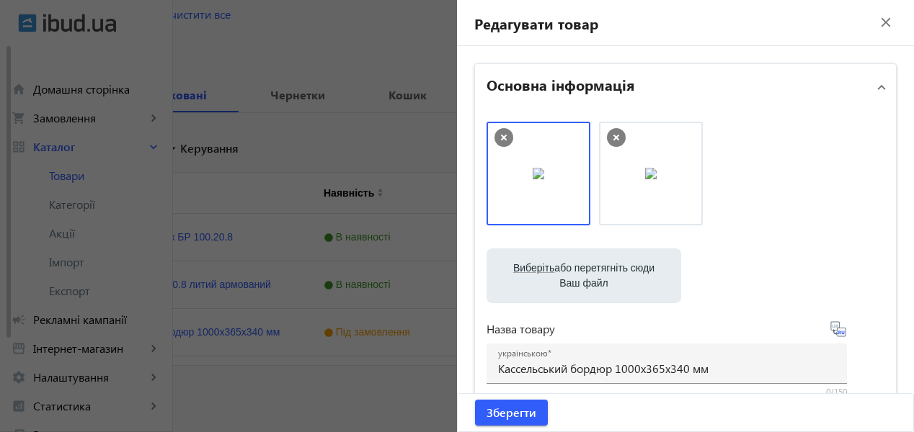
drag, startPoint x: 877, startPoint y: 19, endPoint x: 213, endPoint y: 209, distance: 691.0
click at [877, 19] on mat-icon "close" at bounding box center [886, 23] width 22 height 22
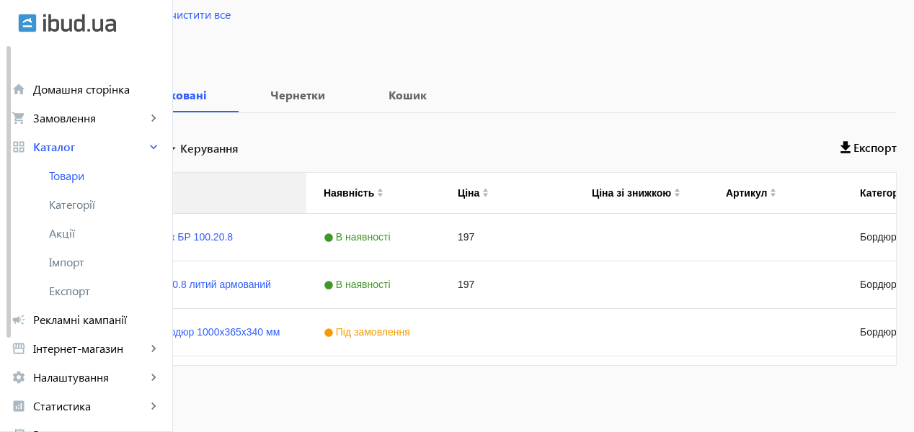
drag, startPoint x: 310, startPoint y: 5, endPoint x: 311, endPoint y: 354, distance: 348.8
click at [156, 5] on mat-icon "close" at bounding box center [141, 7] width 30 height 18
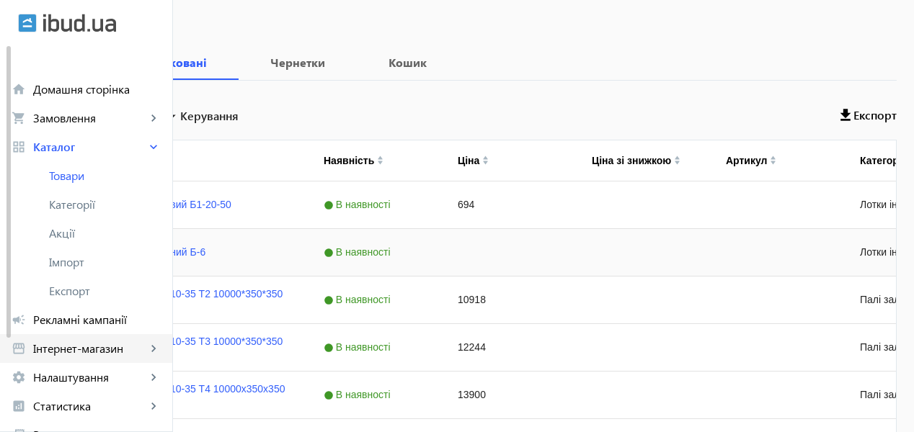
scroll to position [72, 0]
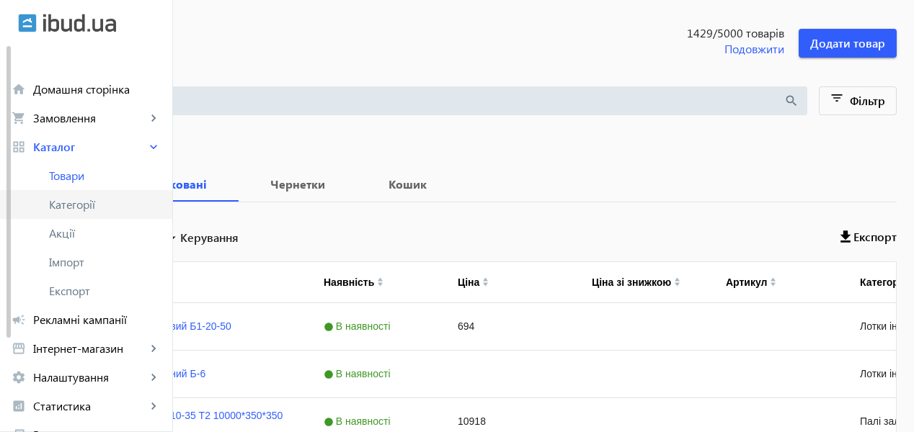
click at [63, 203] on span "Категорії" at bounding box center [105, 204] width 112 height 14
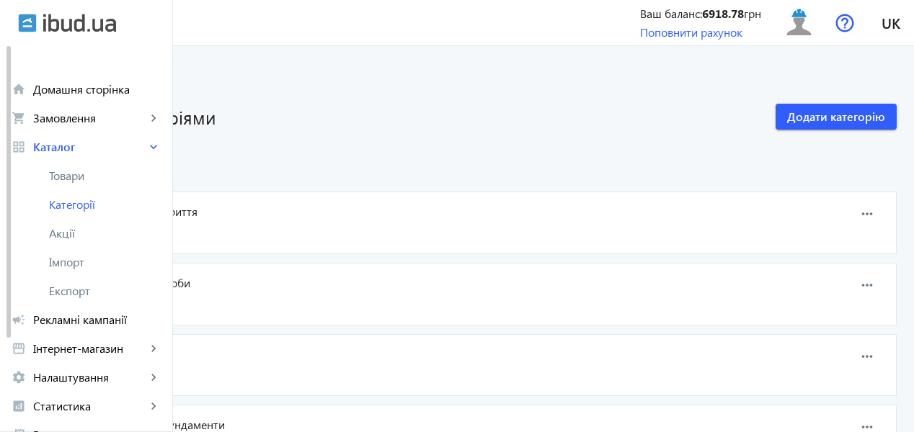
click at [279, 285] on span "Інші залізобетонні вироби" at bounding box center [394, 283] width 681 height 16
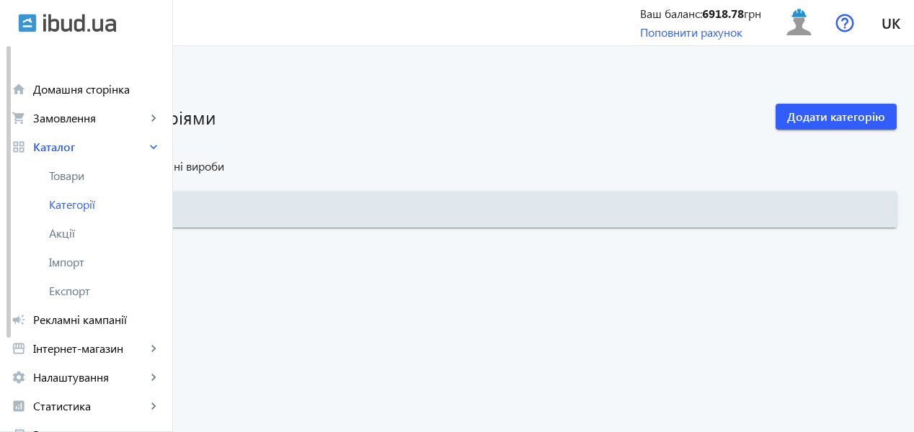
click at [80, 167] on link "Усі категорії" at bounding box center [48, 166] width 63 height 15
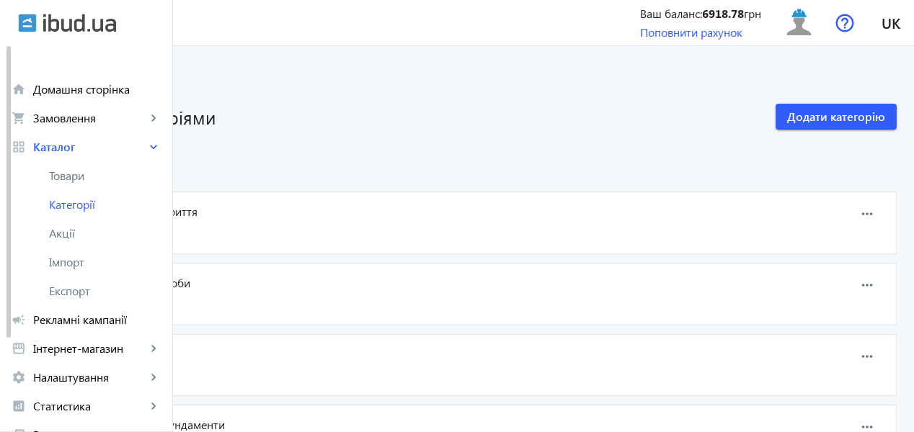
click at [112, 304] on span "76" at bounding box center [105, 304] width 13 height 15
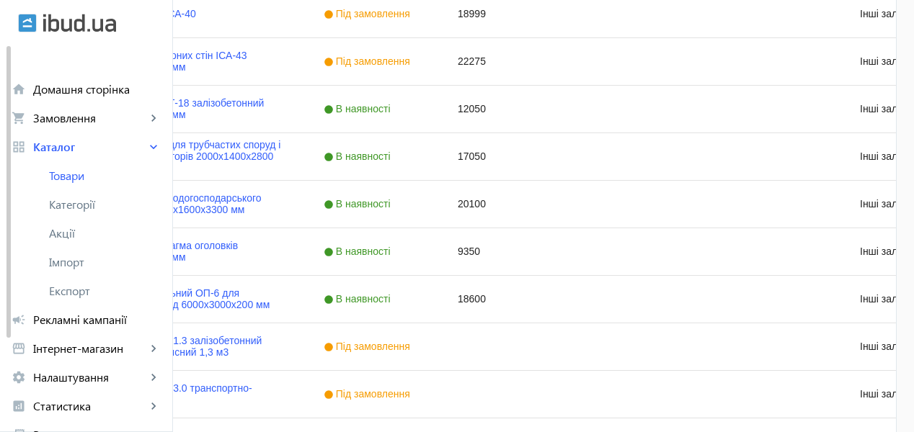
scroll to position [1513, 0]
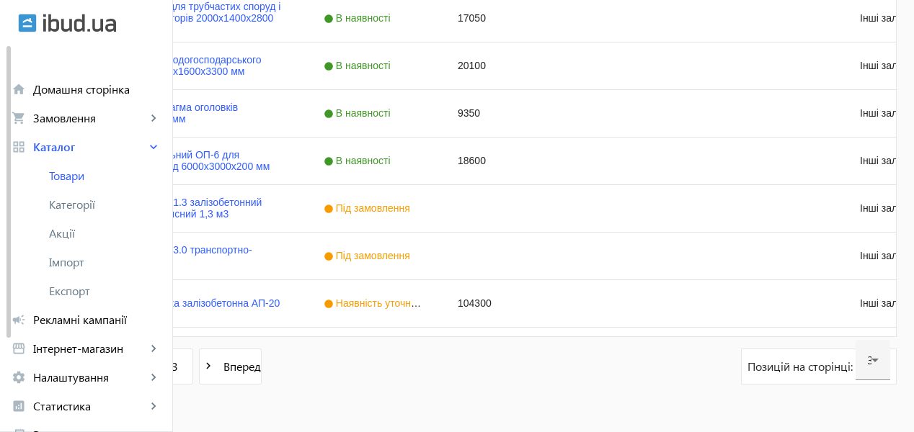
click at [139, 363] on span "2" at bounding box center [136, 367] width 6 height 16
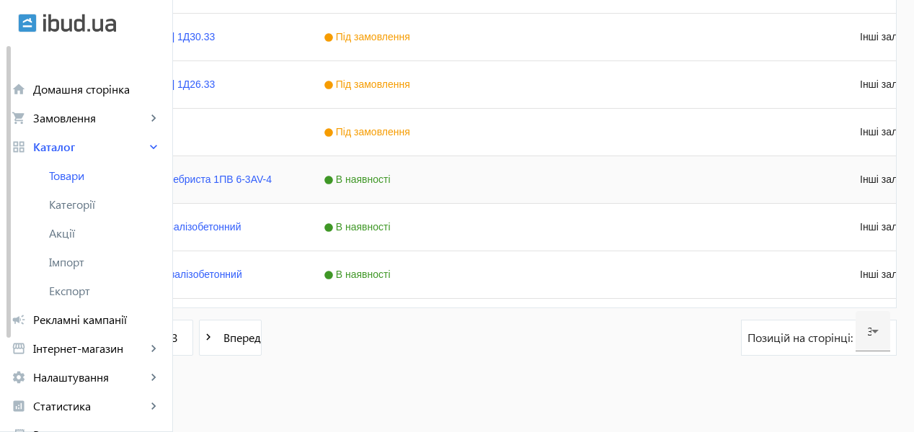
scroll to position [1547, 0]
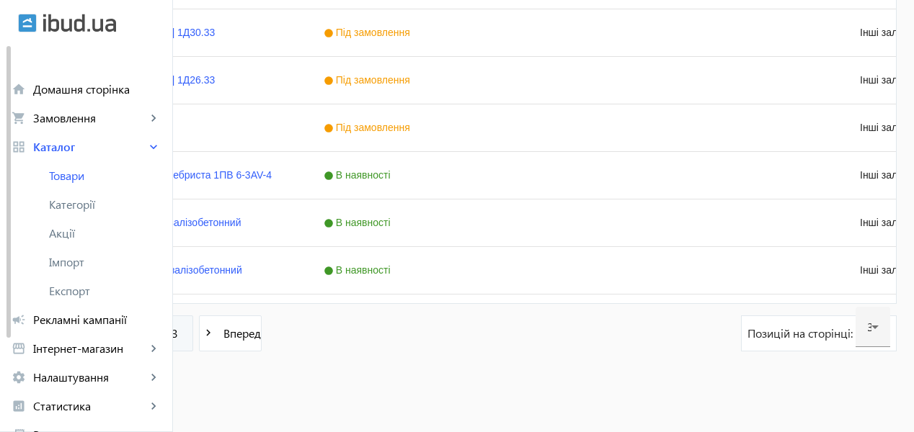
click at [178, 333] on span "3" at bounding box center [175, 334] width 6 height 16
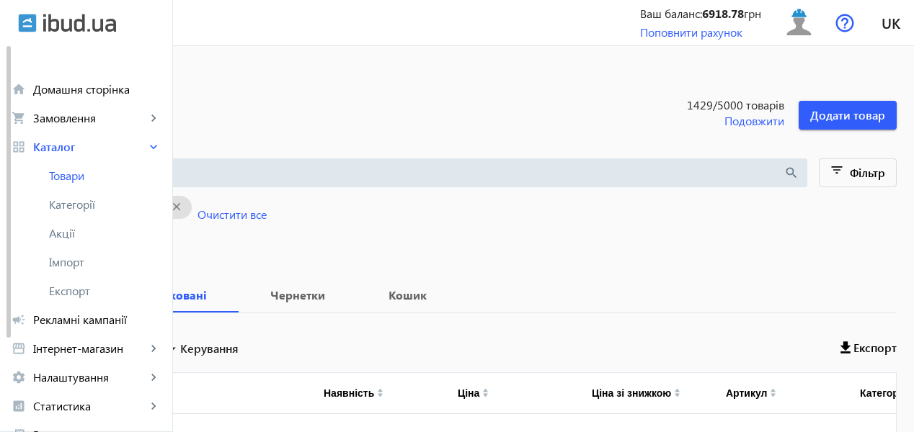
drag, startPoint x: 407, startPoint y: 215, endPoint x: 349, endPoint y: 204, distance: 59.4
click at [267, 215] on span "Очистити все" at bounding box center [231, 215] width 69 height 16
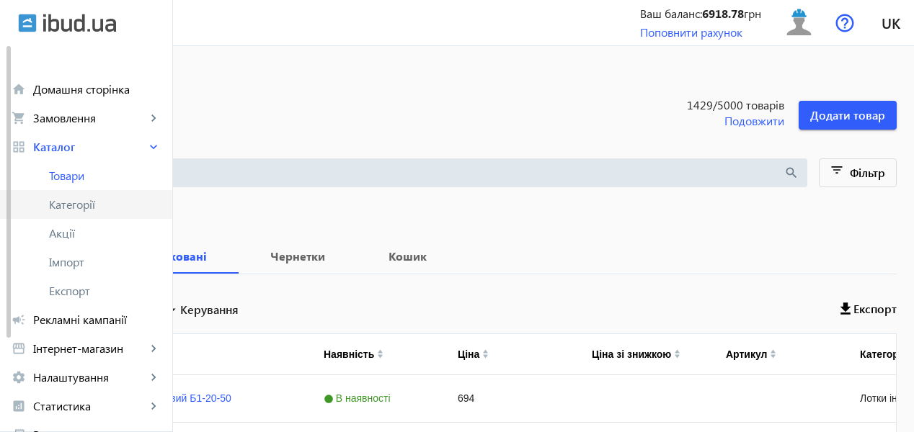
click at [69, 201] on span "Категорії" at bounding box center [105, 204] width 112 height 14
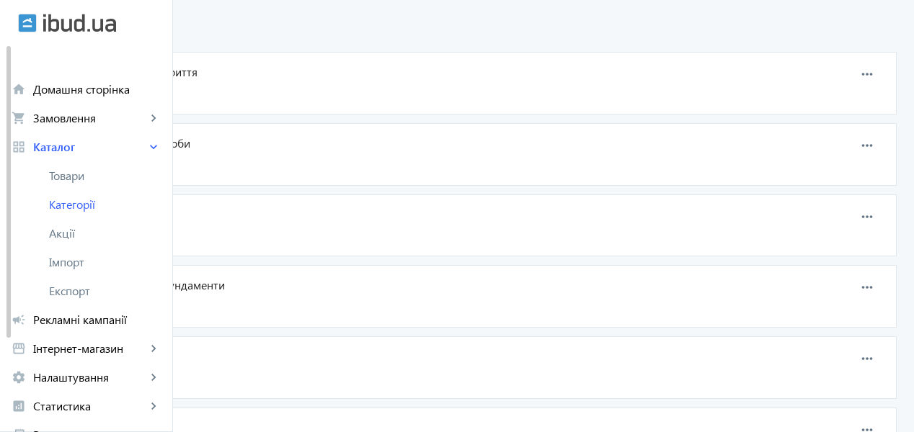
scroll to position [144, 0]
click at [112, 231] on span "13" at bounding box center [105, 231] width 13 height 15
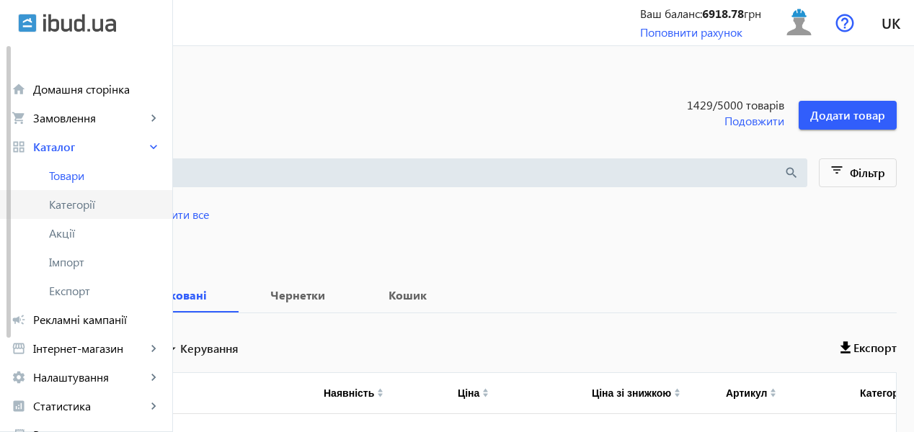
click at [100, 203] on span "Категорії" at bounding box center [105, 204] width 112 height 14
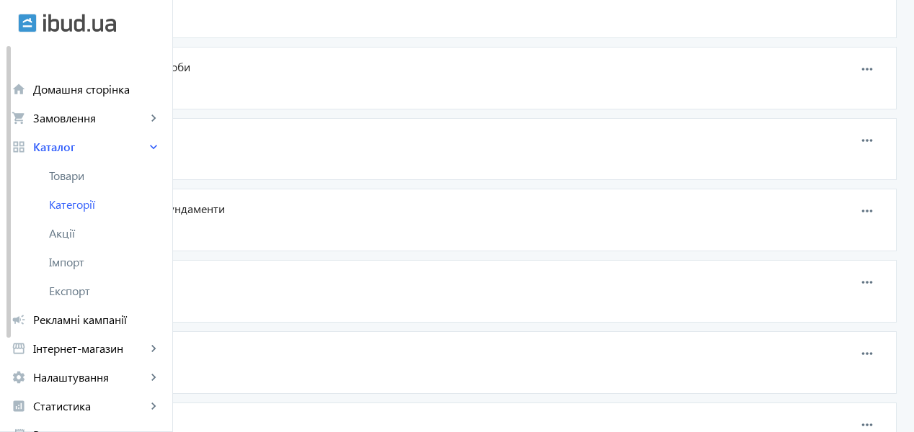
scroll to position [288, 0]
click at [119, 159] on span "236" at bounding box center [108, 158] width 19 height 15
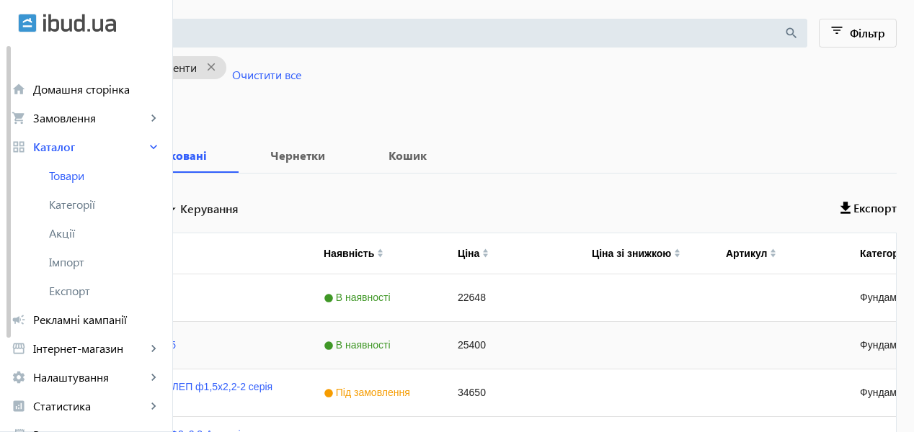
scroll to position [33, 0]
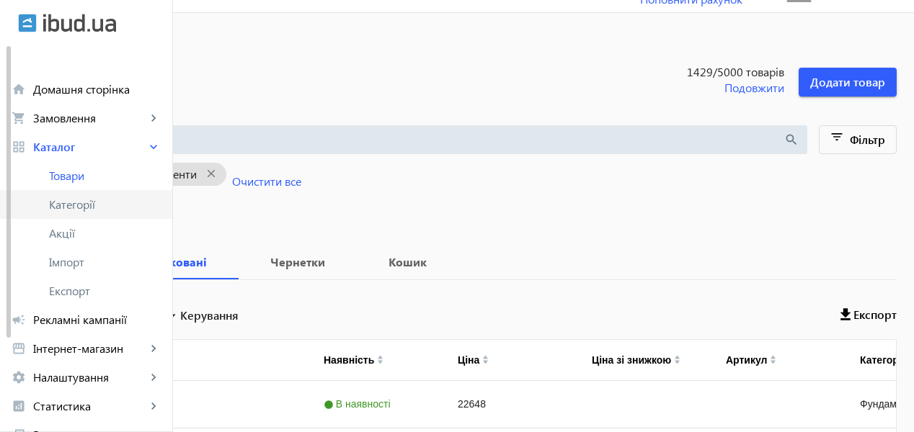
click at [76, 211] on span "Категорії" at bounding box center [105, 204] width 112 height 14
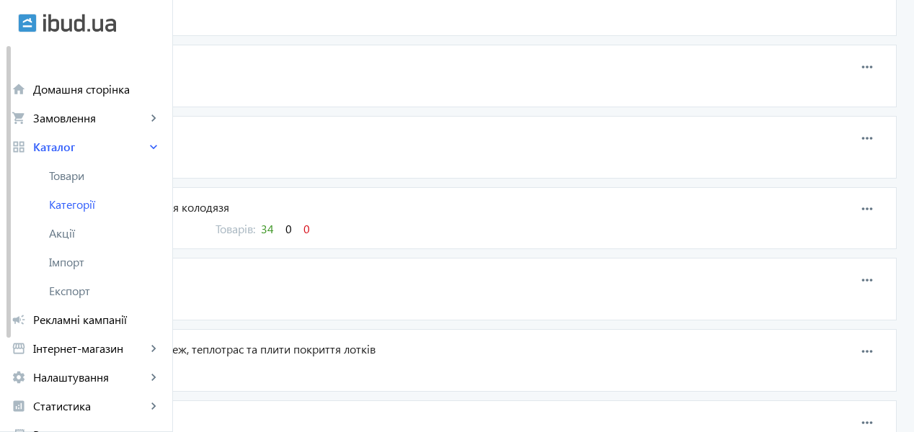
scroll to position [504, 0]
click at [274, 231] on span "34" at bounding box center [267, 227] width 13 height 15
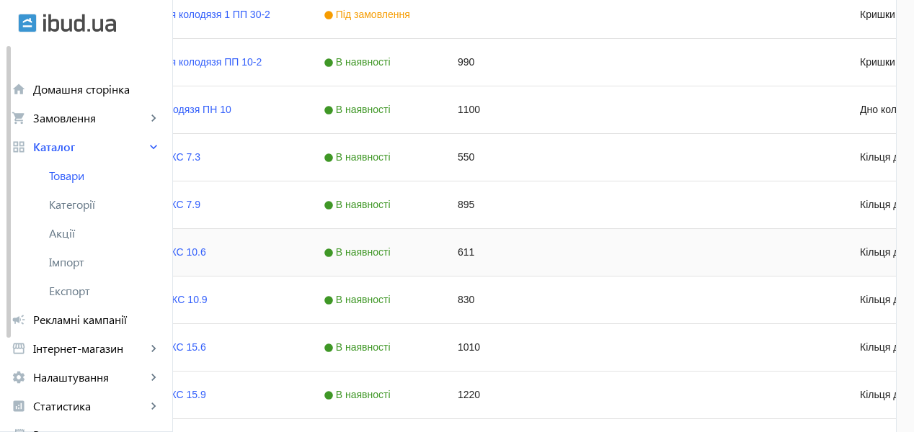
scroll to position [182, 0]
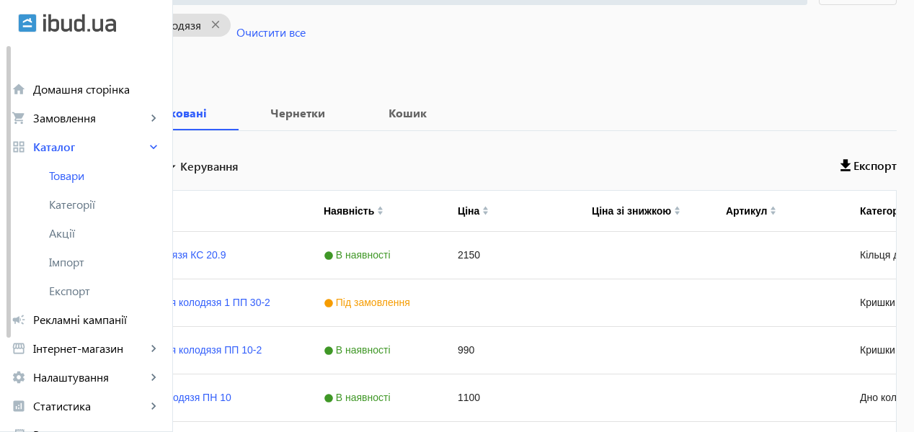
click at [80, 113] on b "Всі" at bounding box center [57, 113] width 45 height 12
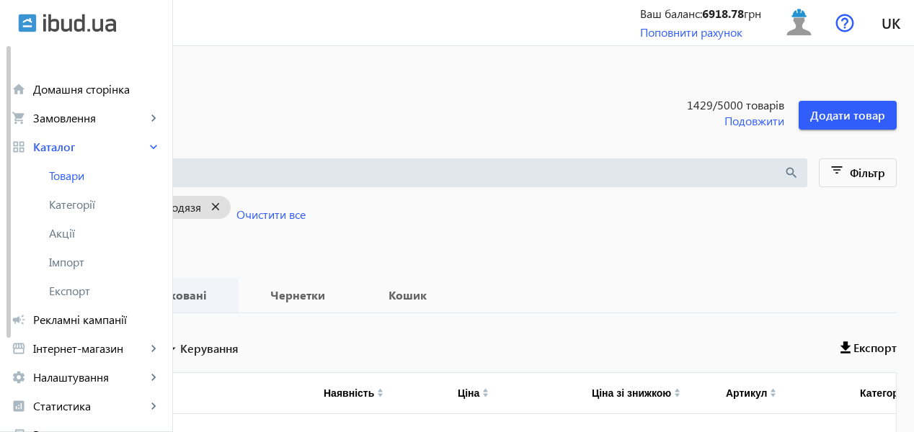
drag, startPoint x: 383, startPoint y: 210, endPoint x: 313, endPoint y: 272, distance: 92.9
click at [231, 210] on mat-icon "close" at bounding box center [216, 207] width 30 height 18
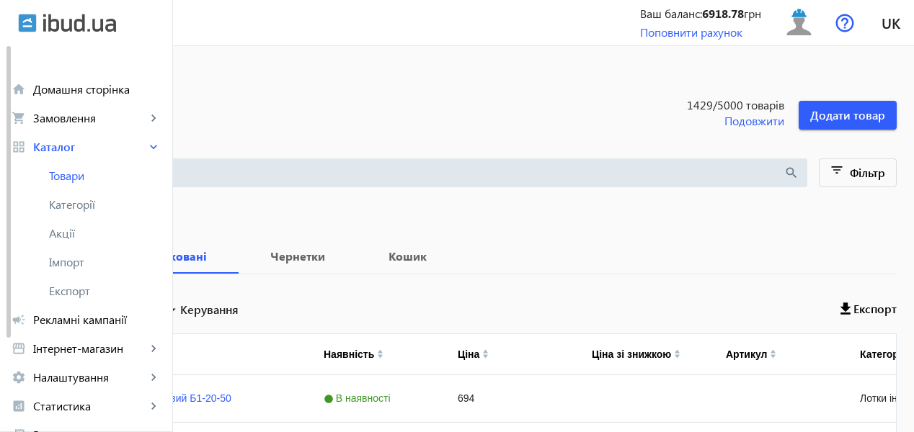
click at [277, 177] on input "search" at bounding box center [404, 173] width 758 height 16
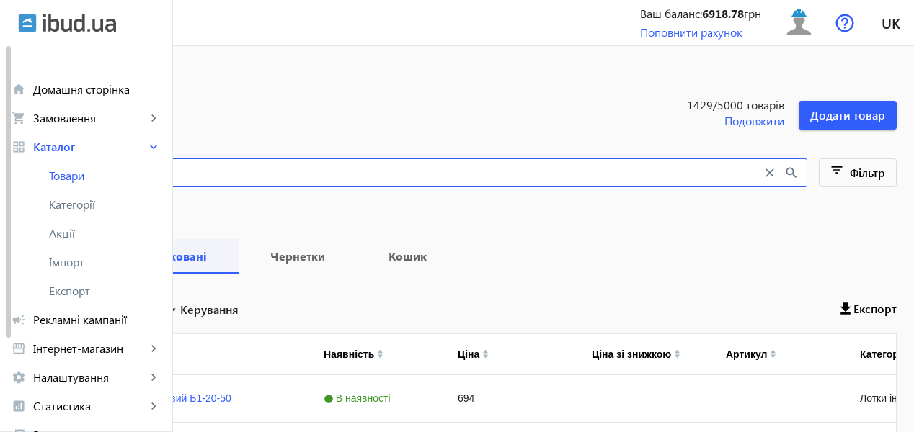
scroll to position [127, 0]
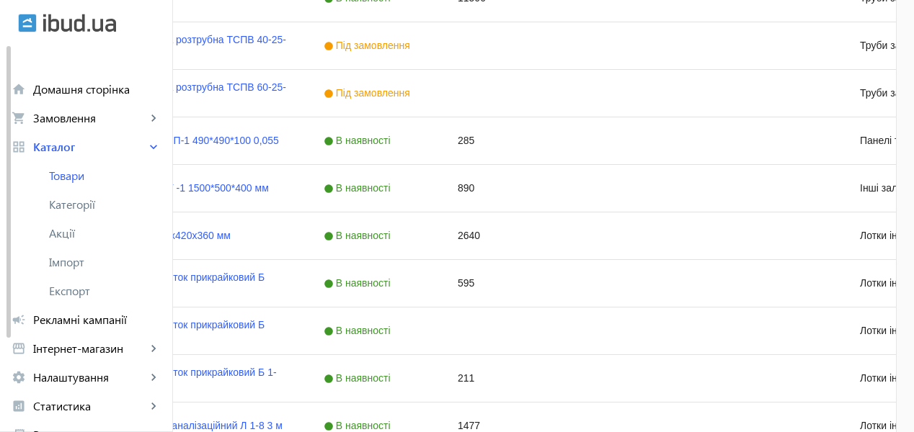
scroll to position [1441, 0]
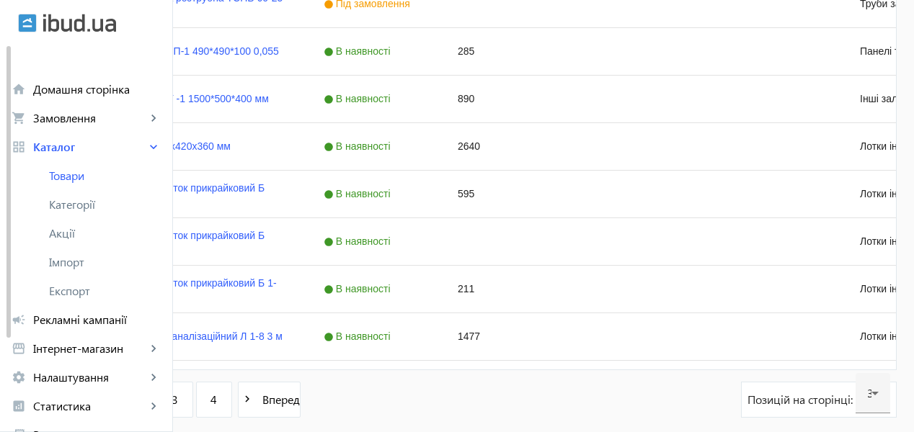
type input "б 1"
click at [139, 399] on span "2" at bounding box center [136, 400] width 6 height 16
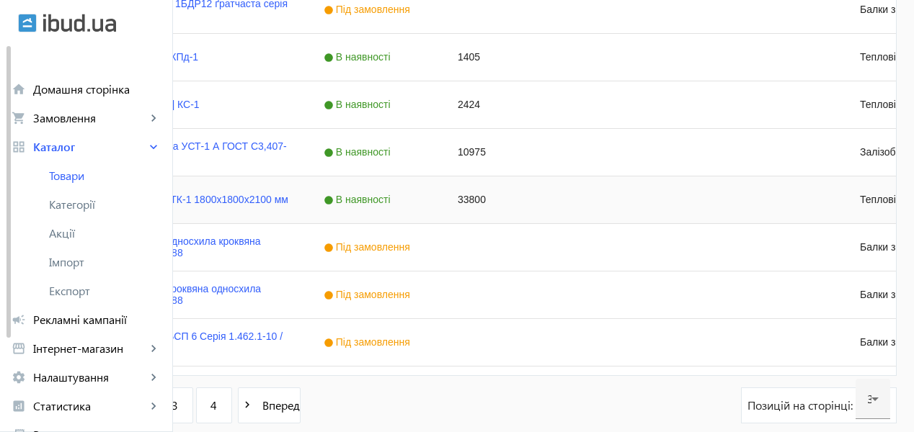
scroll to position [1508, 0]
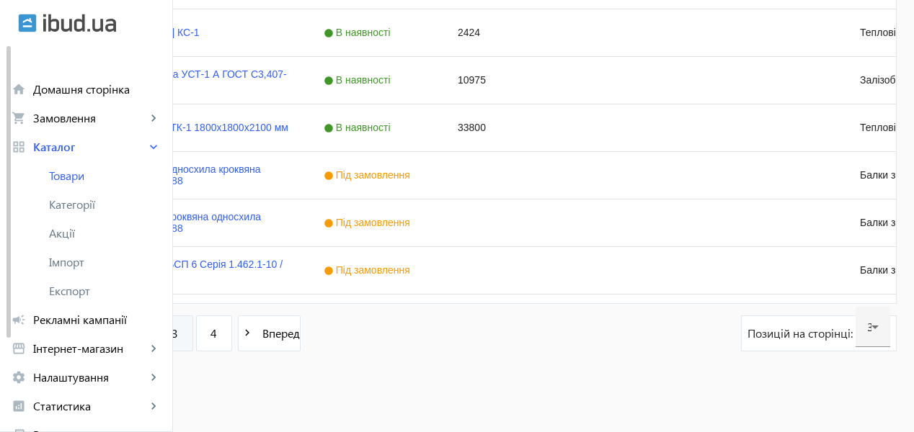
click at [193, 337] on link "3" at bounding box center [175, 334] width 36 height 36
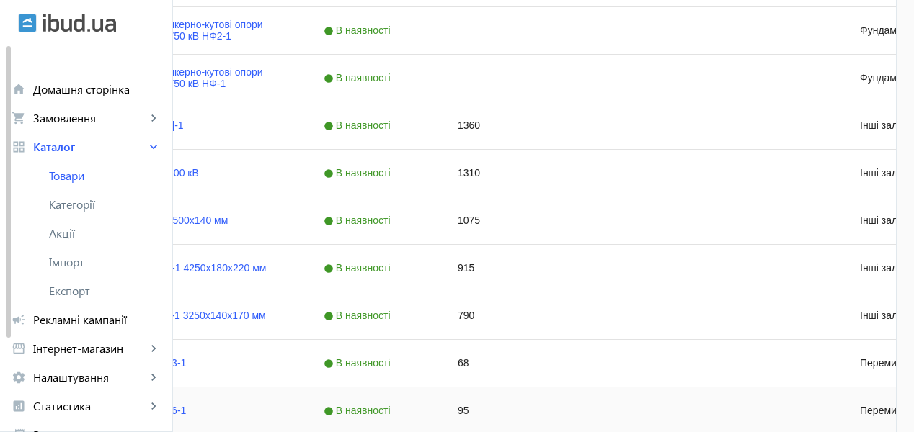
scroll to position [1441, 0]
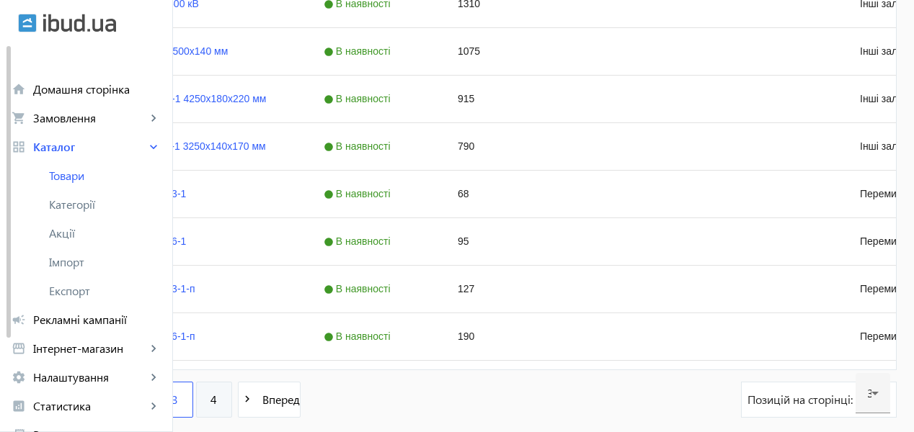
click at [217, 406] on span "4" at bounding box center [213, 400] width 6 height 16
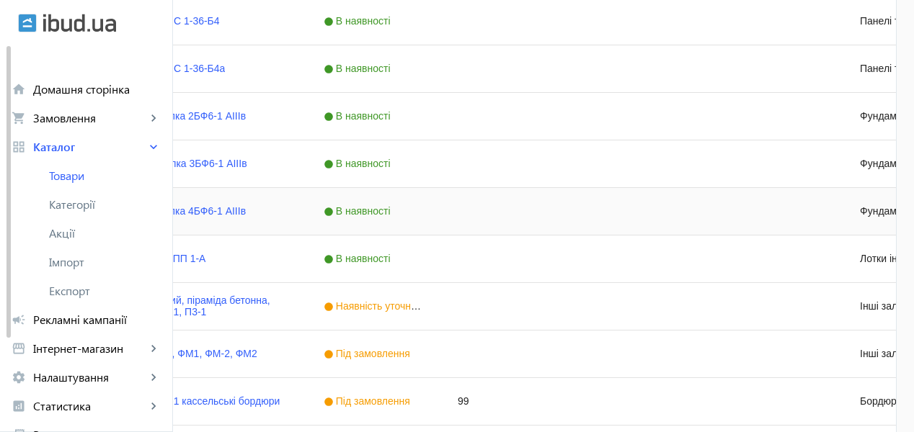
scroll to position [1080, 0]
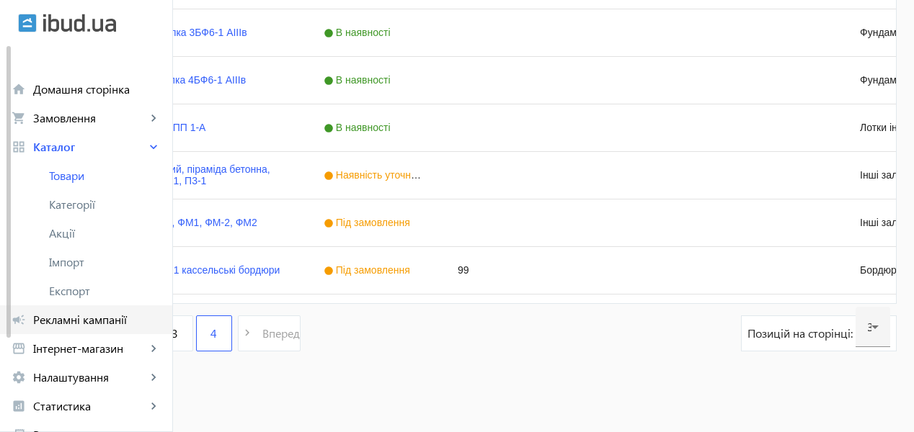
click at [47, 324] on span "Рекламні кампанії" at bounding box center [97, 320] width 128 height 14
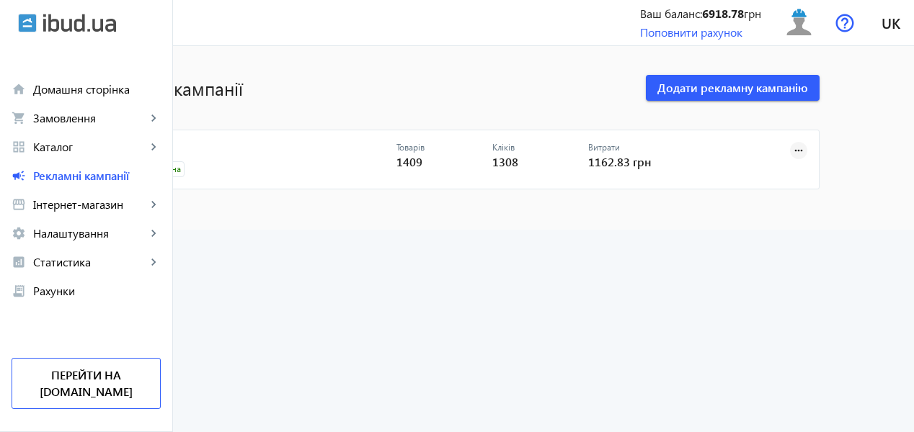
click at [816, 144] on span at bounding box center [798, 150] width 35 height 35
click at [471, 296] on div at bounding box center [457, 216] width 914 height 432
